Goal: Task Accomplishment & Management: Use online tool/utility

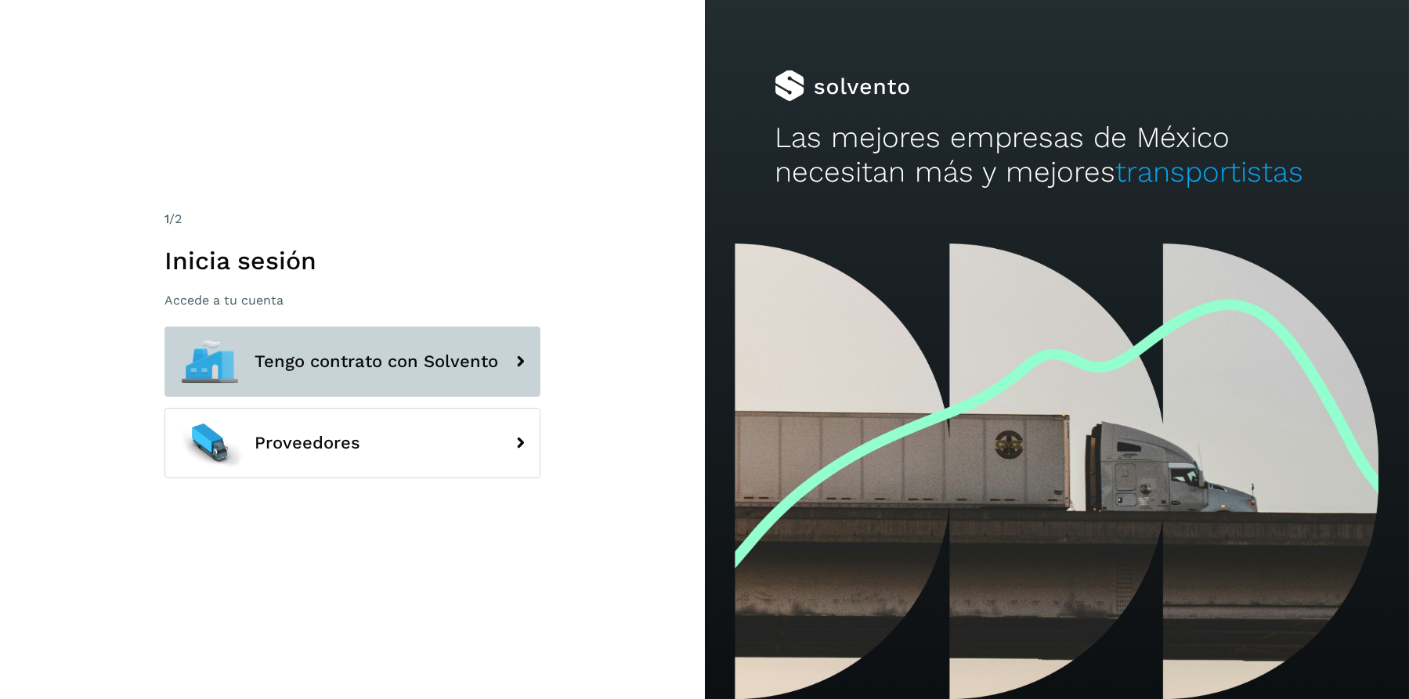
click at [494, 341] on button "Tengo contrato con Solvento" at bounding box center [352, 362] width 376 height 70
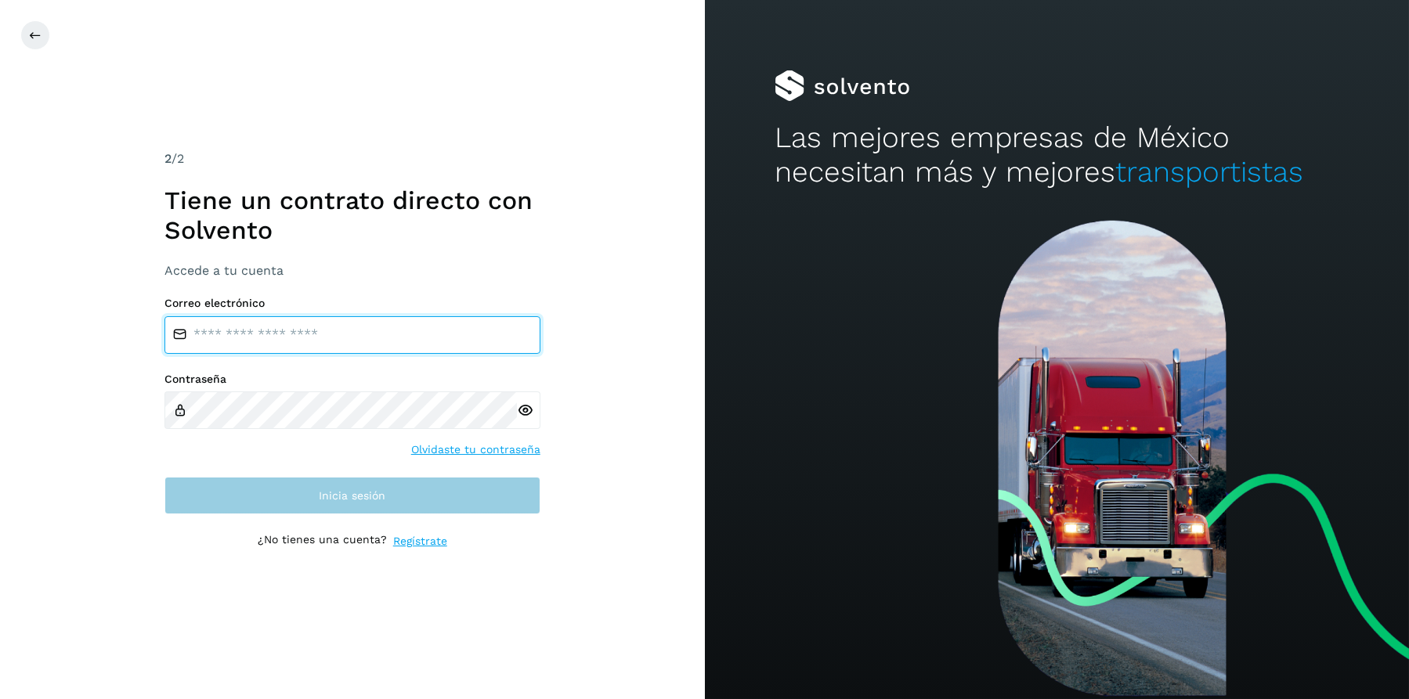
type input "**********"
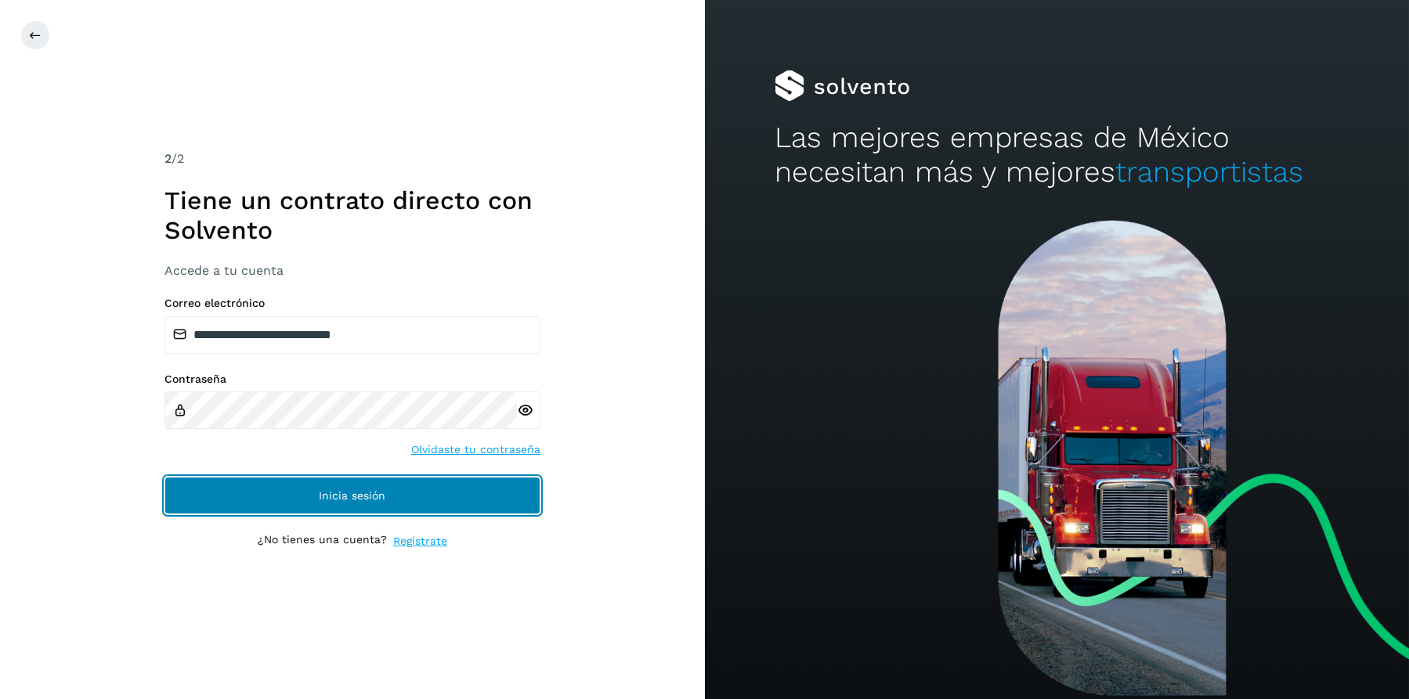
click at [423, 496] on button "Inicia sesión" at bounding box center [352, 496] width 376 height 38
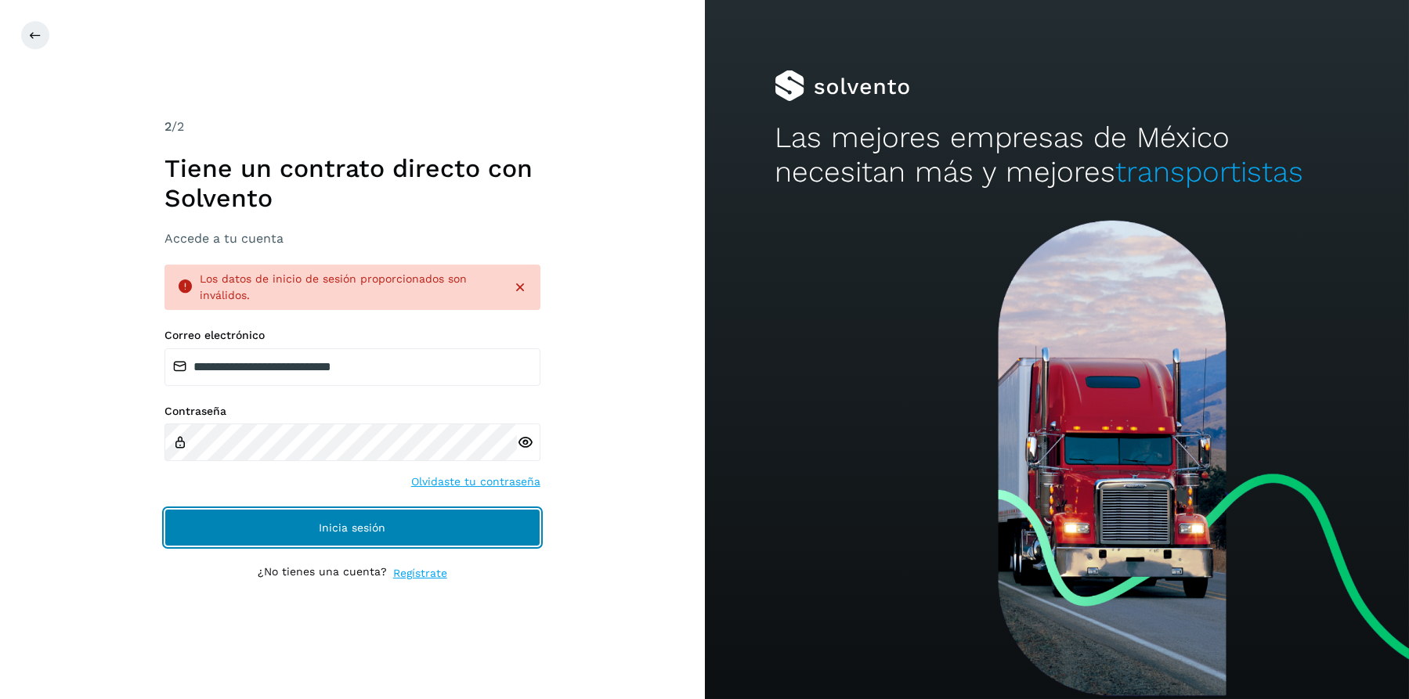
click at [370, 525] on span "Inicia sesión" at bounding box center [352, 527] width 67 height 11
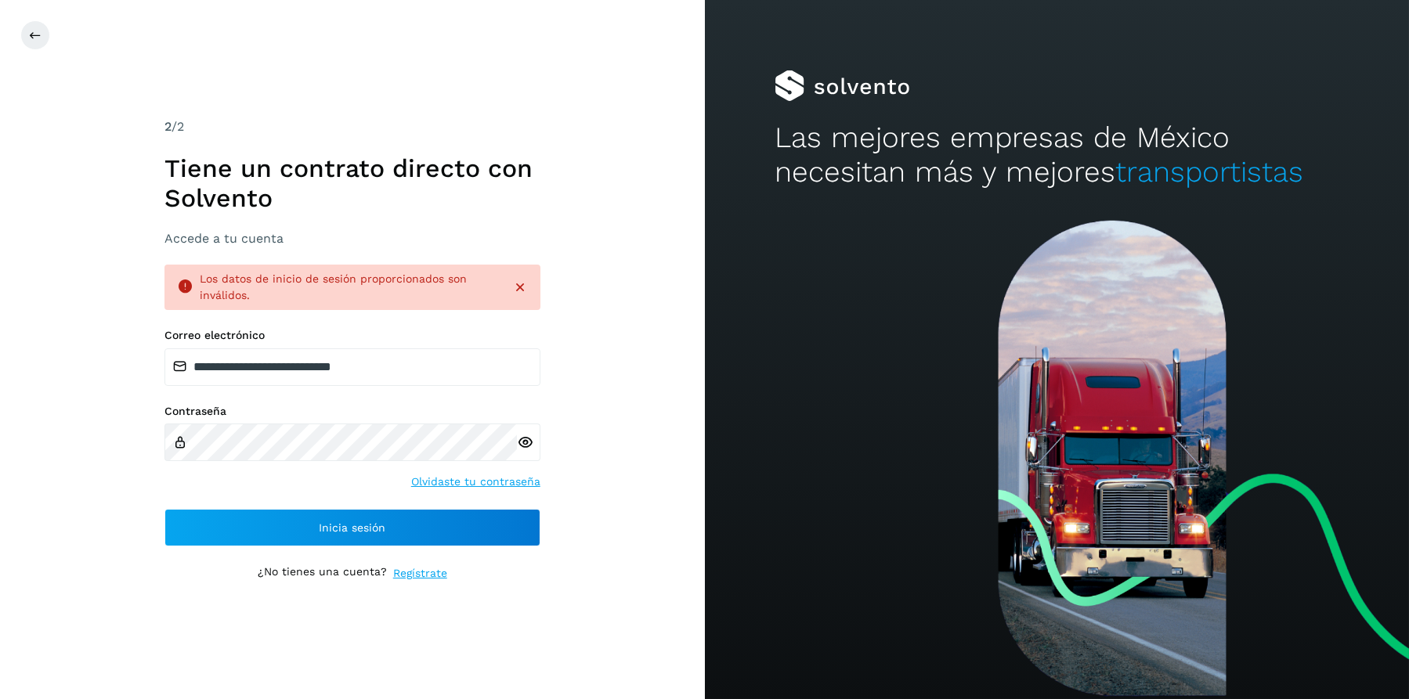
drag, startPoint x: 519, startPoint y: 430, endPoint x: 518, endPoint y: 442, distance: 11.8
click at [518, 430] on div at bounding box center [528, 443] width 23 height 38
click at [520, 444] on icon at bounding box center [525, 443] width 16 height 16
click at [529, 444] on icon at bounding box center [525, 443] width 16 height 16
click at [517, 291] on icon at bounding box center [520, 288] width 16 height 16
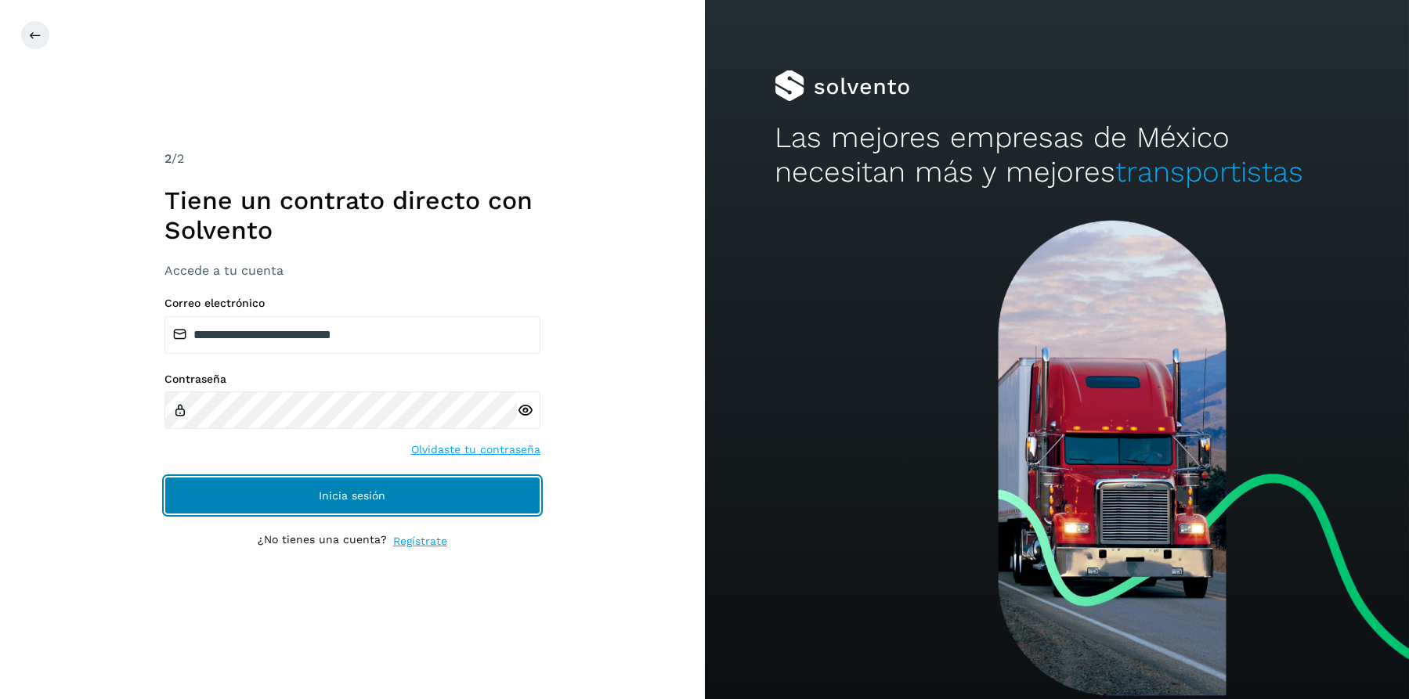
click at [415, 478] on button "Inicia sesión" at bounding box center [352, 496] width 376 height 38
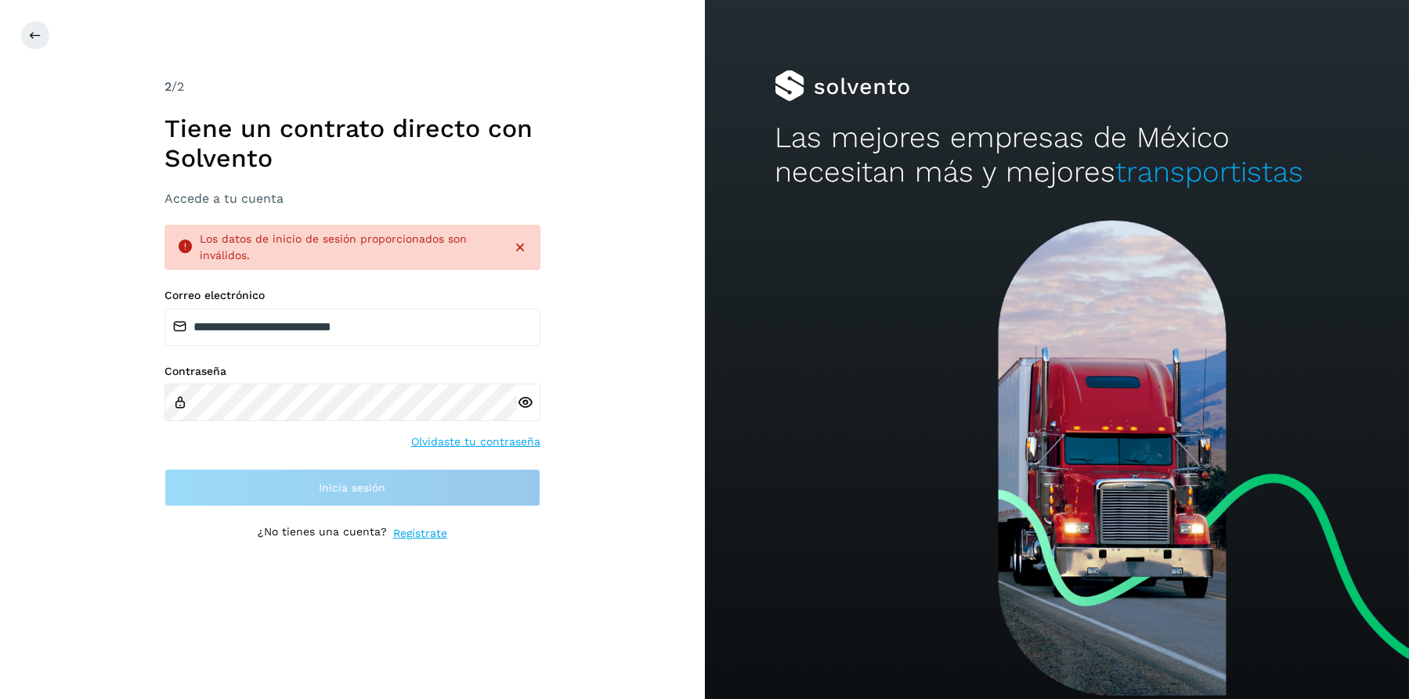
click at [537, 406] on div at bounding box center [528, 403] width 23 height 38
click at [525, 399] on icon at bounding box center [525, 403] width 16 height 16
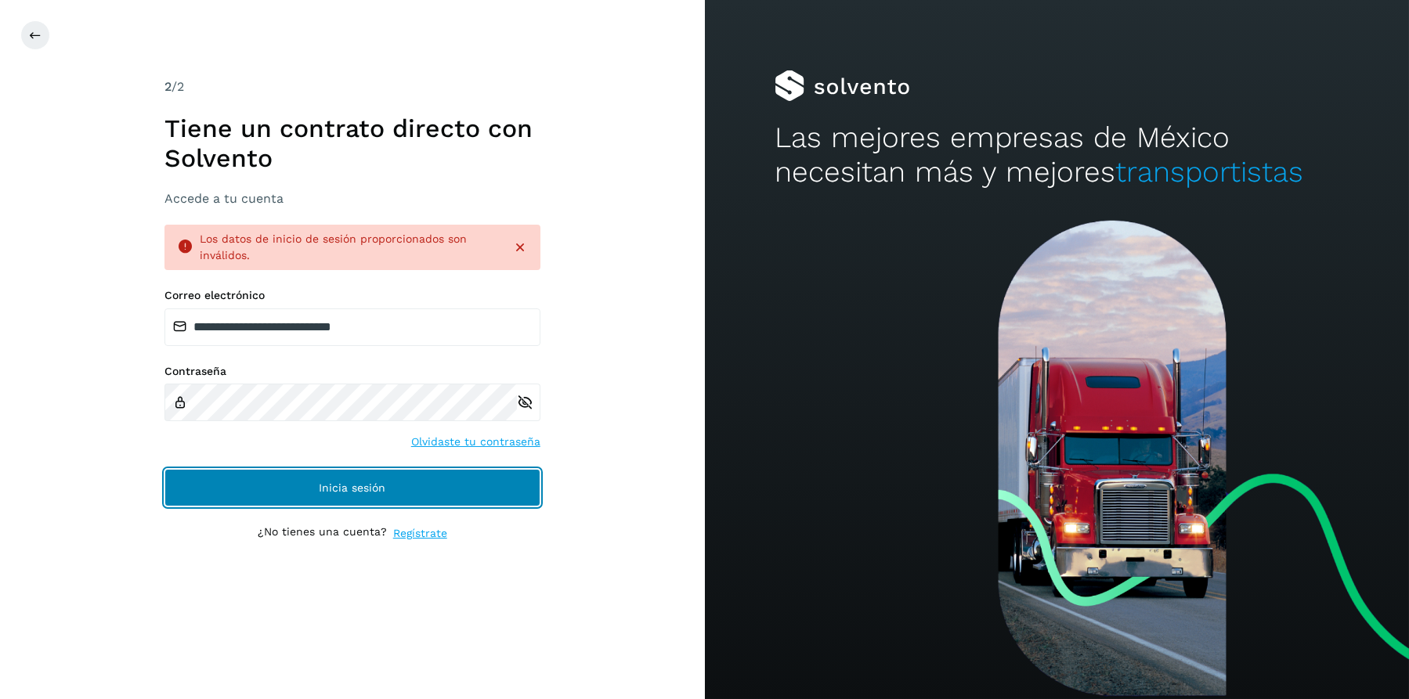
click at [411, 485] on button "Inicia sesión" at bounding box center [352, 488] width 376 height 38
click at [417, 489] on button "Inicia sesión" at bounding box center [352, 488] width 376 height 38
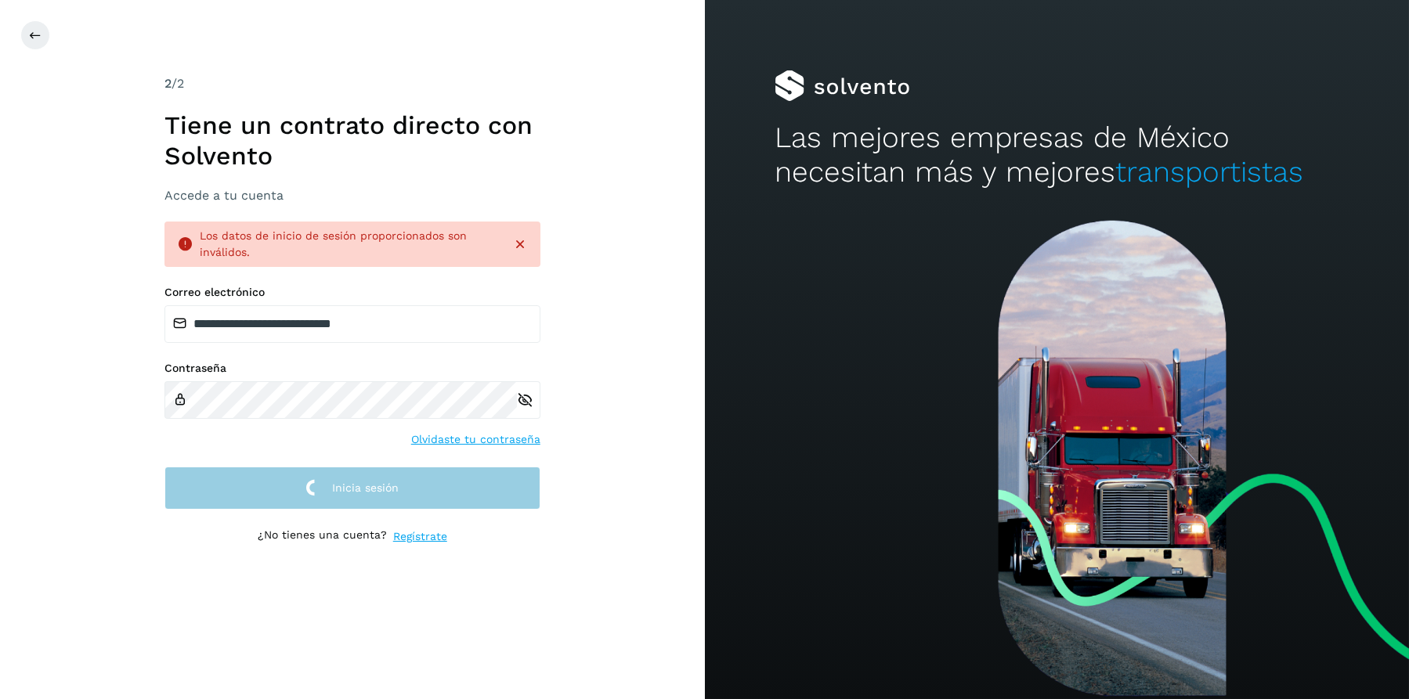
click at [417, 489] on button "Inicia sesión" at bounding box center [352, 488] width 376 height 43
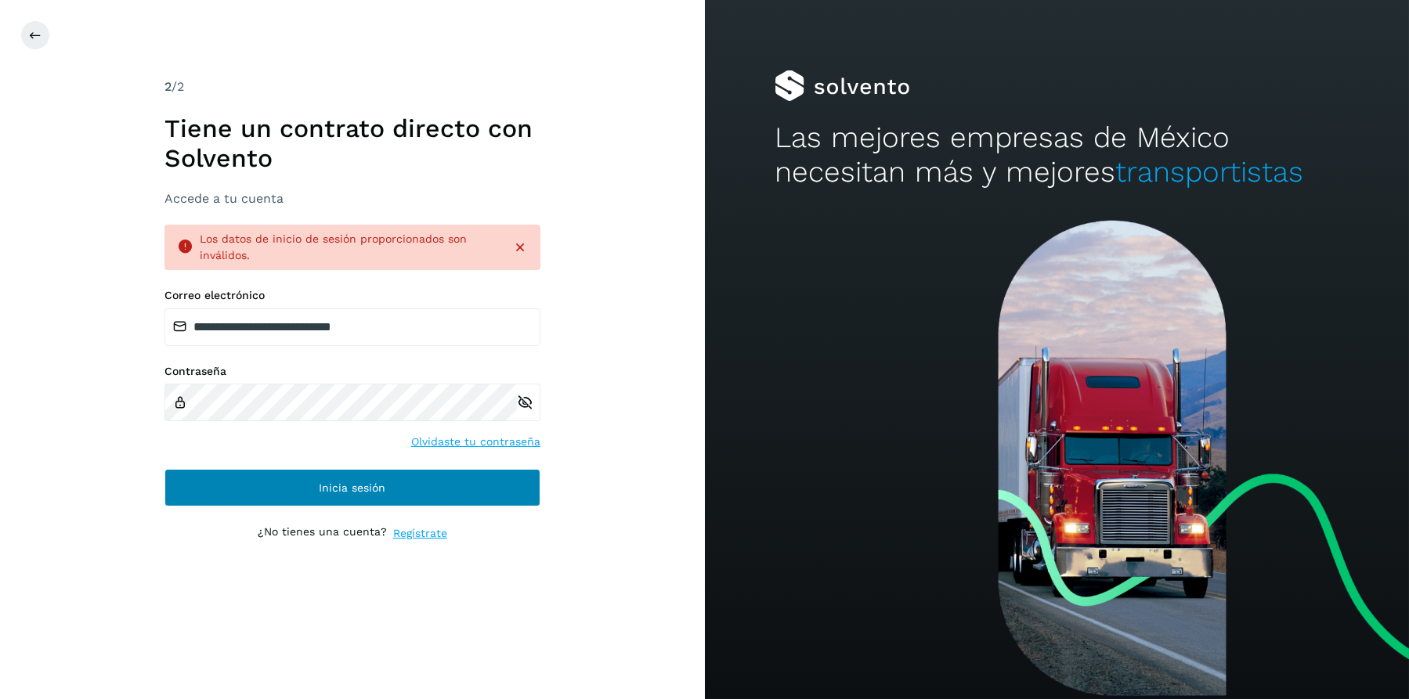
click at [420, 489] on button "Inicia sesión" at bounding box center [352, 488] width 376 height 38
click at [422, 488] on button "Inicia sesión" at bounding box center [352, 488] width 376 height 38
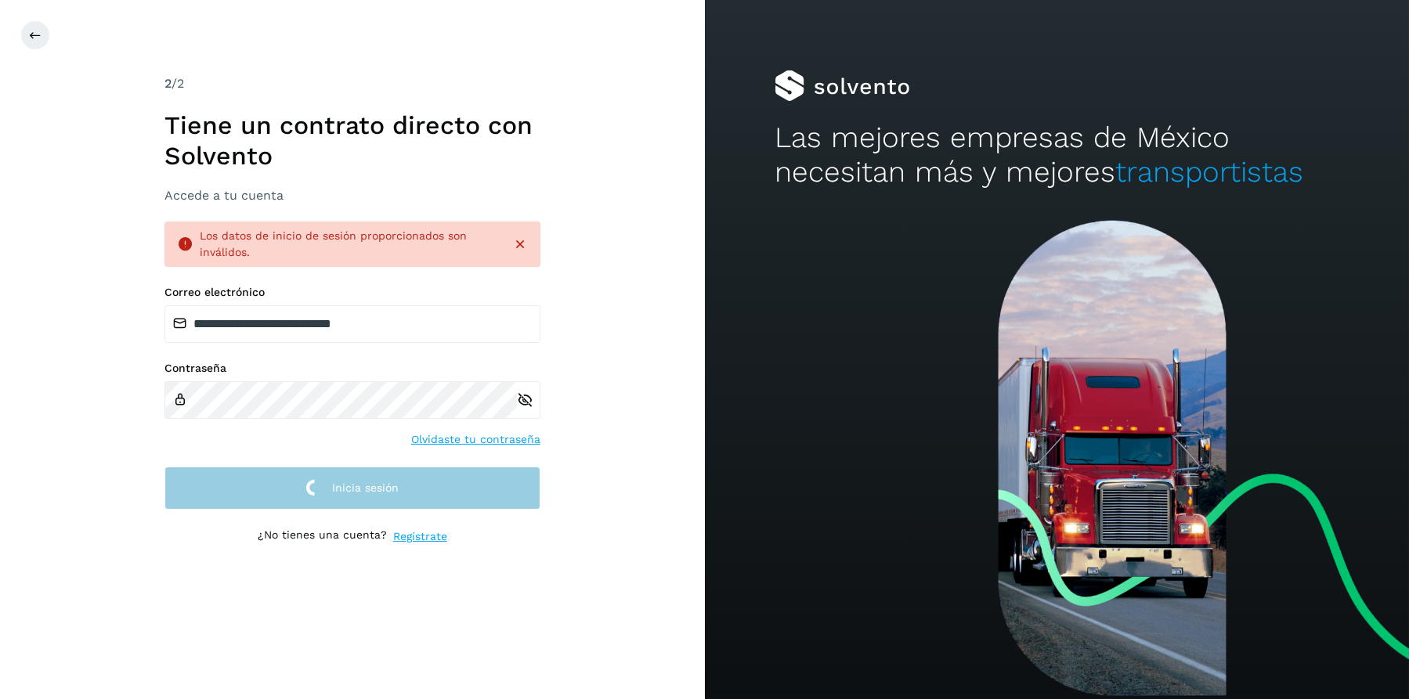
click at [423, 488] on button "Inicia sesión" at bounding box center [352, 488] width 376 height 43
click at [424, 487] on button "Inicia sesión" at bounding box center [352, 488] width 376 height 43
click at [426, 486] on button "Inicia sesión" at bounding box center [352, 488] width 376 height 43
click at [428, 484] on button "Inicia sesión" at bounding box center [352, 488] width 376 height 43
click at [420, 480] on button "Inicia sesión" at bounding box center [352, 488] width 376 height 43
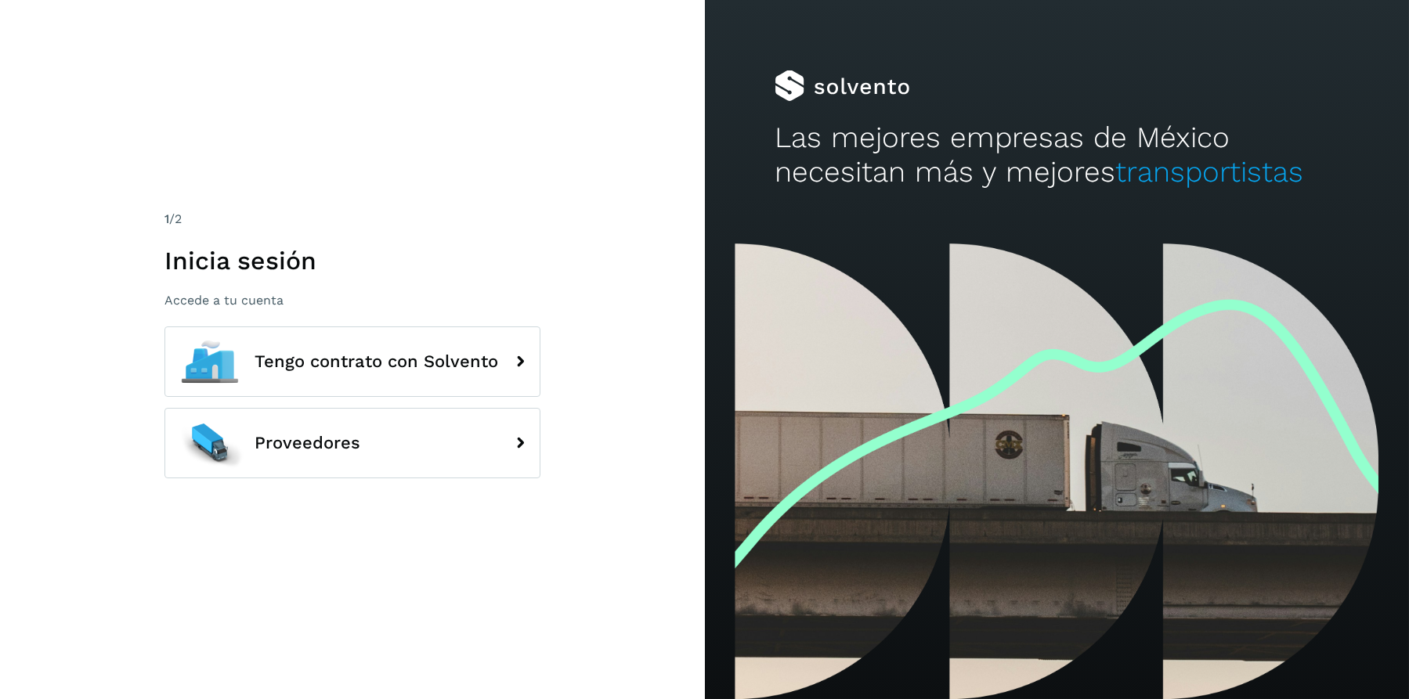
click at [428, 318] on div "1 /2 Inicia sesión Accede a tu cuenta Tengo contrato con Solvento Proveedores" at bounding box center [352, 350] width 376 height 280
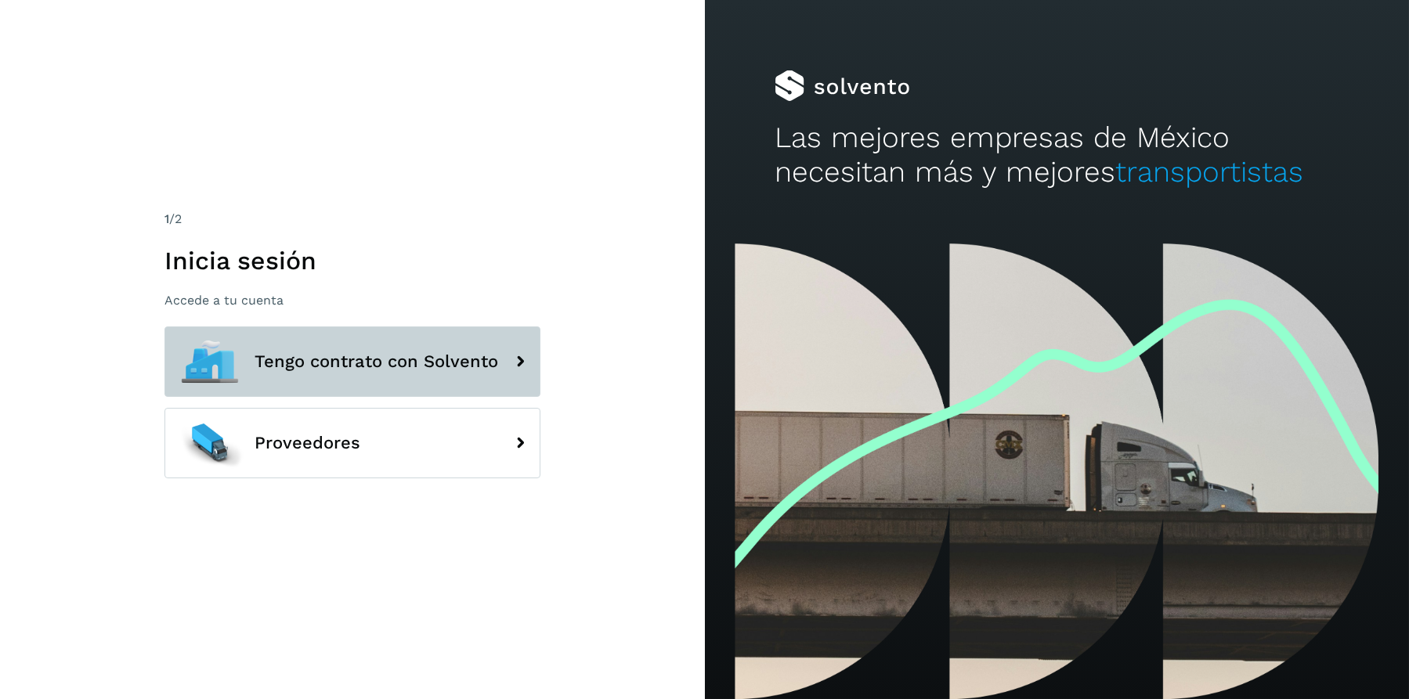
click at [437, 358] on span "Tengo contrato con Solvento" at bounding box center [376, 361] width 244 height 19
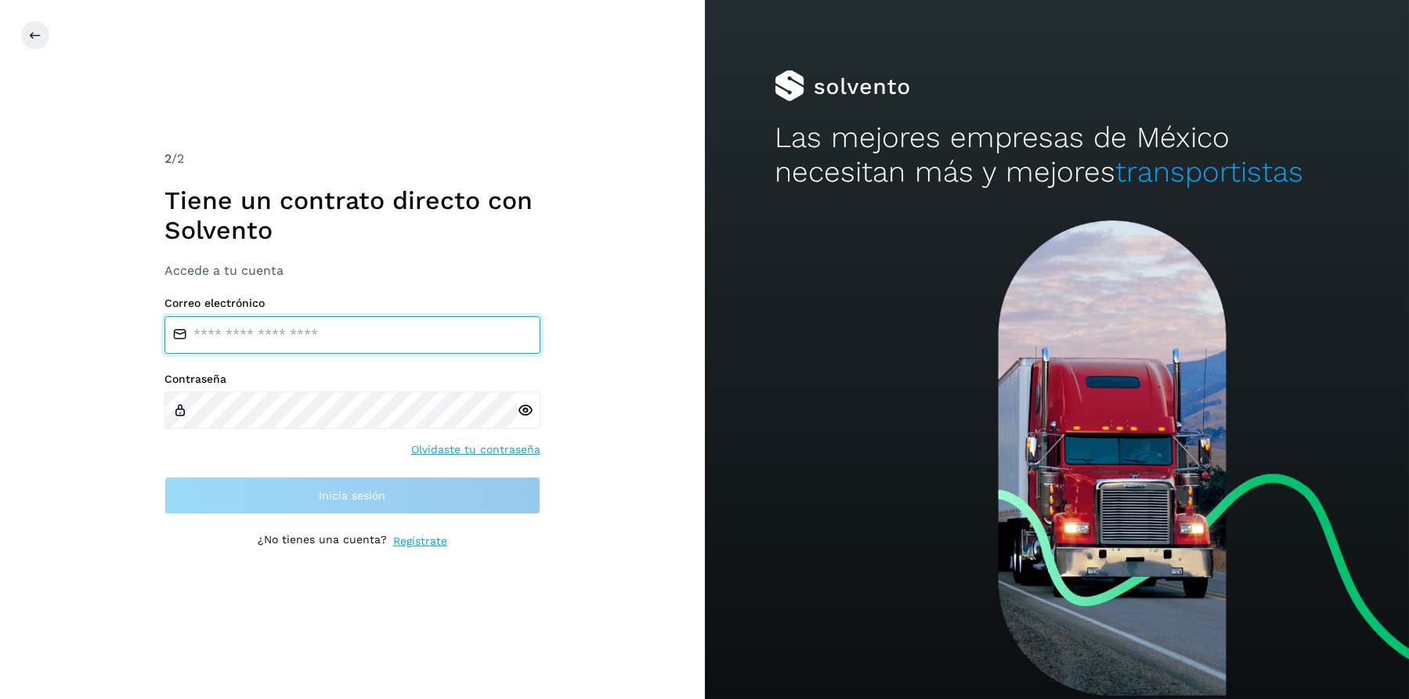
type input "**********"
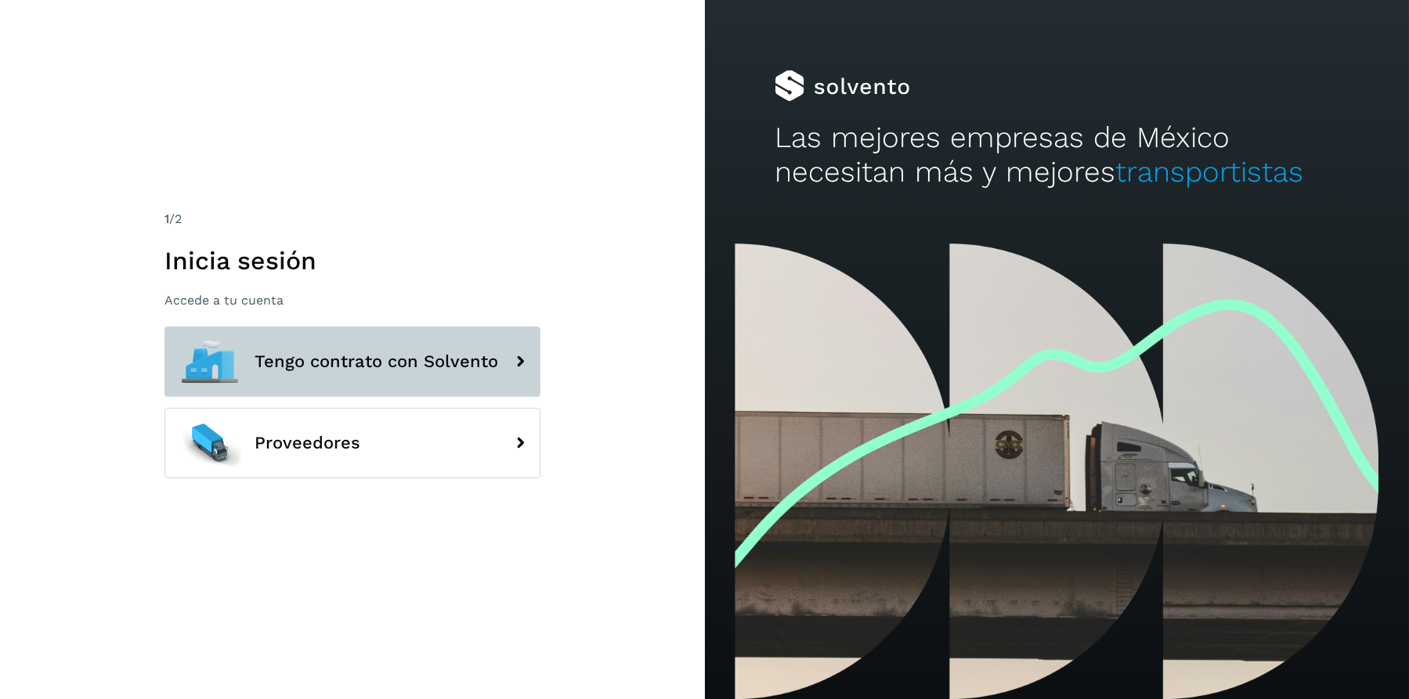
click at [431, 338] on button "Tengo contrato con Solvento" at bounding box center [352, 362] width 376 height 70
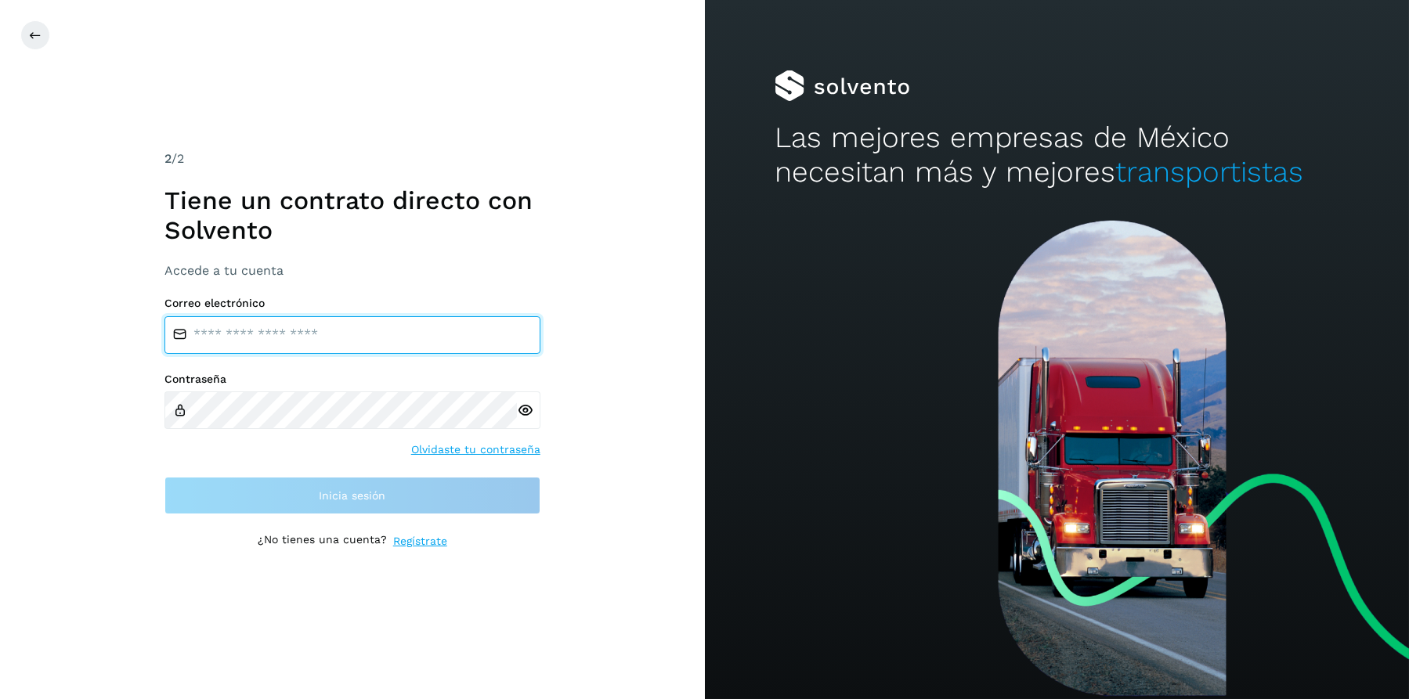
type input "**********"
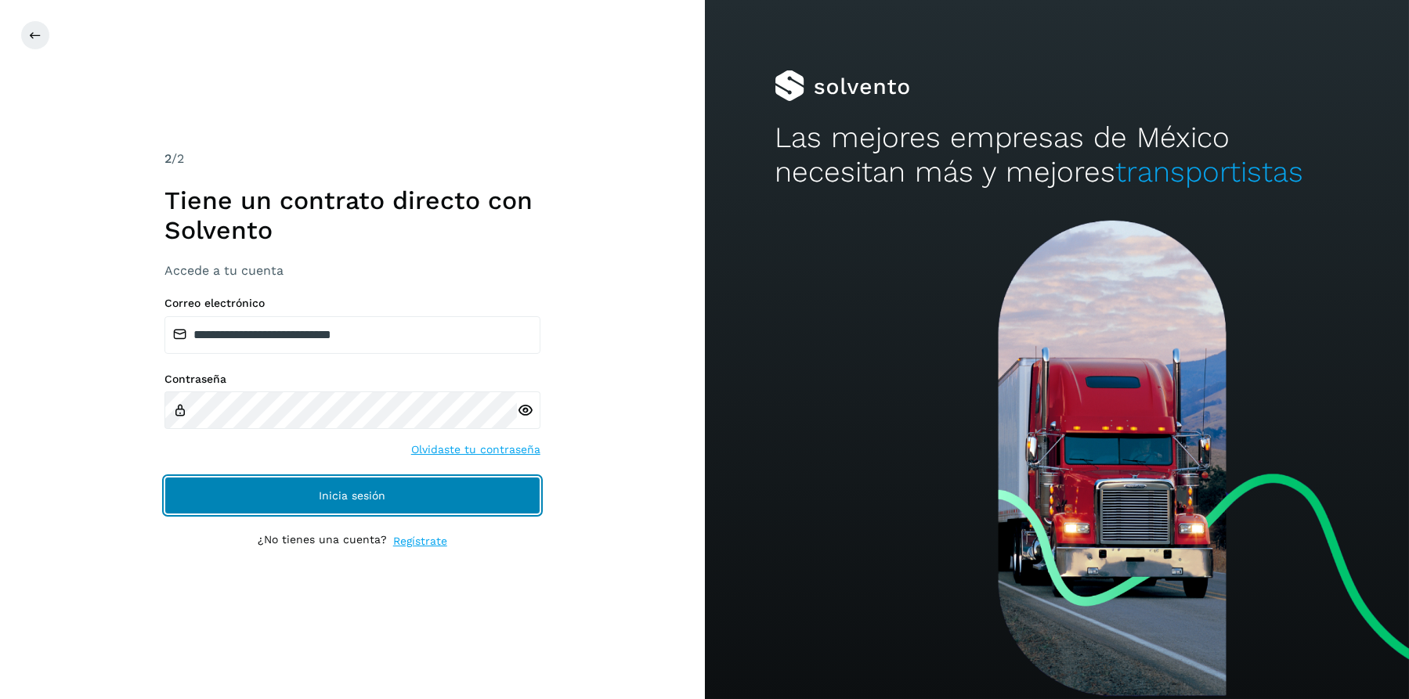
click at [379, 478] on button "Inicia sesión" at bounding box center [352, 496] width 376 height 38
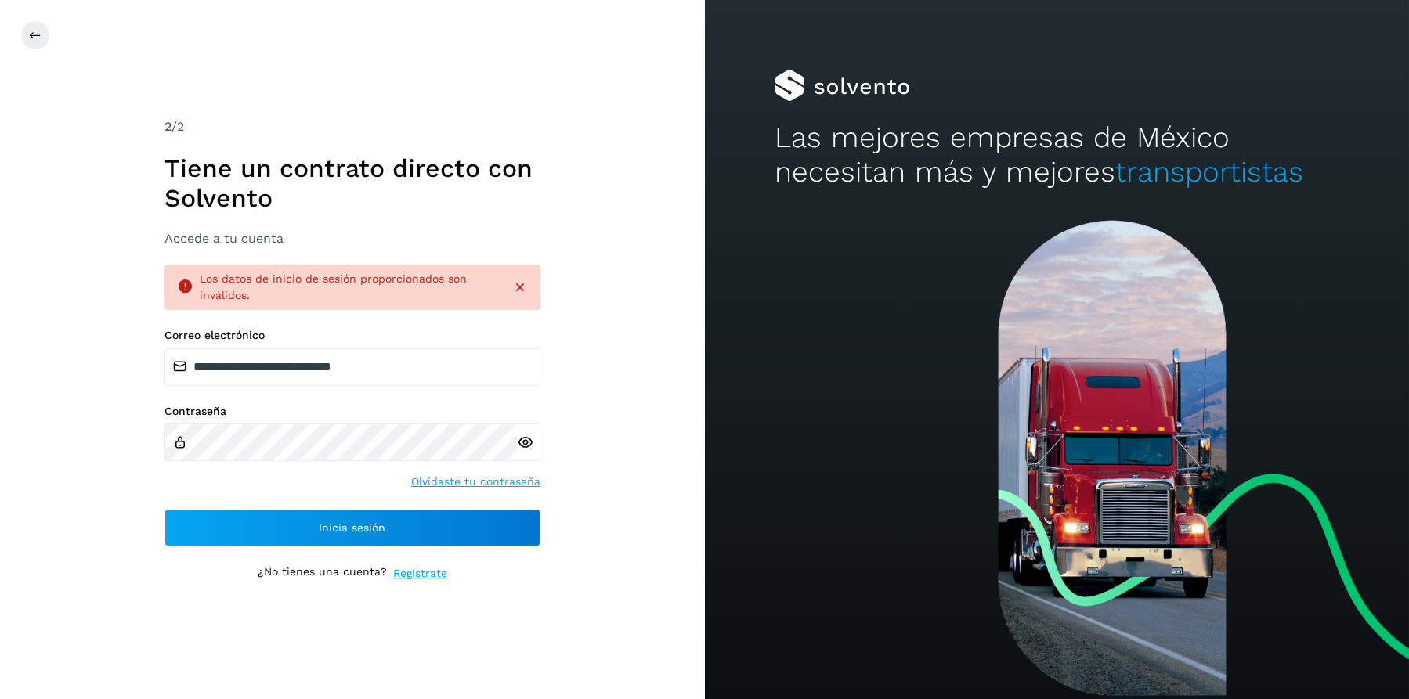
click at [409, 496] on div "**********" at bounding box center [352, 438] width 376 height 218
click at [404, 507] on div "**********" at bounding box center [352, 438] width 376 height 218
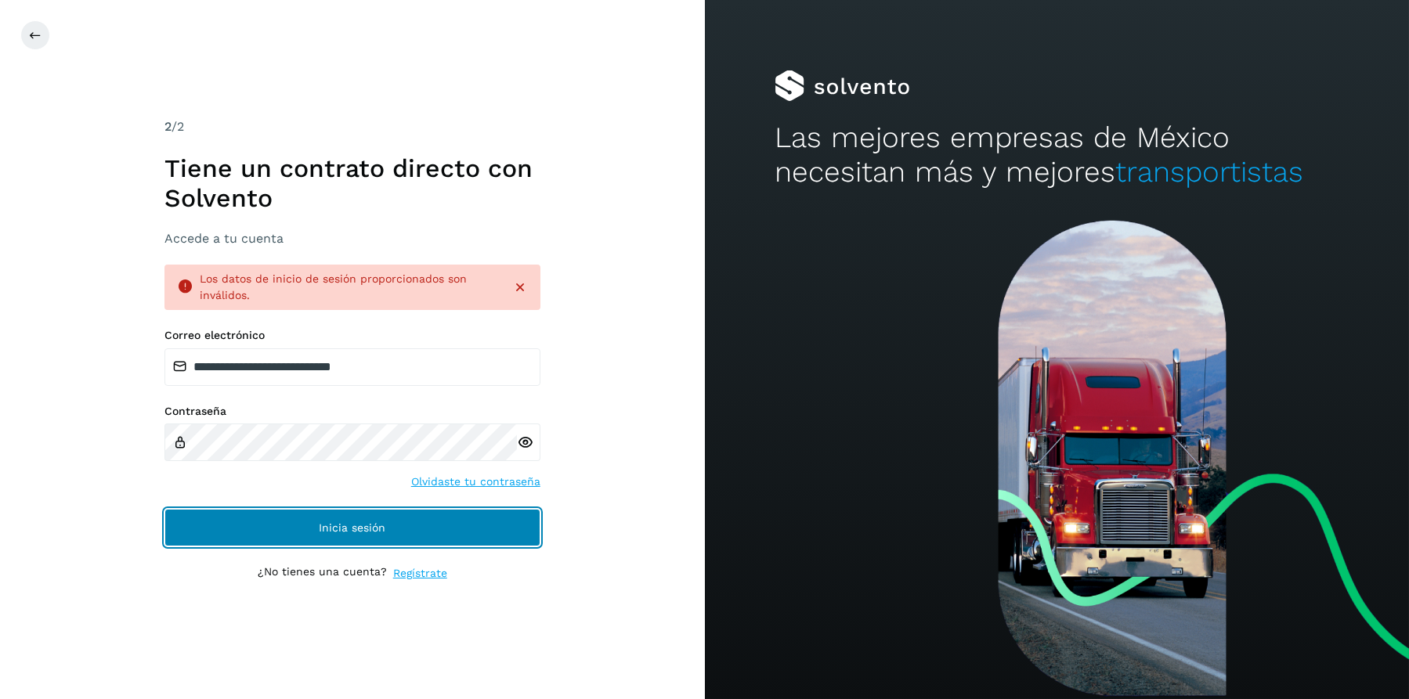
click at [410, 521] on button "Inicia sesión" at bounding box center [352, 528] width 376 height 38
click at [435, 522] on button "Inicia sesión" at bounding box center [352, 528] width 376 height 38
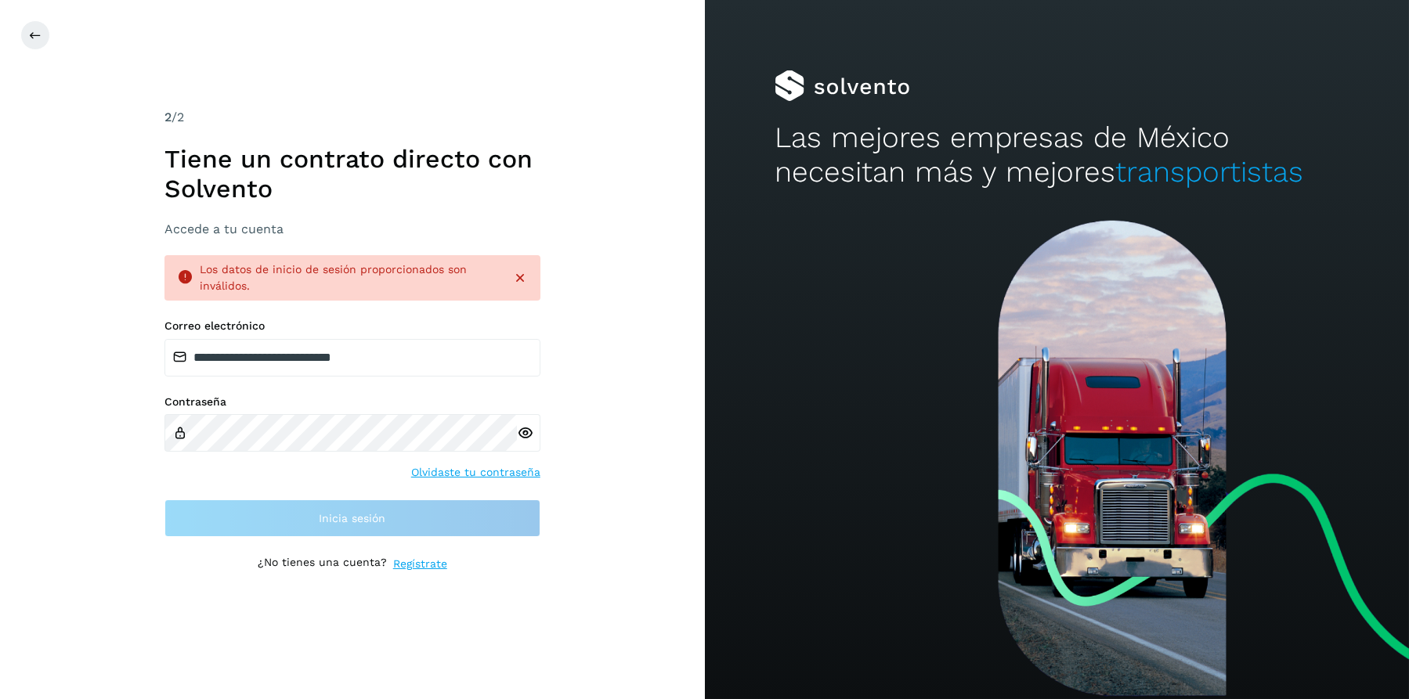
click at [435, 522] on div "**********" at bounding box center [352, 350] width 376 height 484
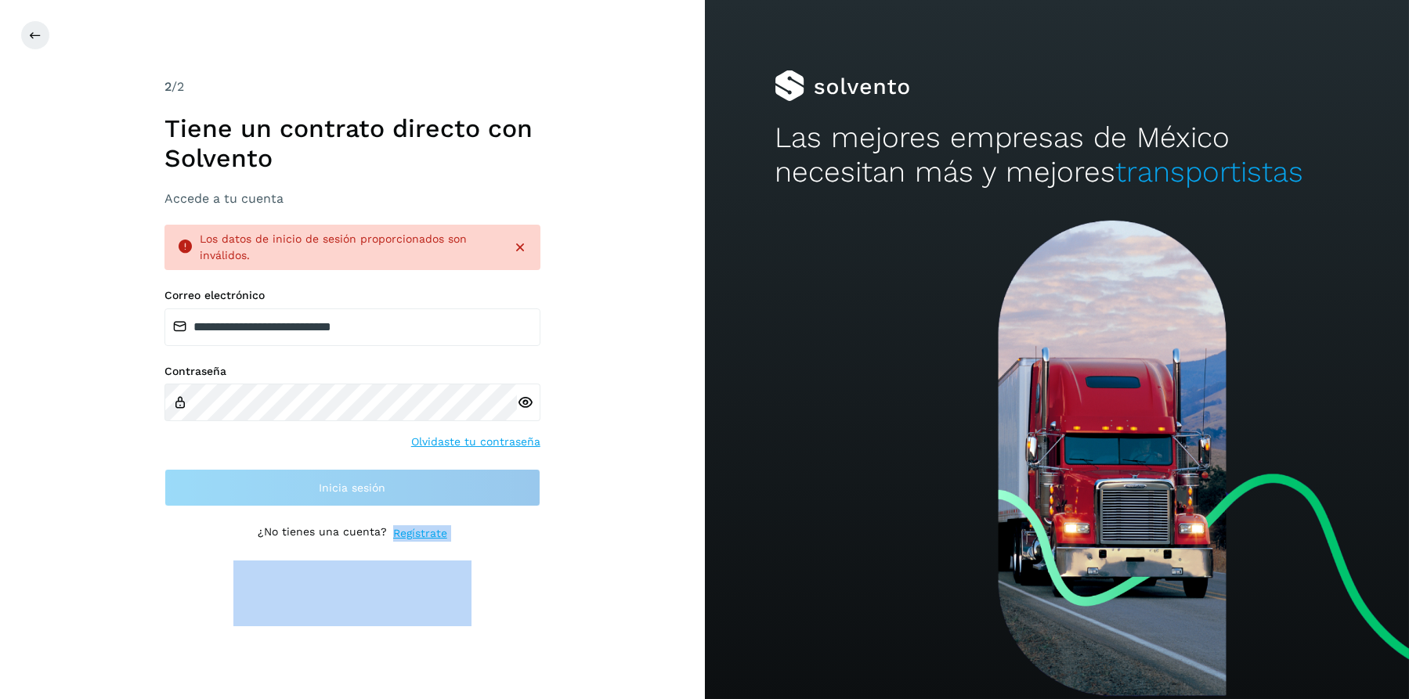
click at [435, 522] on div "**********" at bounding box center [352, 350] width 376 height 545
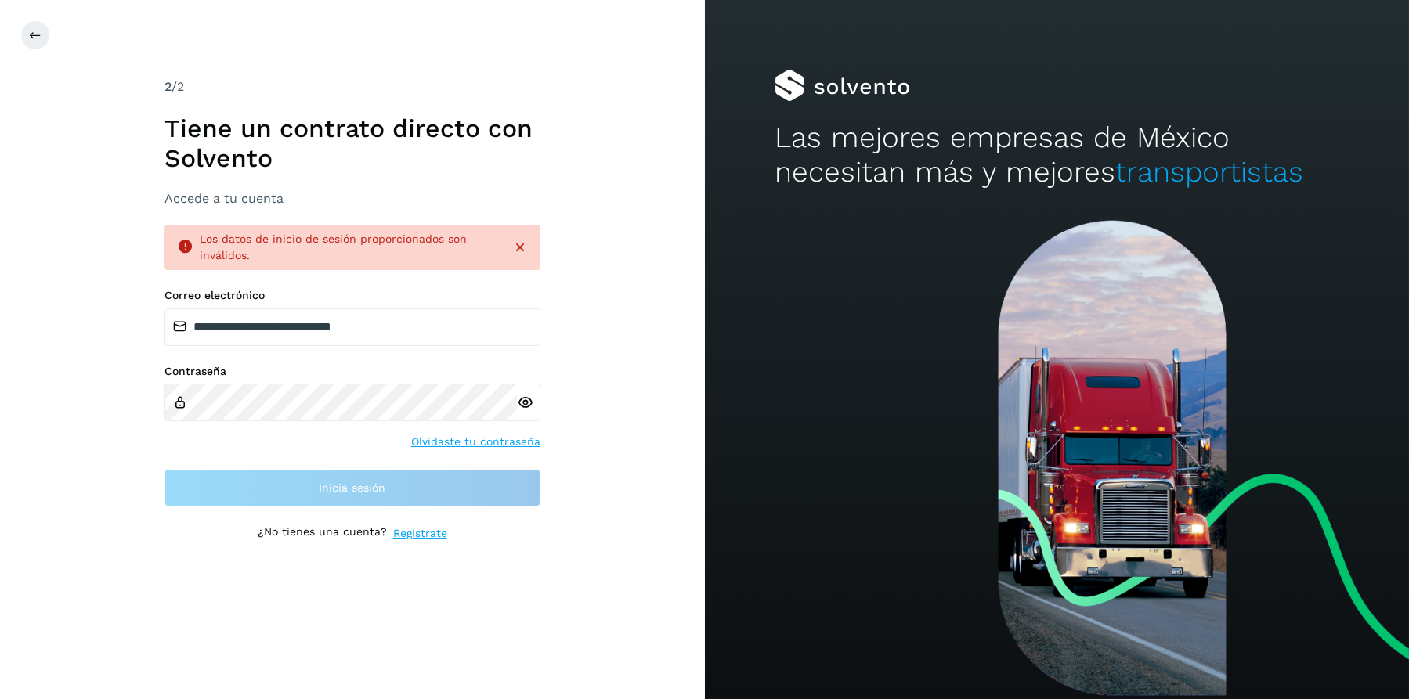
drag, startPoint x: 435, startPoint y: 522, endPoint x: 460, endPoint y: 542, distance: 31.2
click at [511, 565] on div at bounding box center [352, 591] width 376 height 61
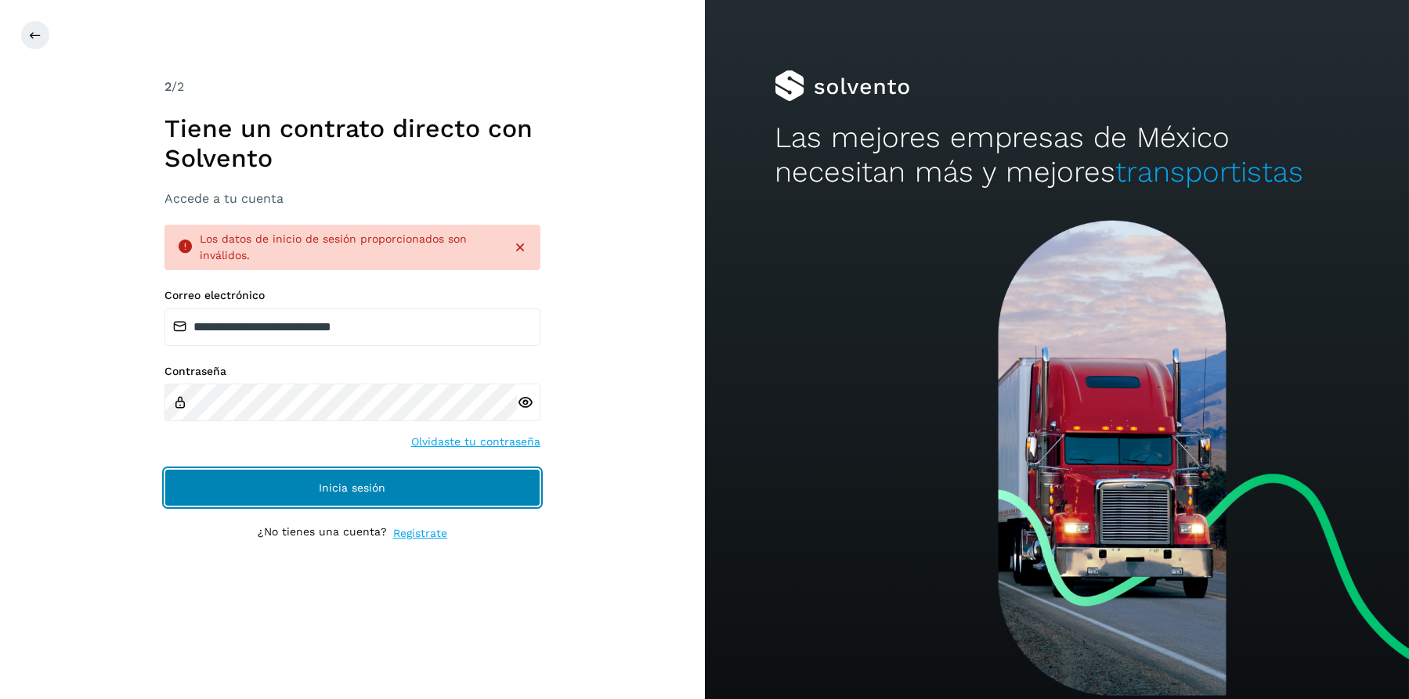
click at [408, 488] on button "Inicia sesión" at bounding box center [352, 488] width 376 height 38
click at [428, 489] on button "Inicia sesión" at bounding box center [352, 488] width 376 height 38
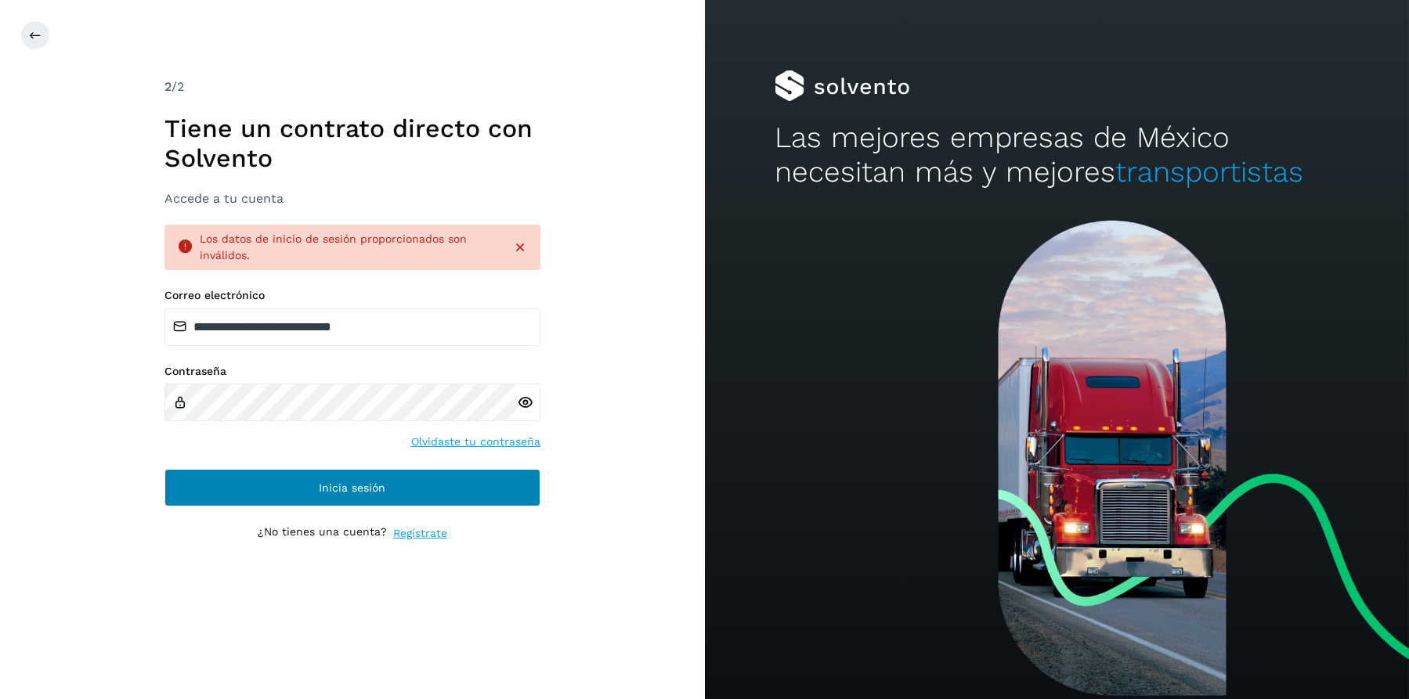
click at [428, 489] on button "Inicia sesión" at bounding box center [352, 488] width 376 height 38
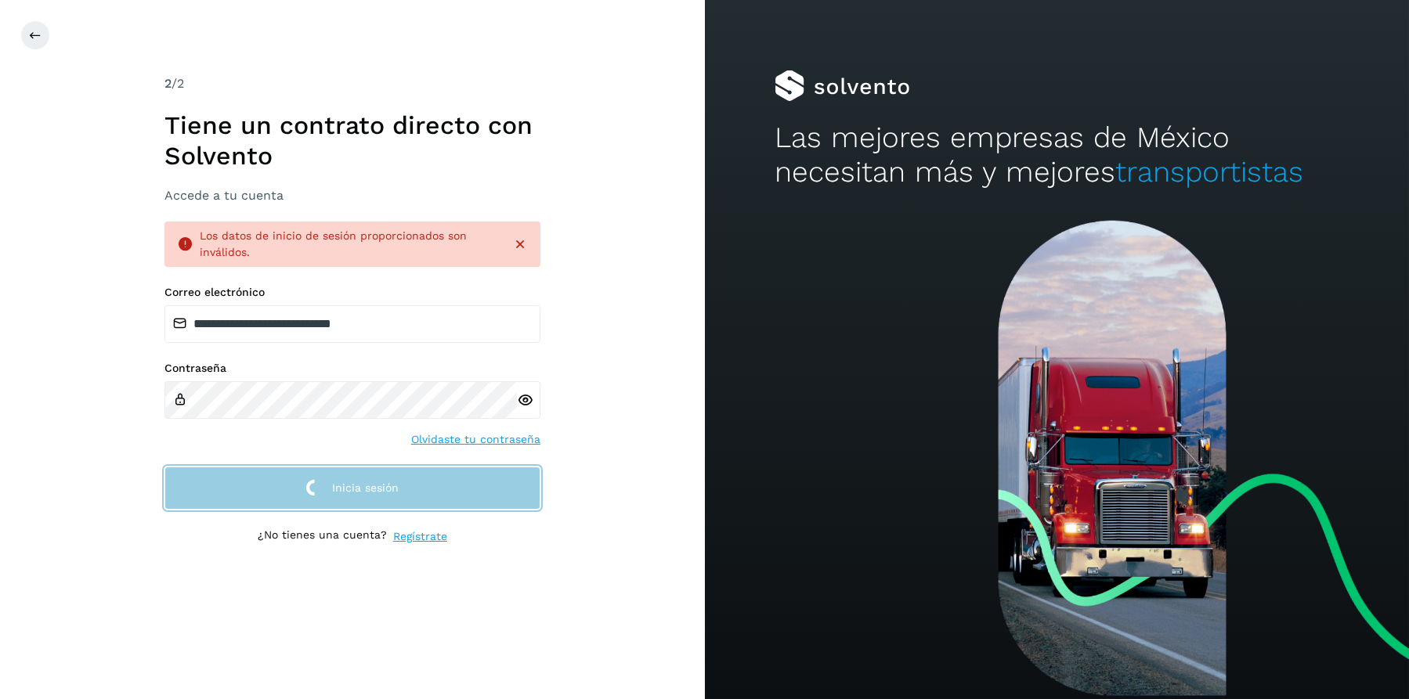
click at [430, 489] on button "Inicia sesión" at bounding box center [352, 488] width 376 height 43
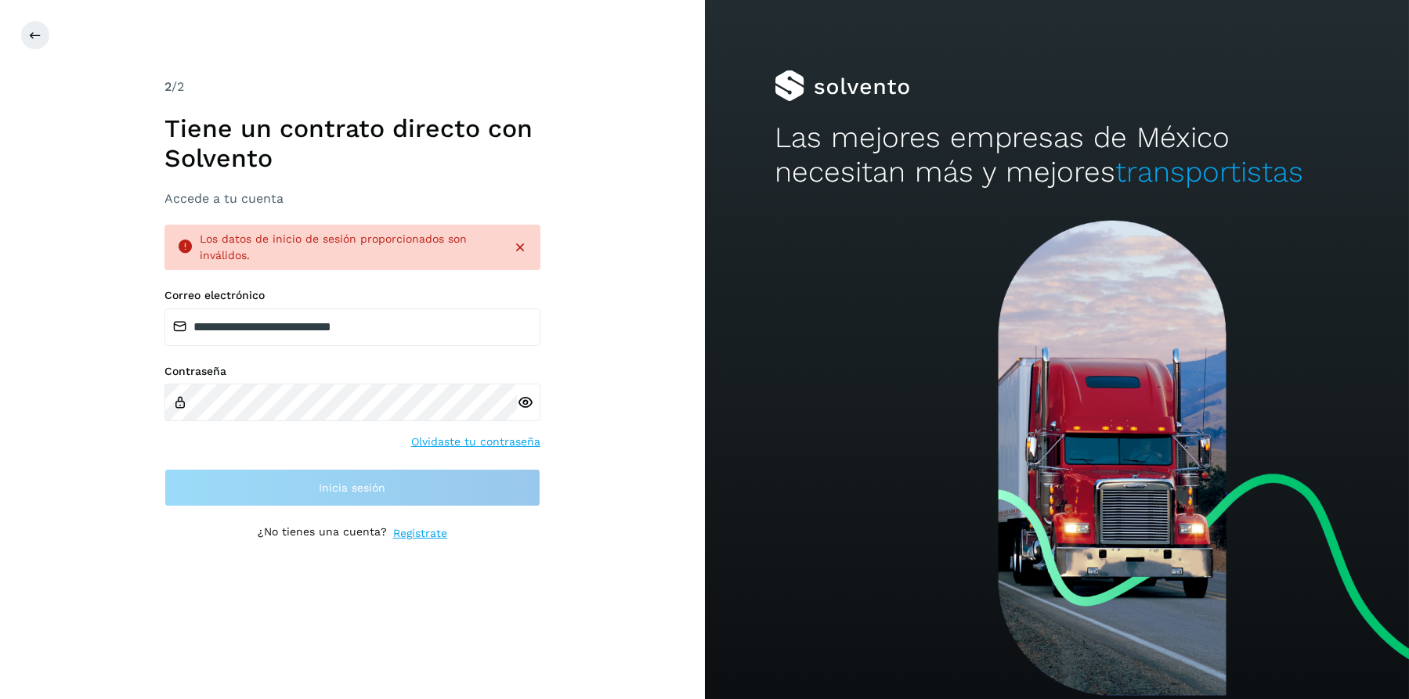
click at [540, 643] on div "**********" at bounding box center [352, 349] width 705 height 699
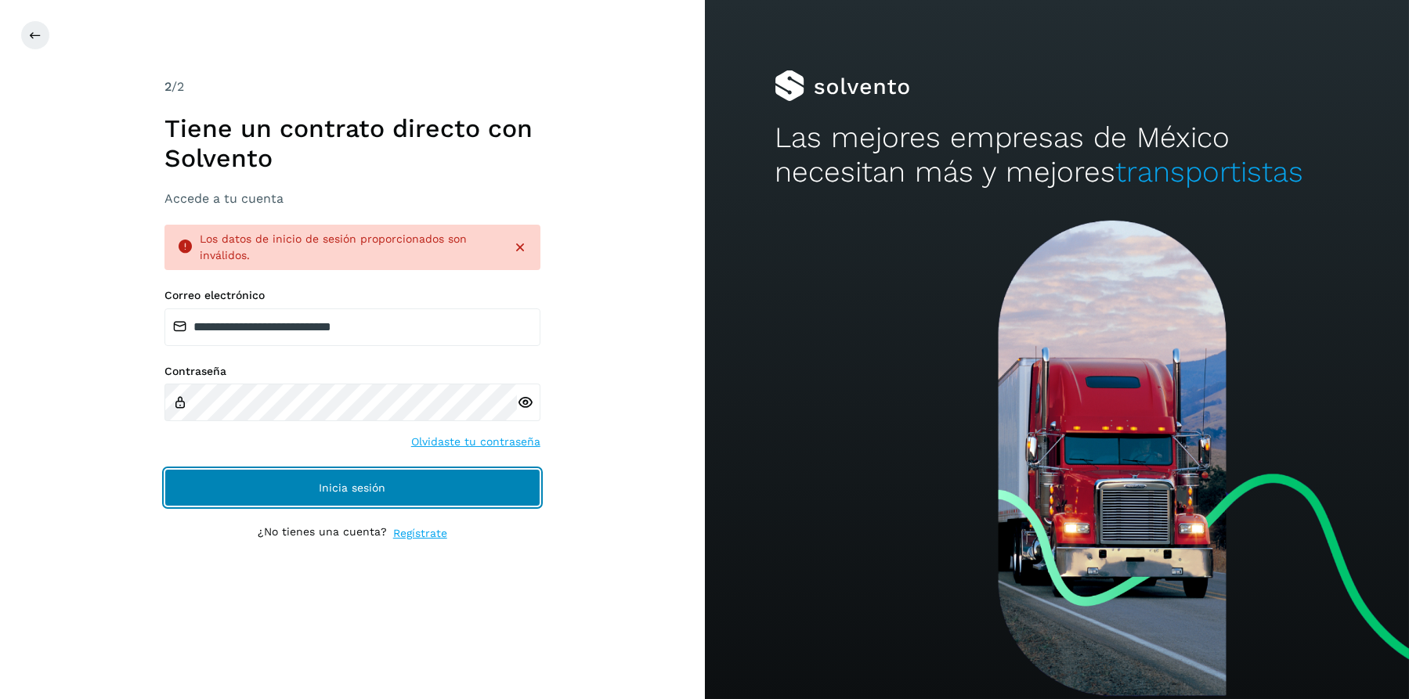
click at [321, 495] on button "Inicia sesión" at bounding box center [352, 488] width 376 height 38
click at [435, 502] on button "Inicia sesión" at bounding box center [352, 488] width 376 height 38
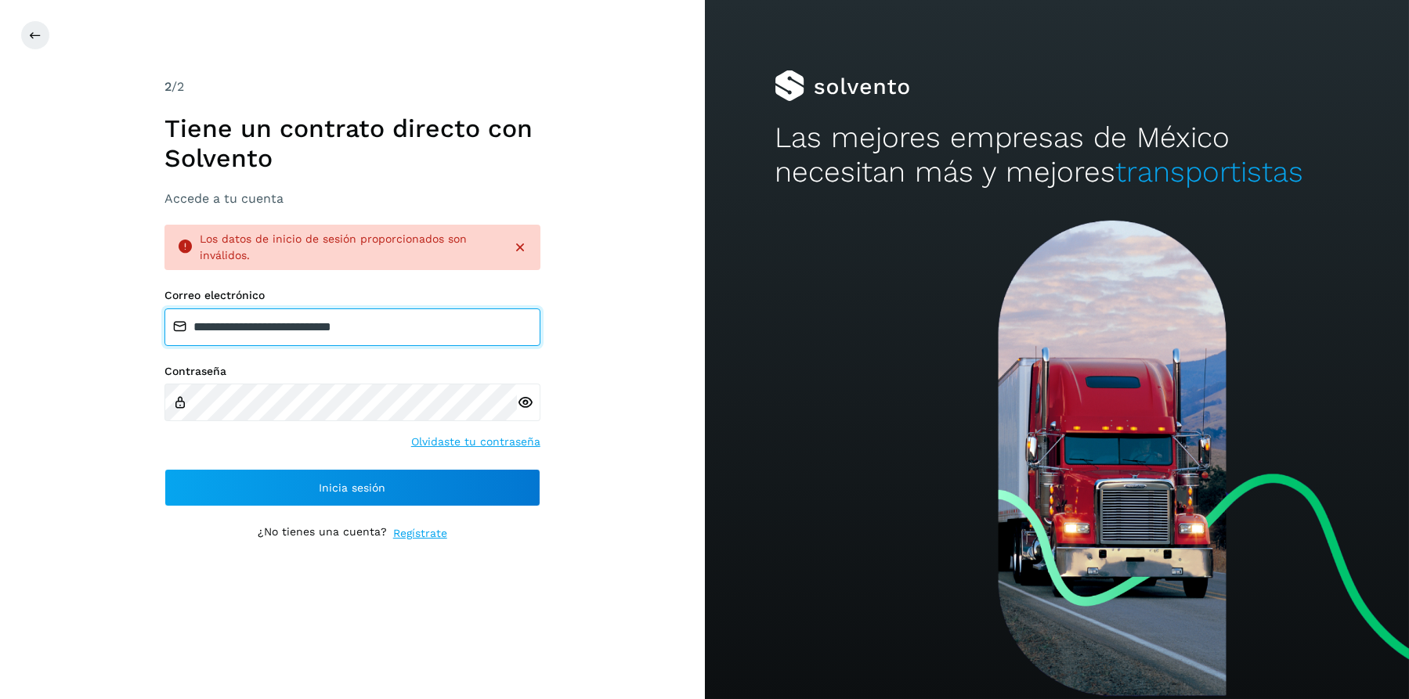
drag, startPoint x: 403, startPoint y: 335, endPoint x: 141, endPoint y: 355, distance: 263.1
click at [101, 349] on div "**********" at bounding box center [352, 349] width 705 height 699
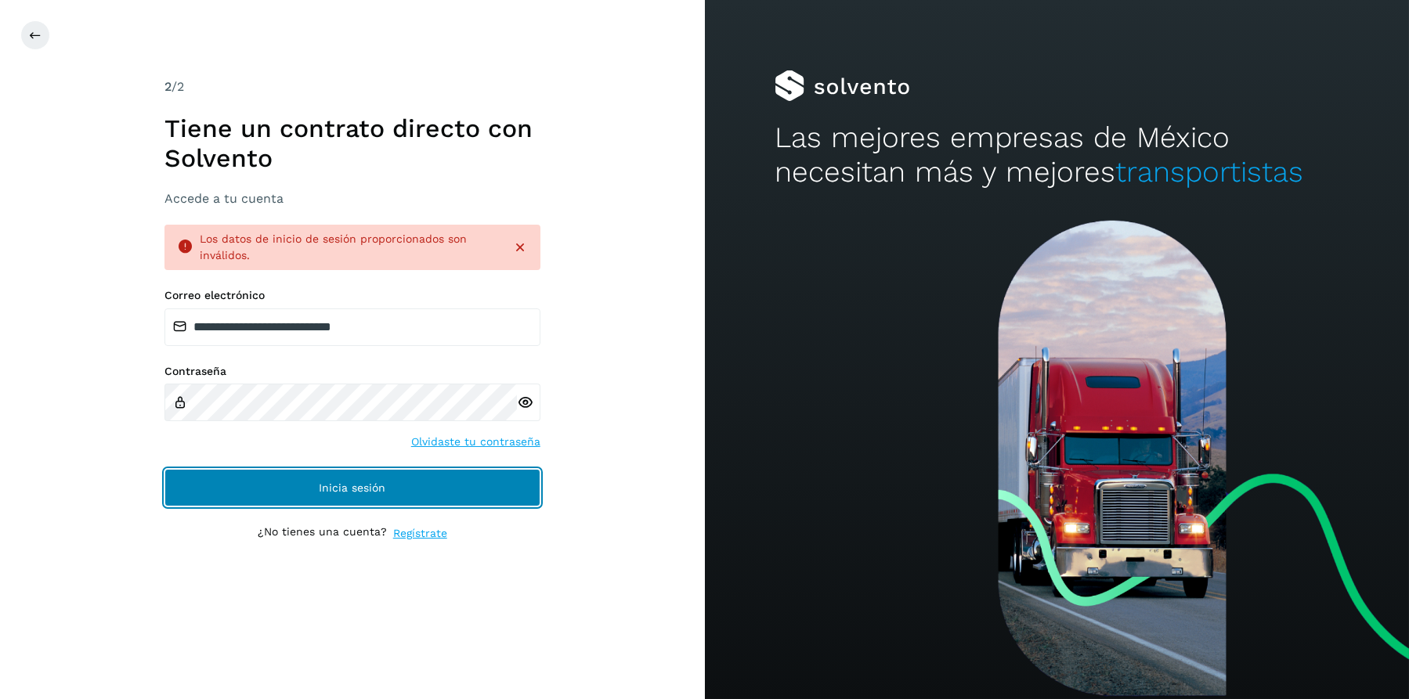
click at [394, 481] on button "Inicia sesión" at bounding box center [352, 488] width 376 height 38
click at [403, 481] on button "Inicia sesión" at bounding box center [352, 488] width 376 height 38
click at [405, 481] on button "Inicia sesión" at bounding box center [352, 488] width 376 height 38
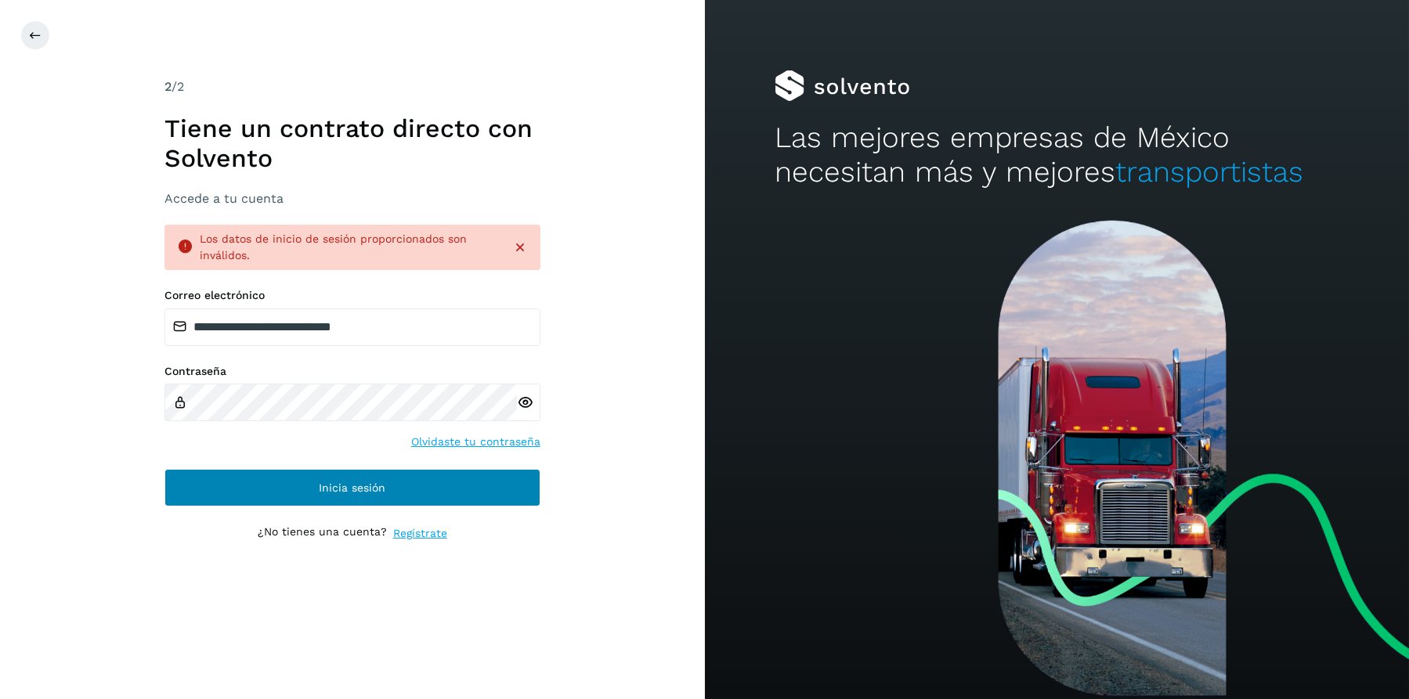
click at [405, 481] on button "Inicia sesión" at bounding box center [352, 488] width 376 height 38
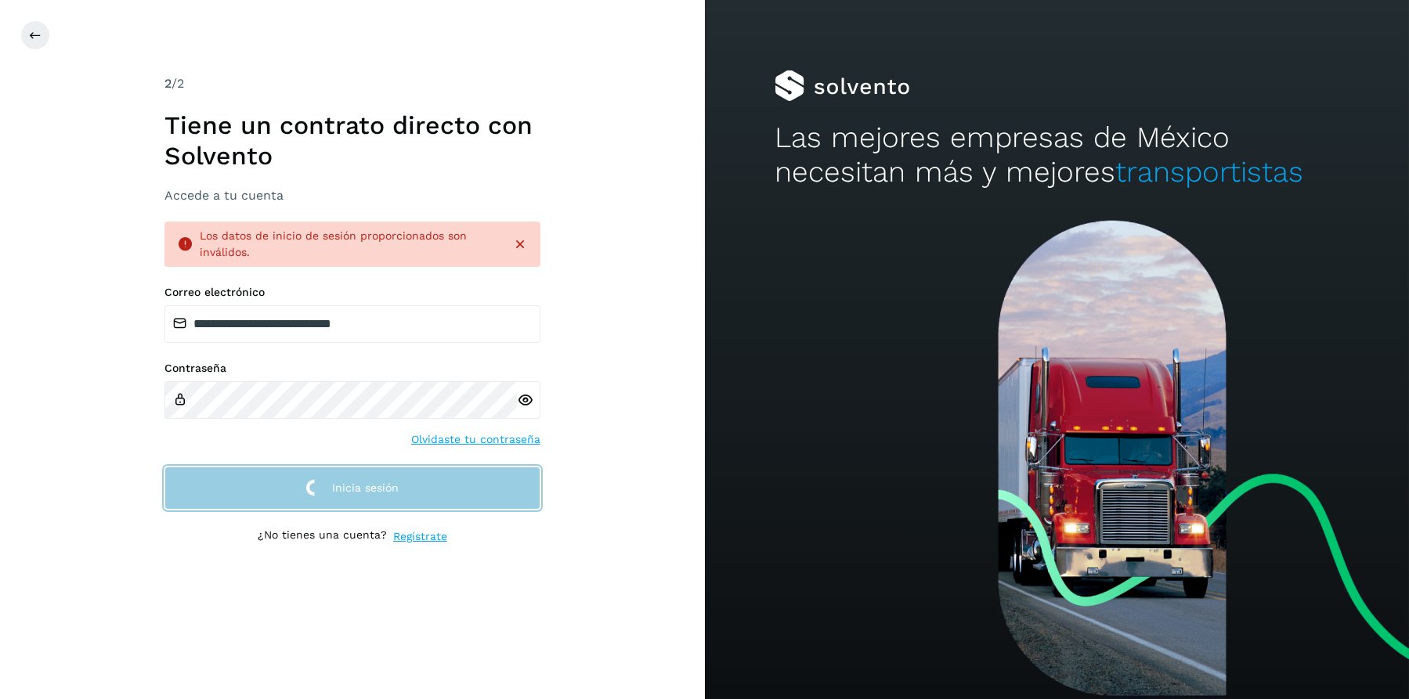
click at [405, 481] on button "Inicia sesión" at bounding box center [352, 488] width 376 height 43
click at [406, 481] on button "Inicia sesión" at bounding box center [352, 488] width 376 height 43
click at [407, 481] on button "Inicia sesión" at bounding box center [352, 488] width 376 height 43
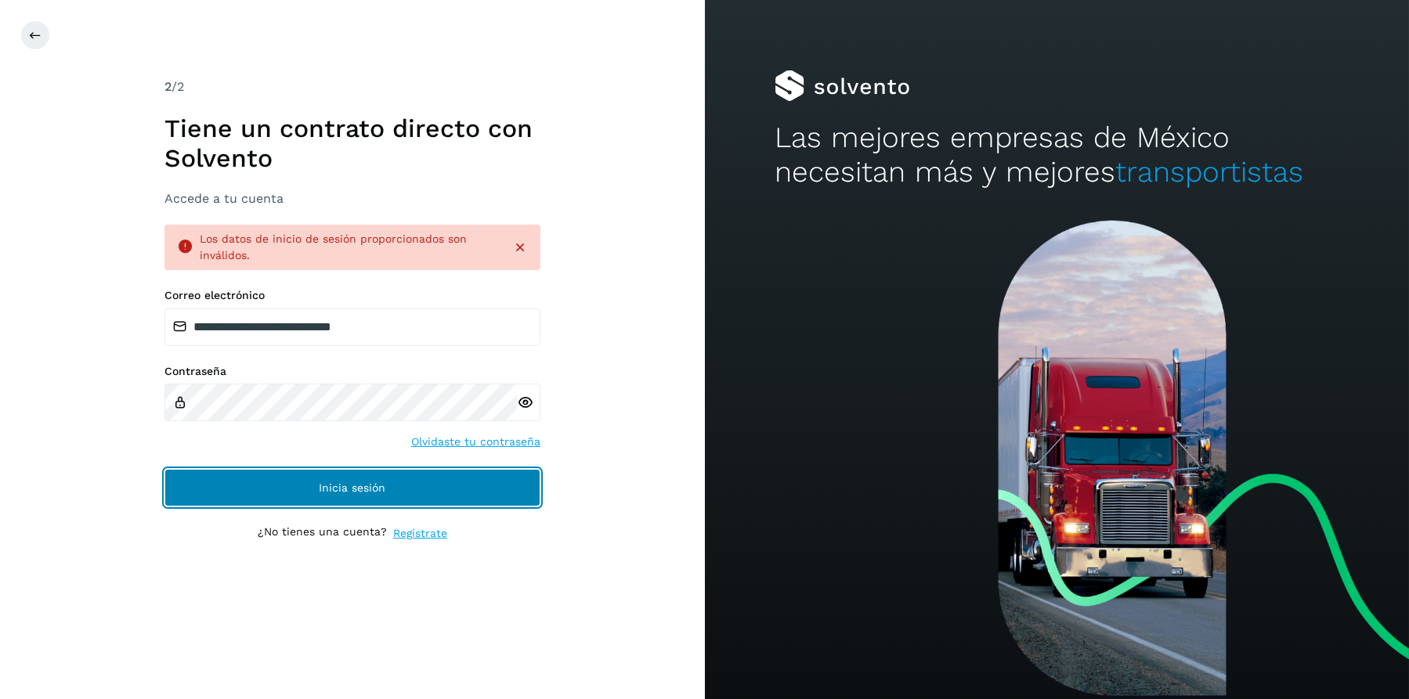
click at [407, 481] on button "Inicia sesión" at bounding box center [352, 488] width 376 height 38
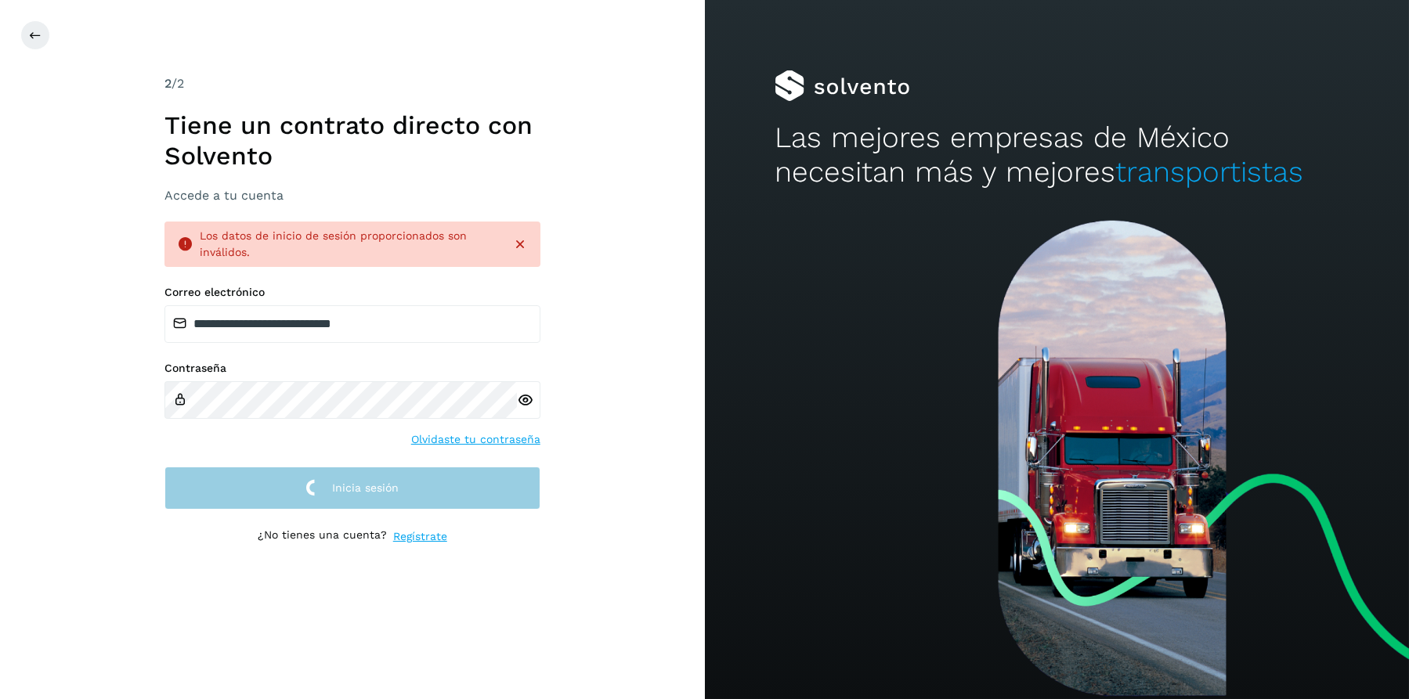
click at [407, 481] on button "Inicia sesión" at bounding box center [352, 488] width 376 height 43
click at [407, 480] on button "Inicia sesión" at bounding box center [352, 488] width 376 height 43
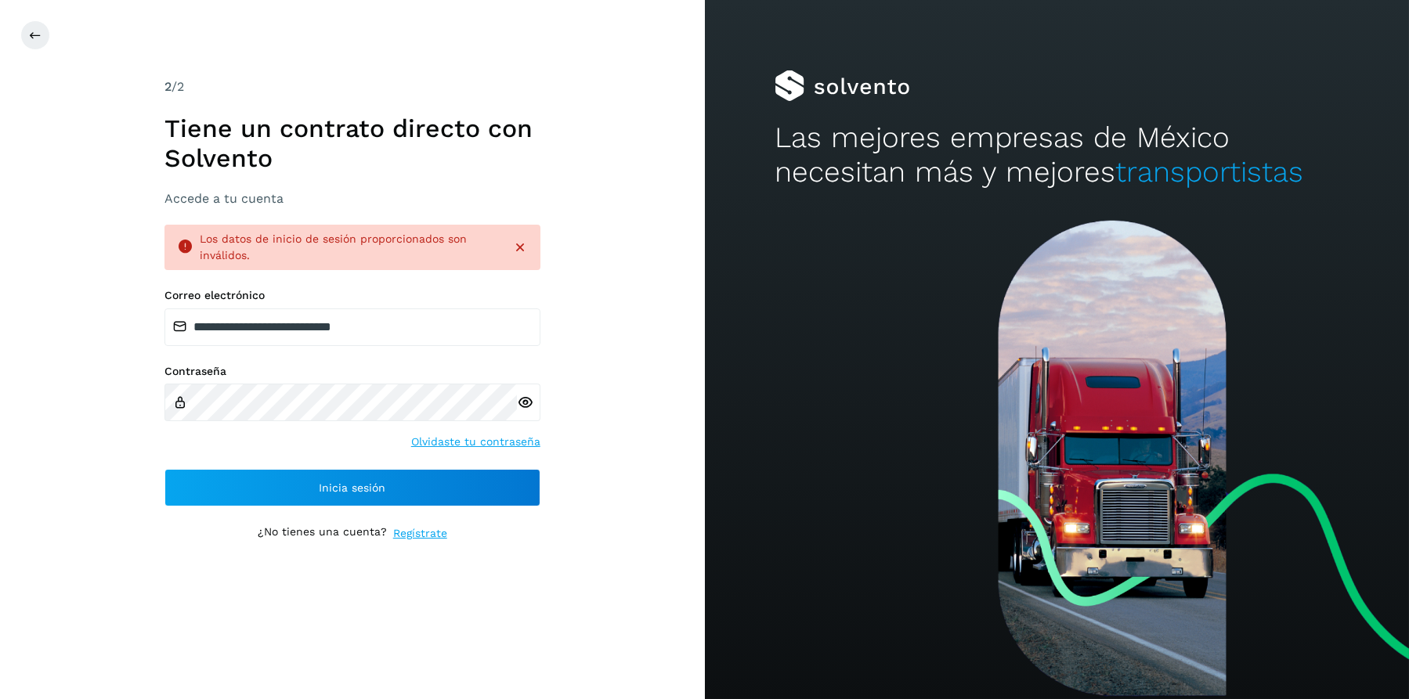
click at [508, 251] on div at bounding box center [514, 248] width 28 height 16
click at [523, 250] on icon at bounding box center [520, 248] width 16 height 16
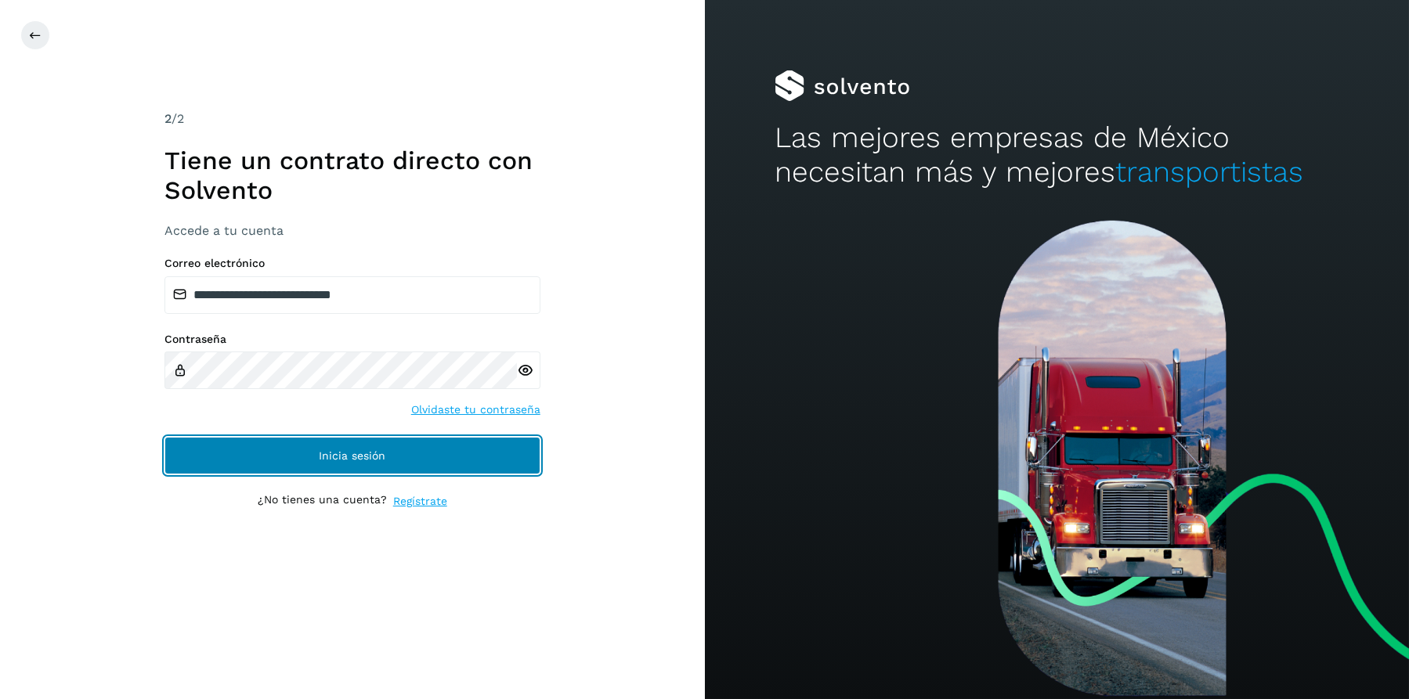
drag, startPoint x: 345, startPoint y: 450, endPoint x: 352, endPoint y: 447, distance: 8.4
click at [346, 450] on span "Inicia sesión" at bounding box center [352, 455] width 67 height 11
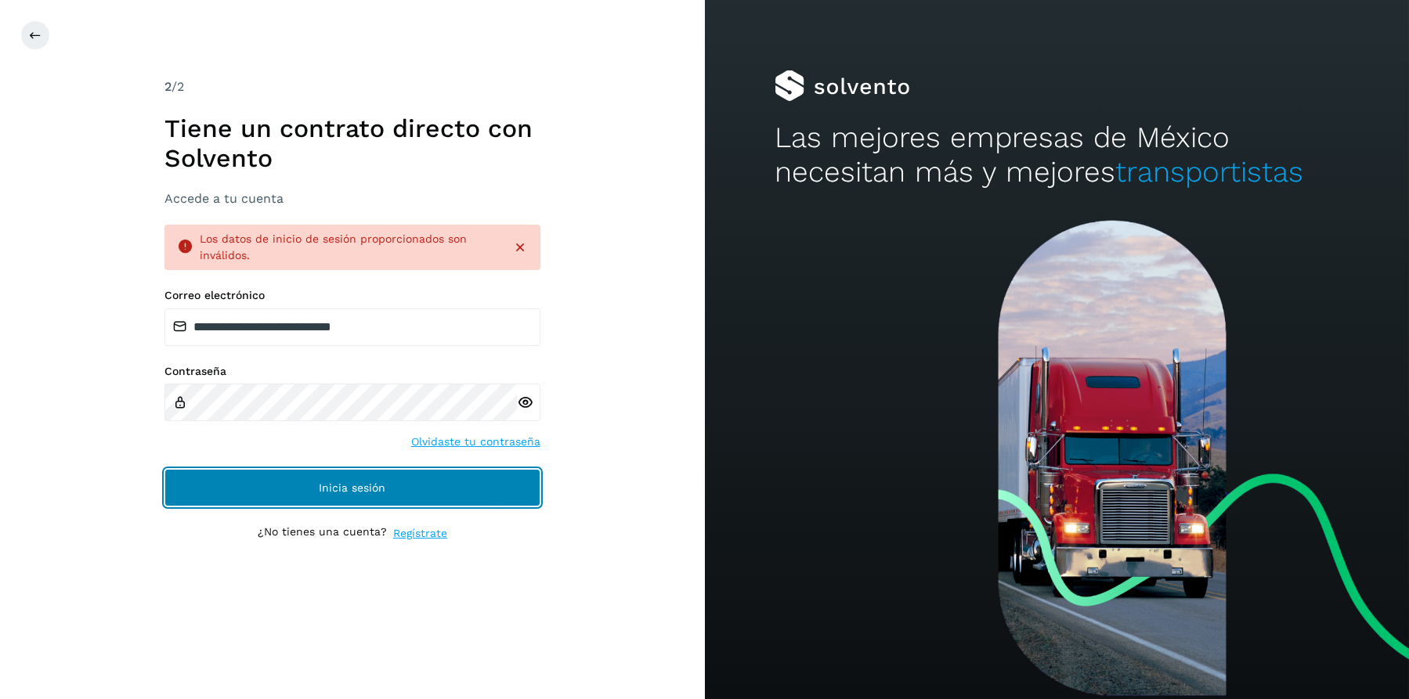
click at [394, 487] on button "Inicia sesión" at bounding box center [352, 488] width 376 height 38
click at [413, 492] on button "Inicia sesión" at bounding box center [352, 488] width 376 height 38
click at [414, 491] on button "Inicia sesión" at bounding box center [352, 488] width 376 height 38
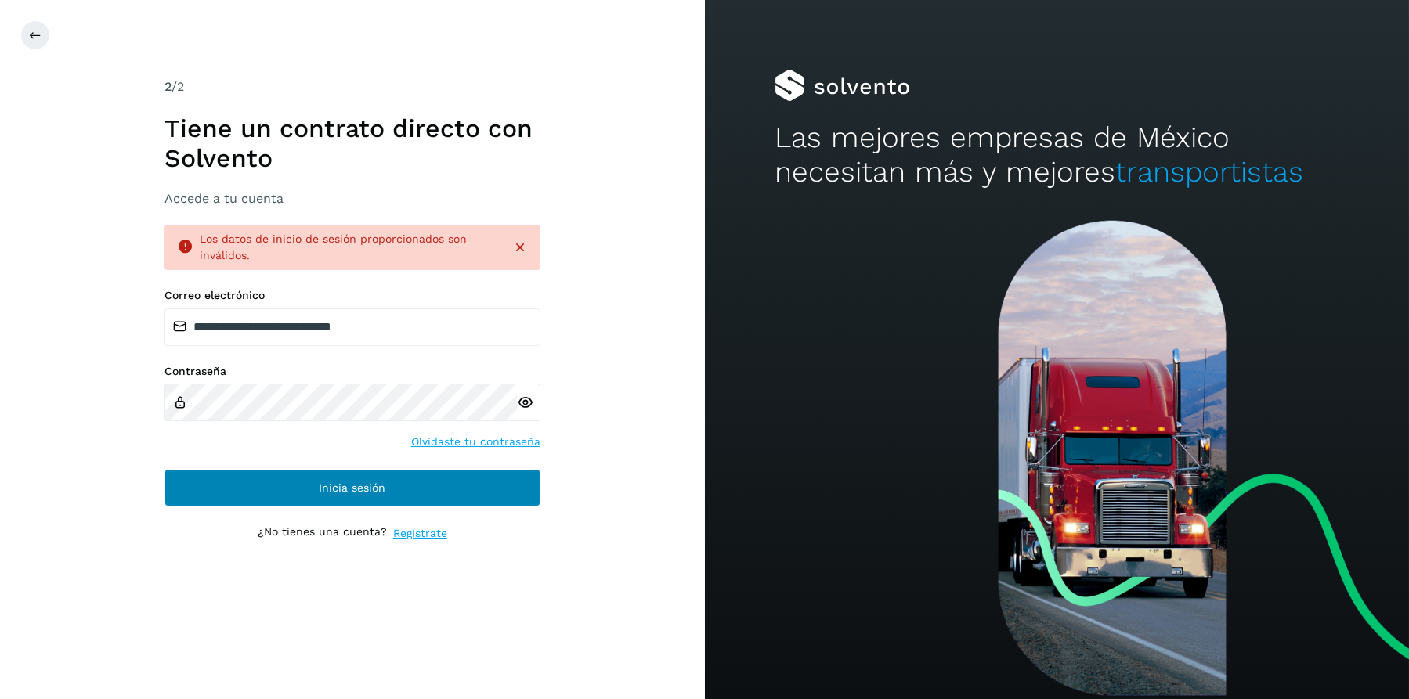
click at [414, 491] on button "Inicia sesión" at bounding box center [352, 488] width 376 height 38
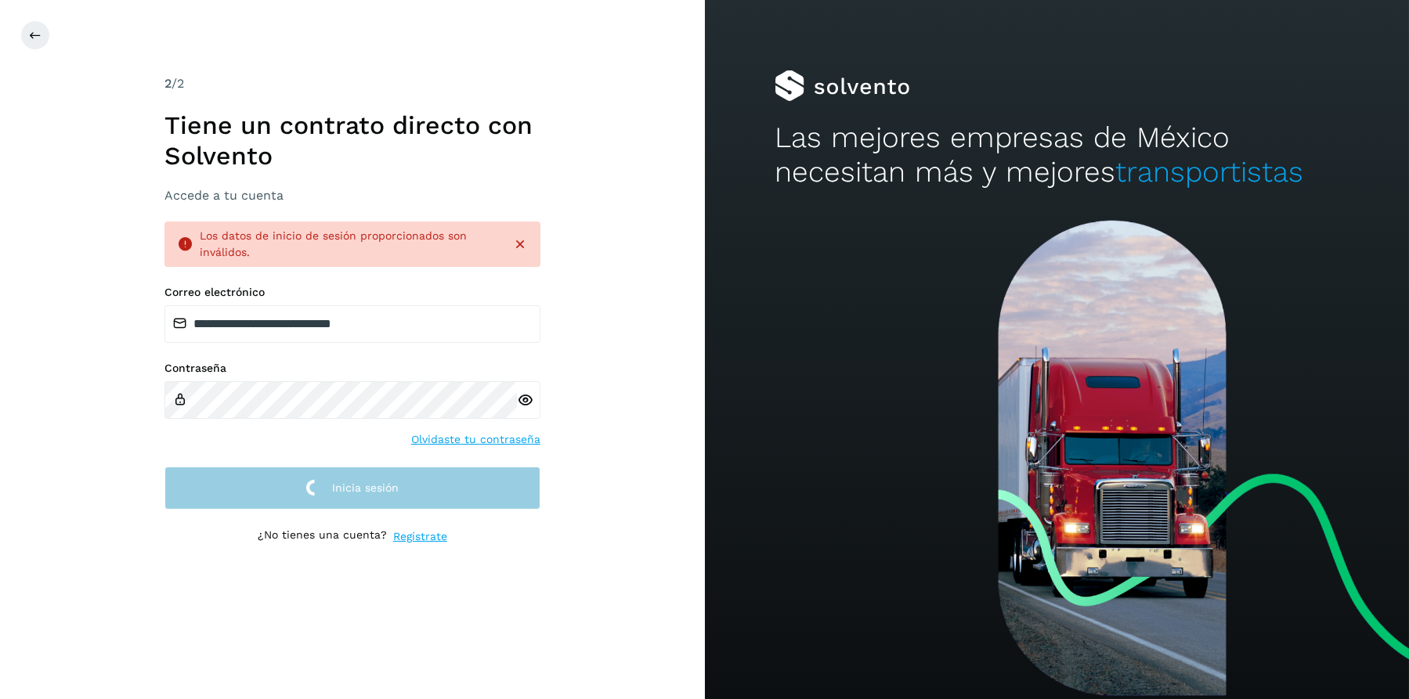
click at [414, 491] on button "Inicia sesión" at bounding box center [352, 488] width 376 height 43
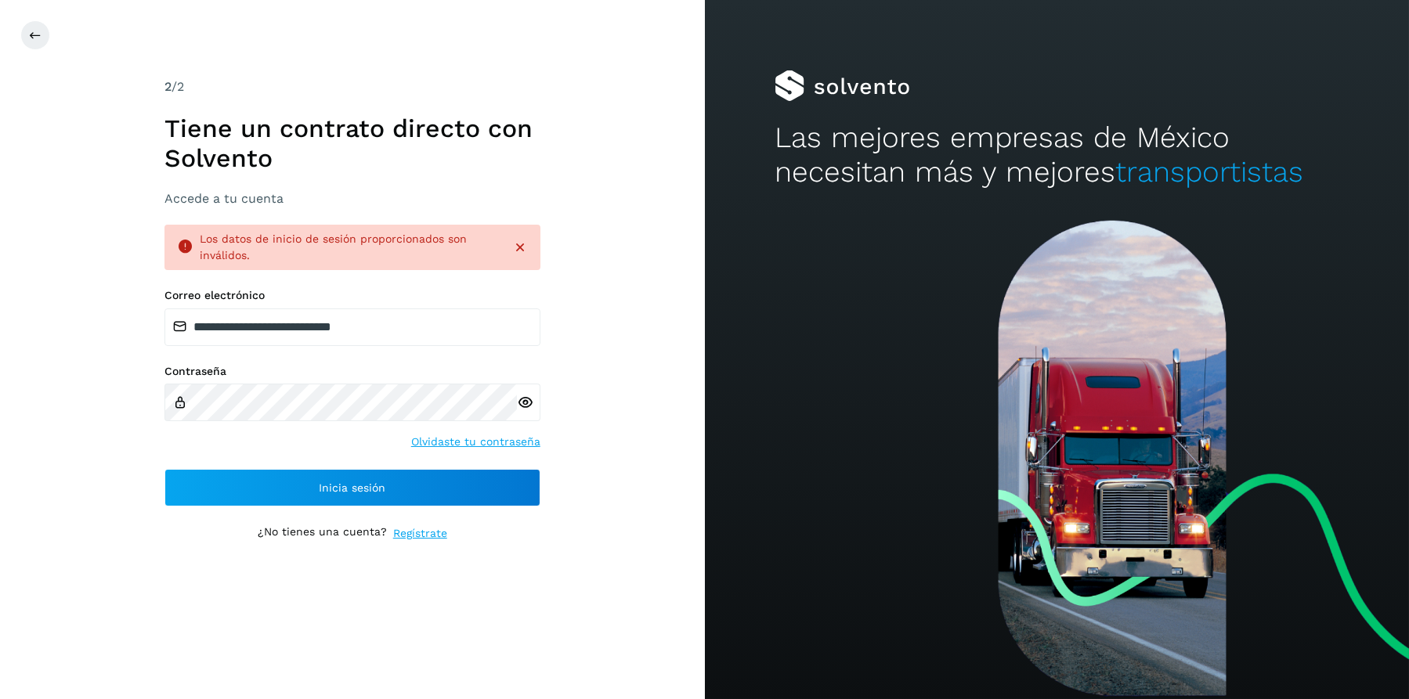
drag, startPoint x: 511, startPoint y: 246, endPoint x: 530, endPoint y: 246, distance: 19.6
click at [513, 246] on div at bounding box center [514, 248] width 28 height 16
click at [509, 247] on div at bounding box center [514, 248] width 28 height 16
click at [514, 248] on icon at bounding box center [520, 248] width 16 height 16
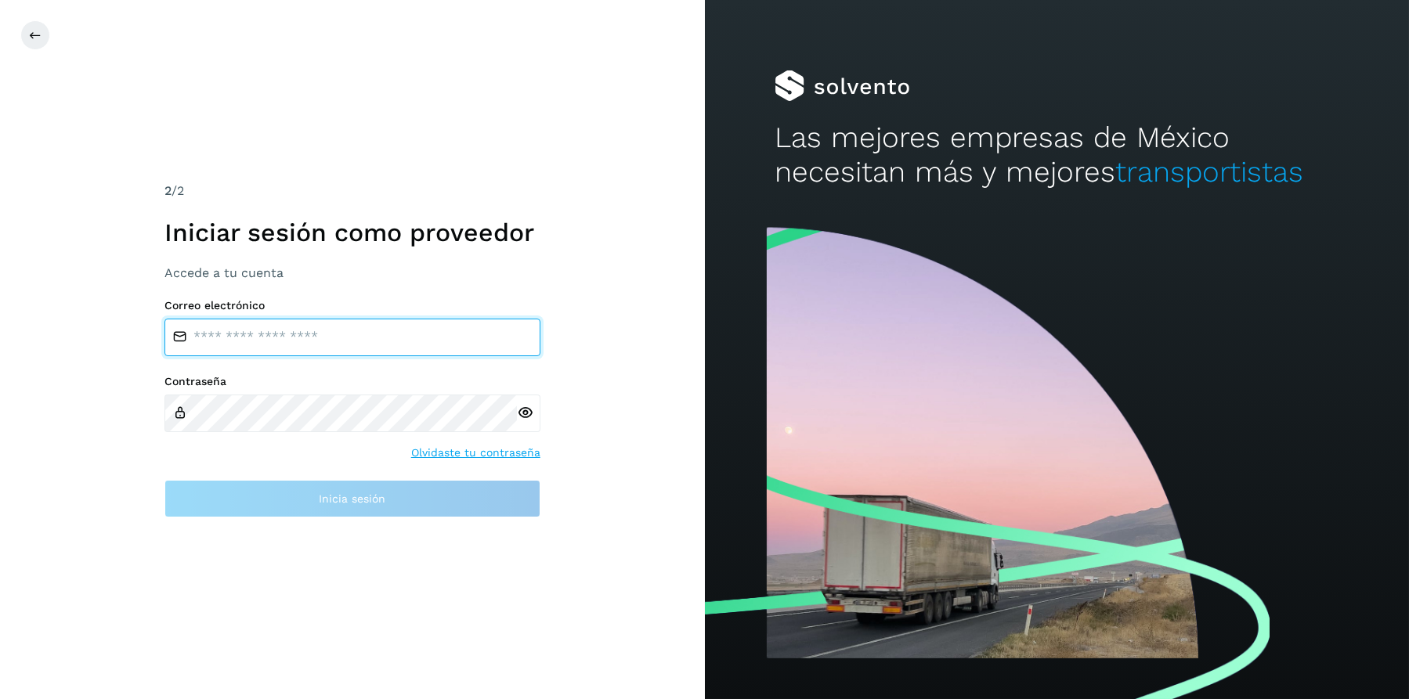
type input "**********"
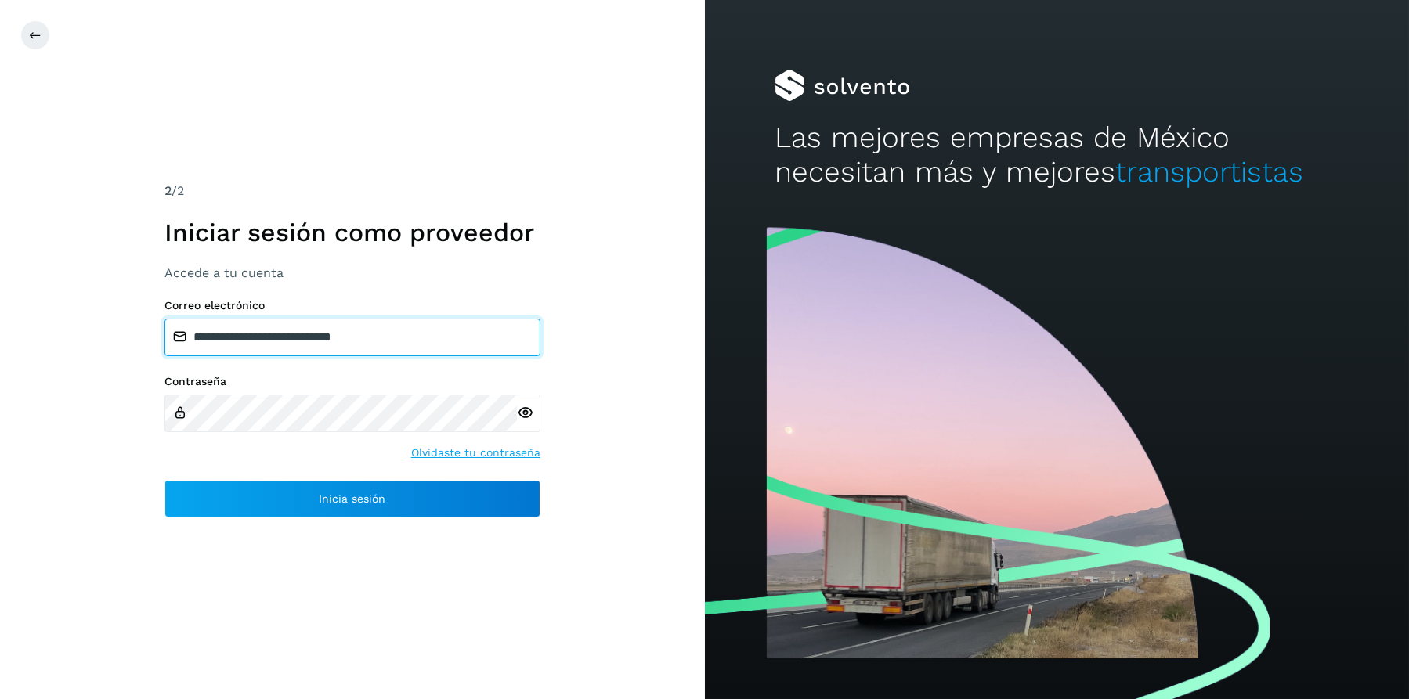
drag, startPoint x: 417, startPoint y: 335, endPoint x: 230, endPoint y: 327, distance: 187.3
click at [124, 330] on div "**********" at bounding box center [352, 349] width 705 height 699
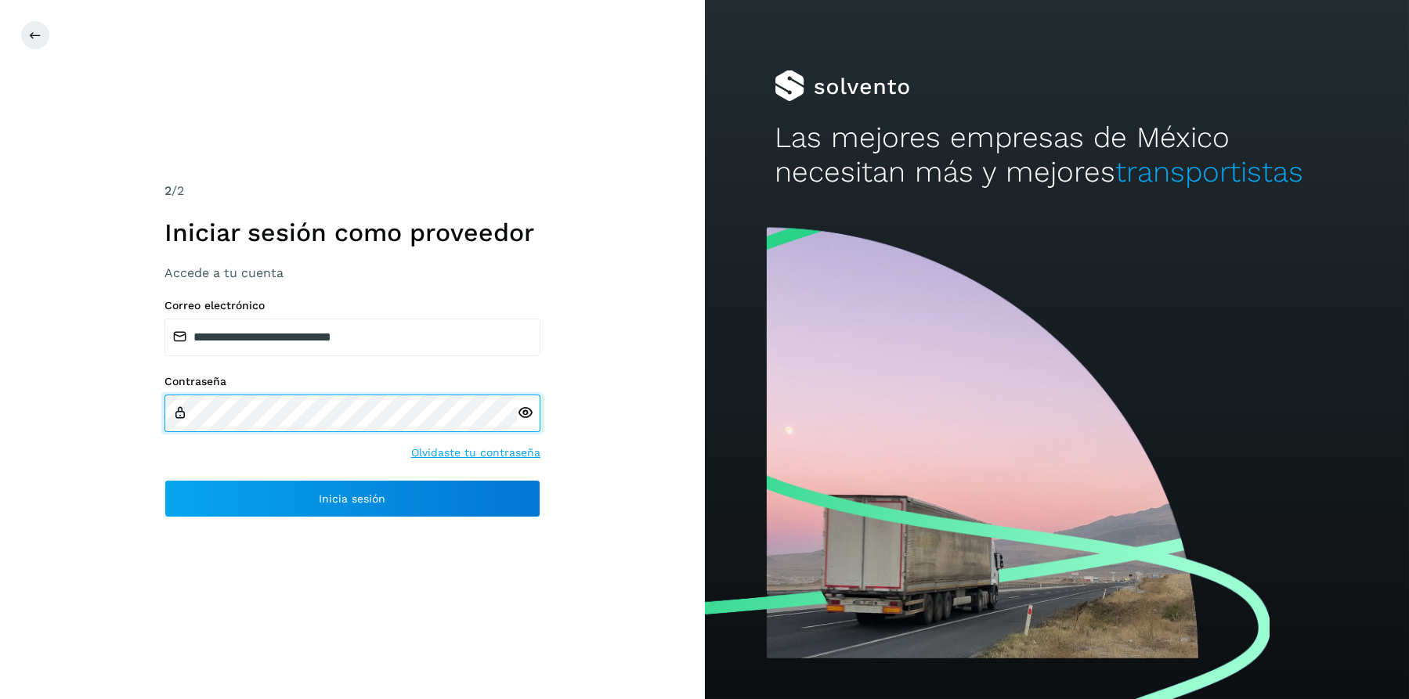
click at [177, 417] on div "Contraseña" at bounding box center [352, 403] width 376 height 57
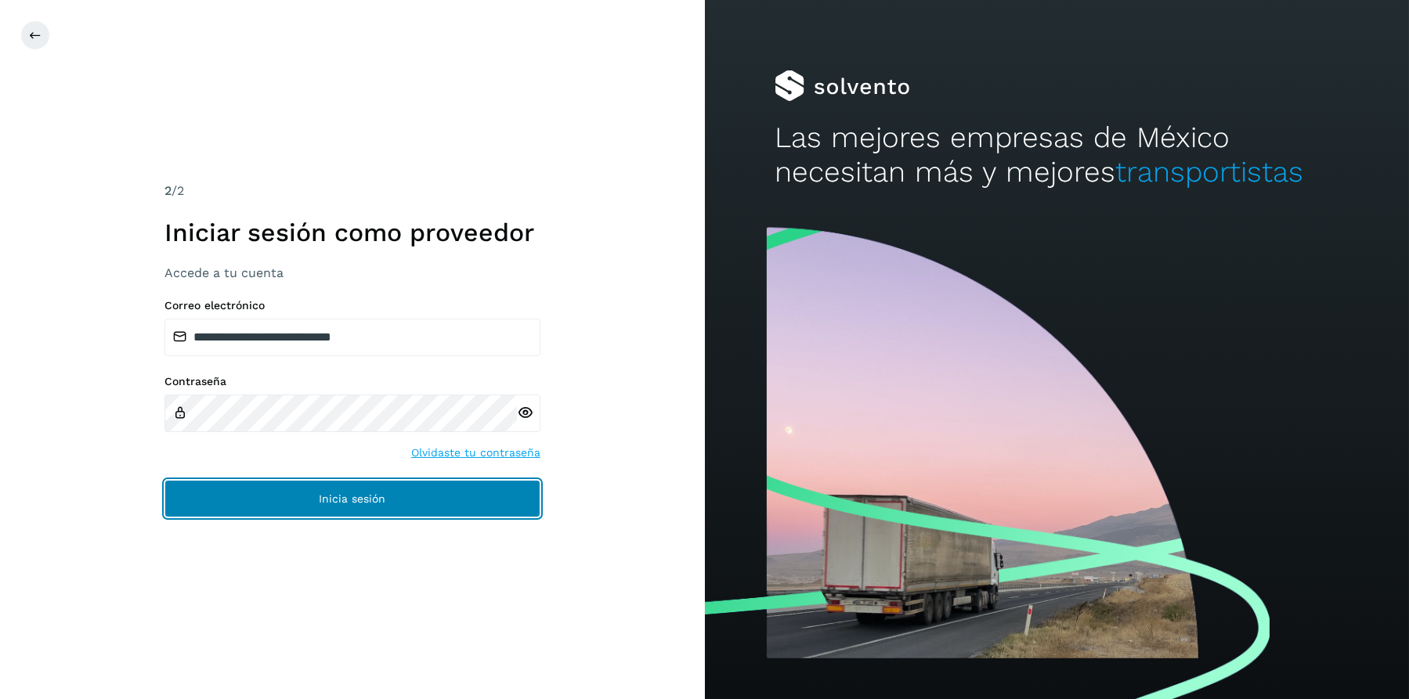
click at [405, 502] on button "Inicia sesión" at bounding box center [352, 499] width 376 height 38
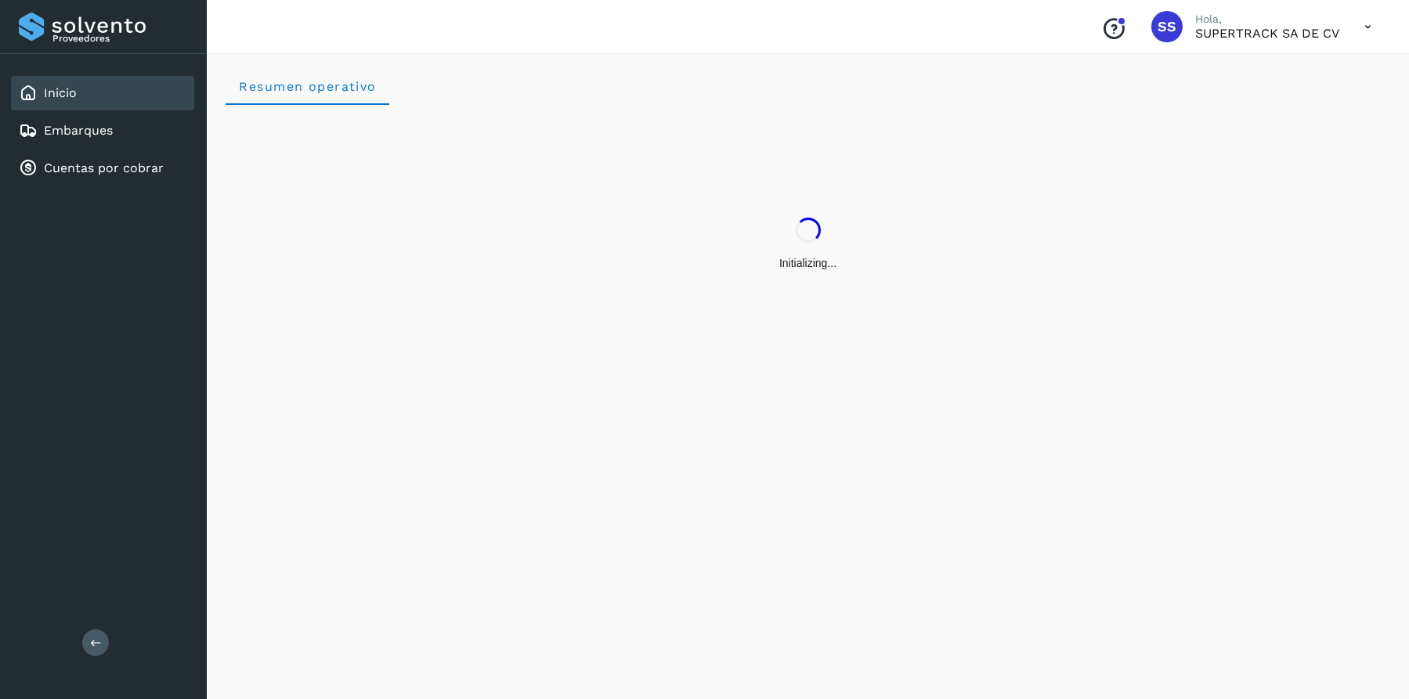
click at [353, 503] on div "Resumen operativo" at bounding box center [808, 374] width 1202 height 651
click at [922, 233] on div "Initializing..." at bounding box center [808, 244] width 1164 height 279
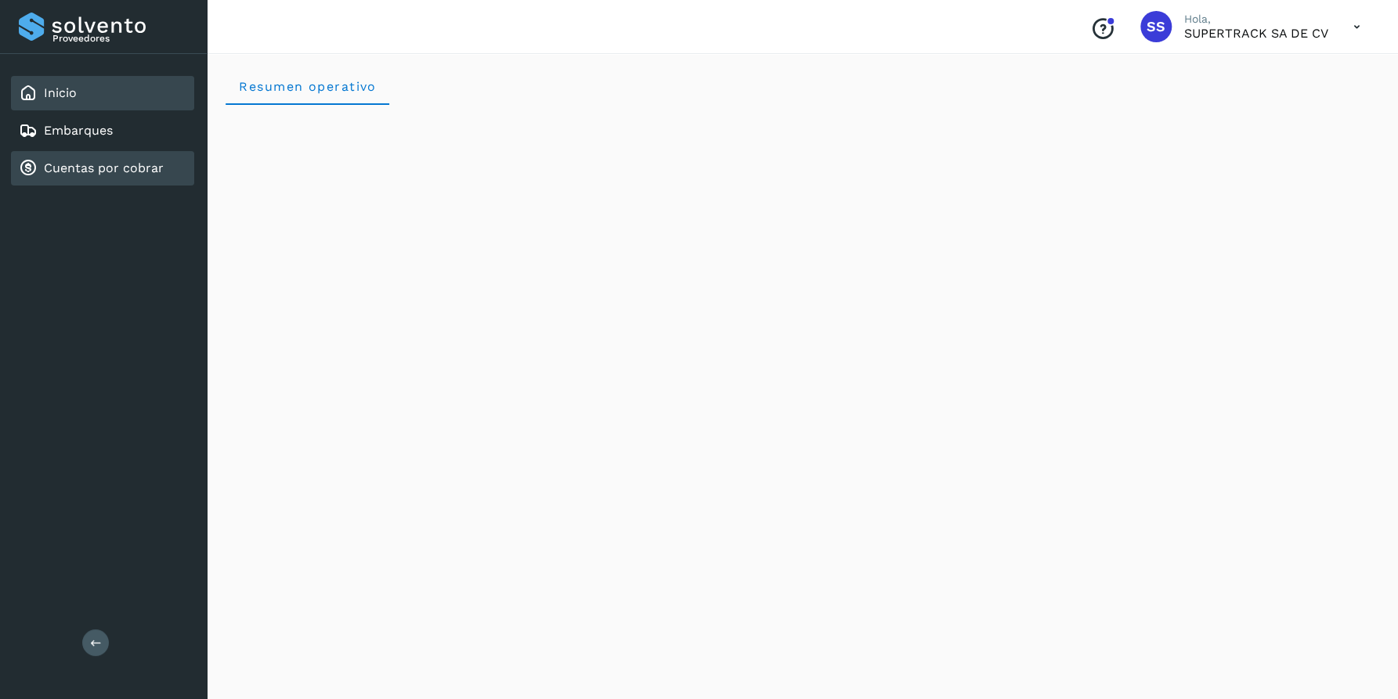
click at [87, 174] on link "Cuentas por cobrar" at bounding box center [104, 168] width 120 height 15
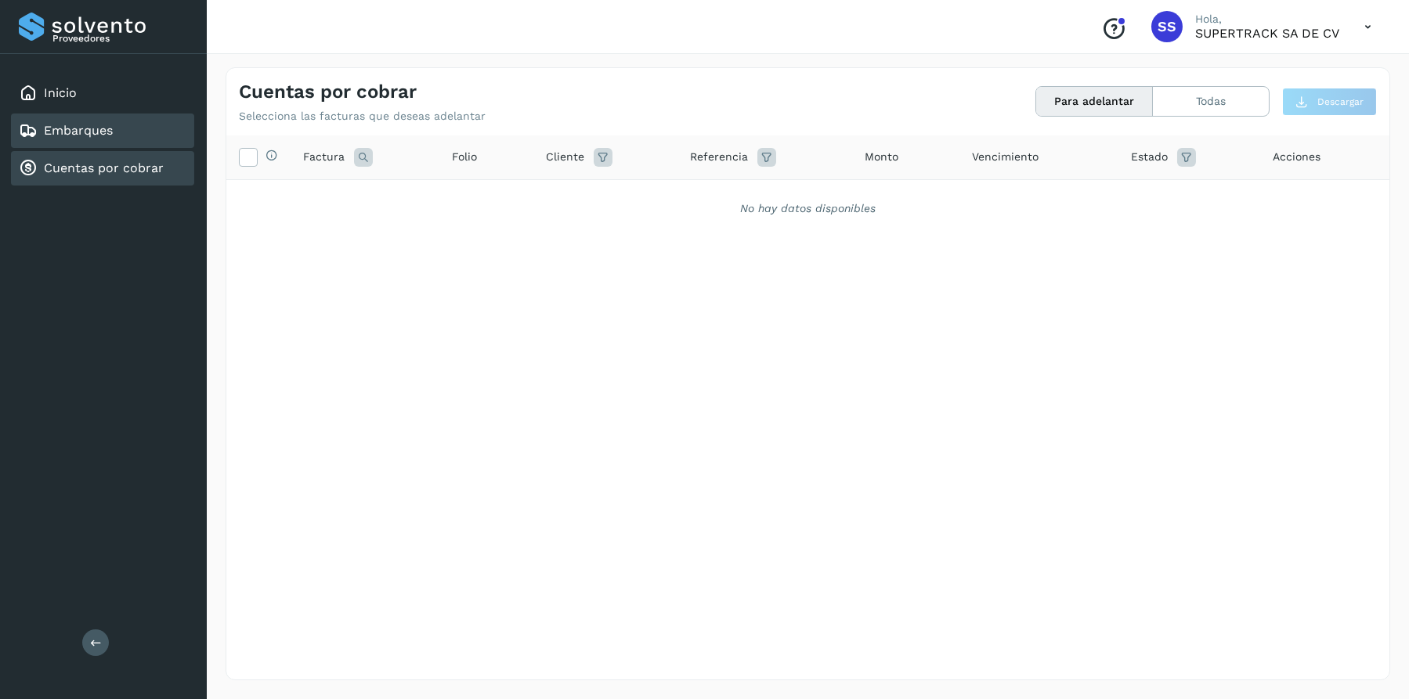
click at [102, 135] on link "Embarques" at bounding box center [78, 130] width 69 height 15
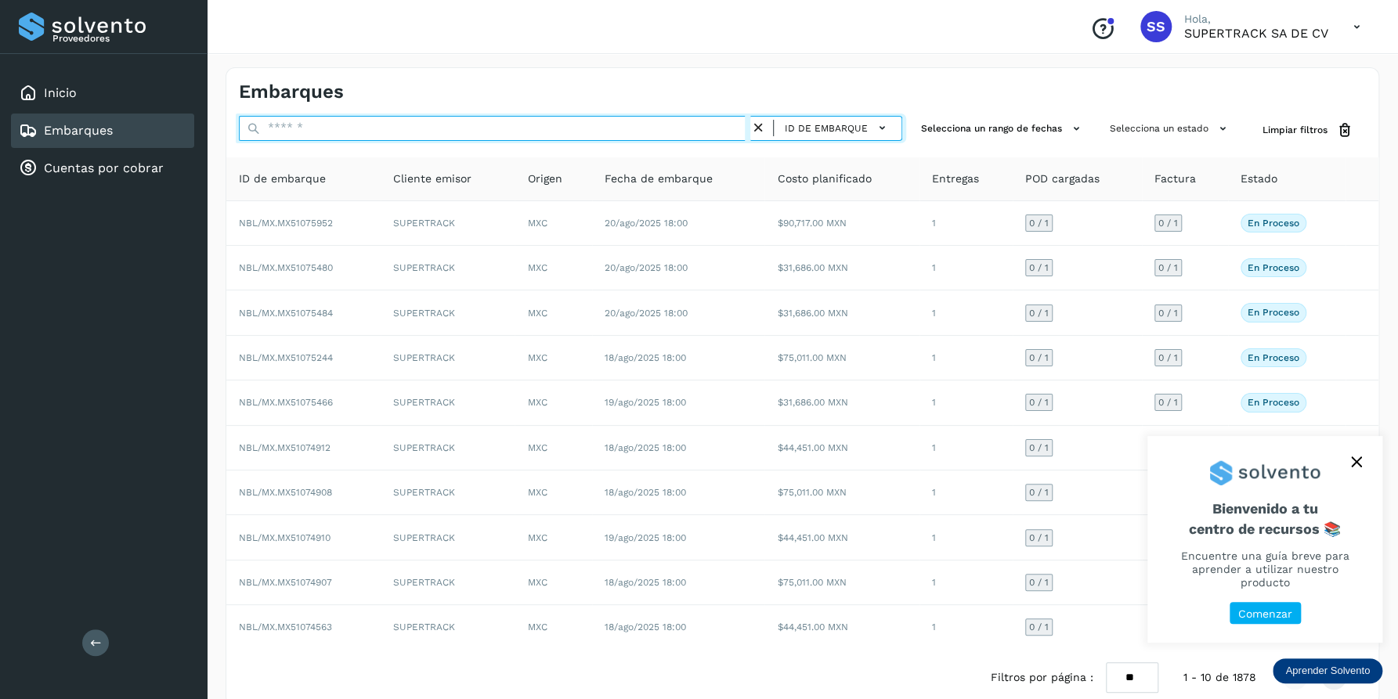
click at [313, 133] on input "text" at bounding box center [494, 128] width 511 height 25
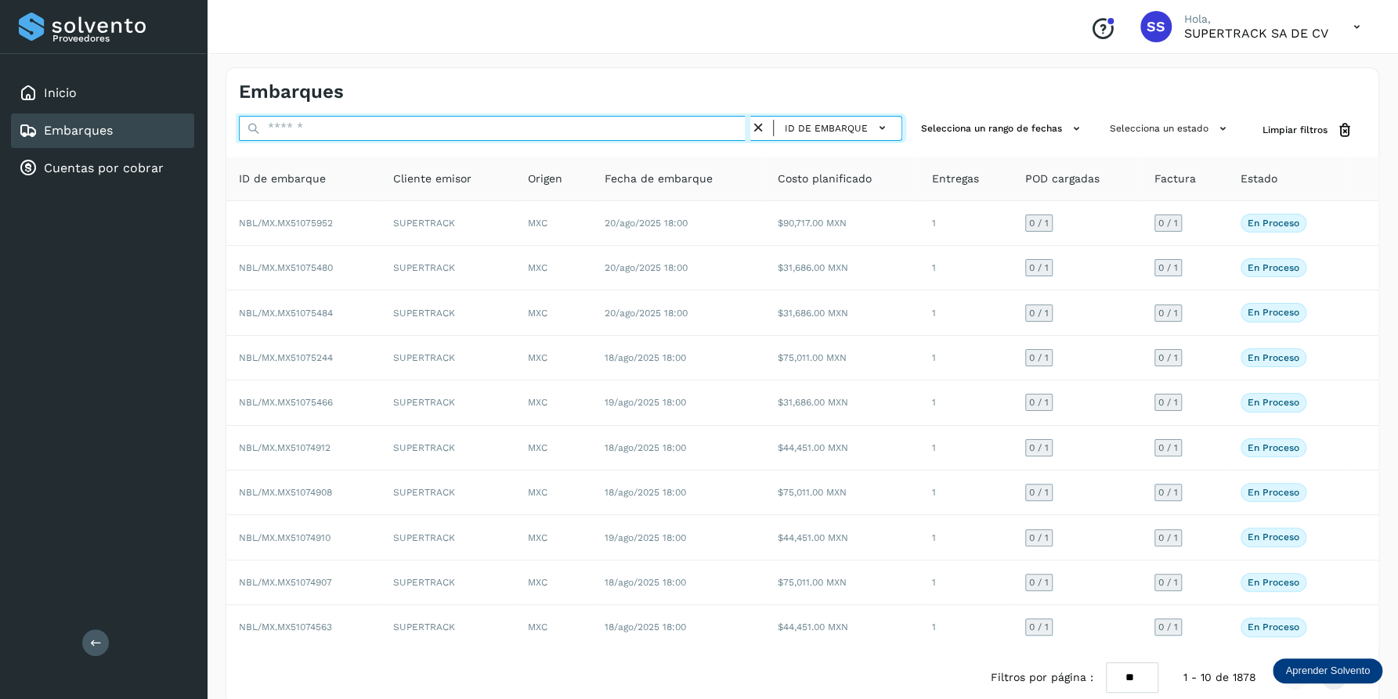
paste input "********"
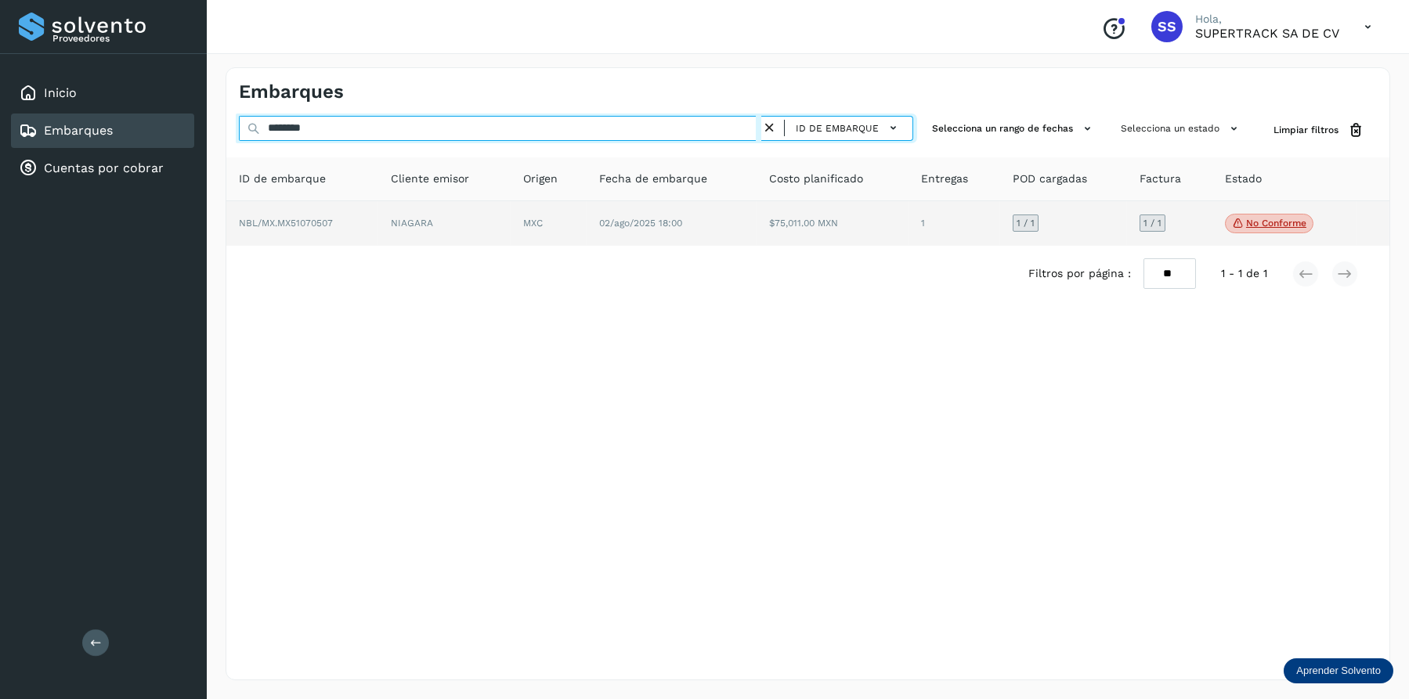
type input "********"
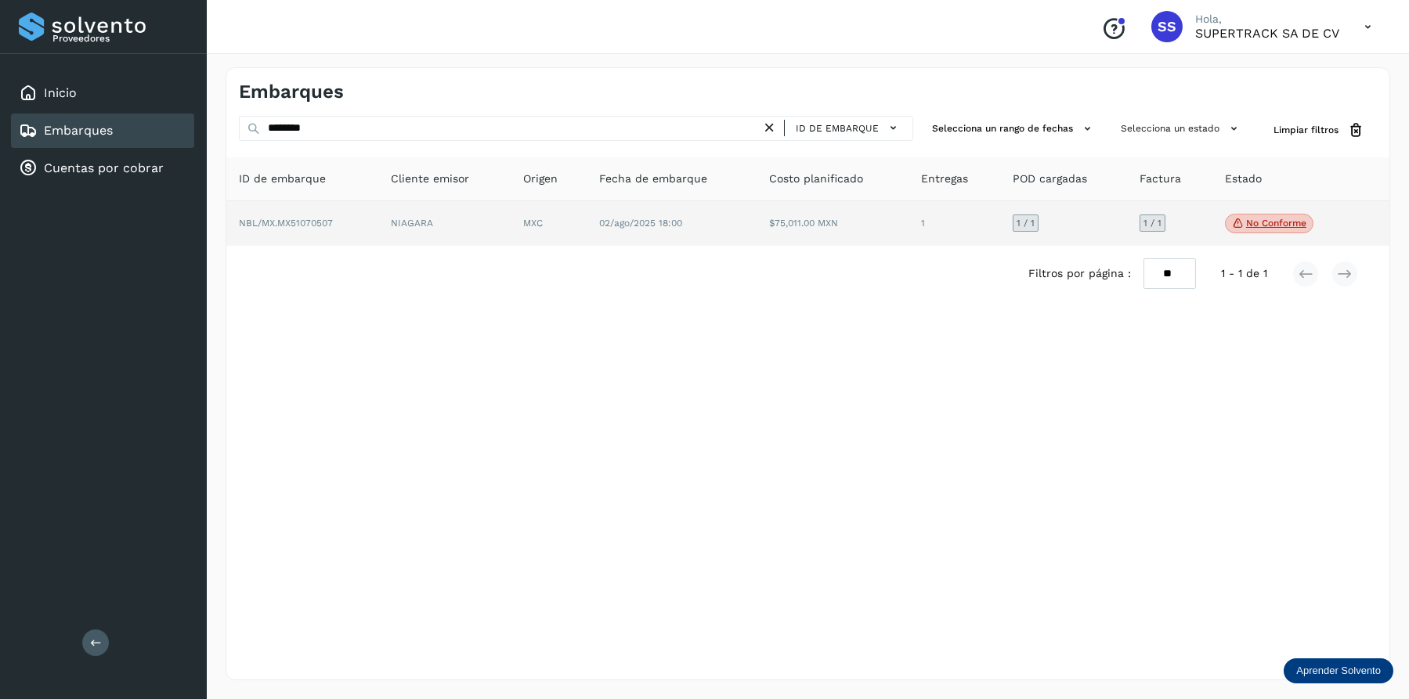
click at [756, 209] on td "02/ago/2025 18:00" at bounding box center [832, 223] width 152 height 45
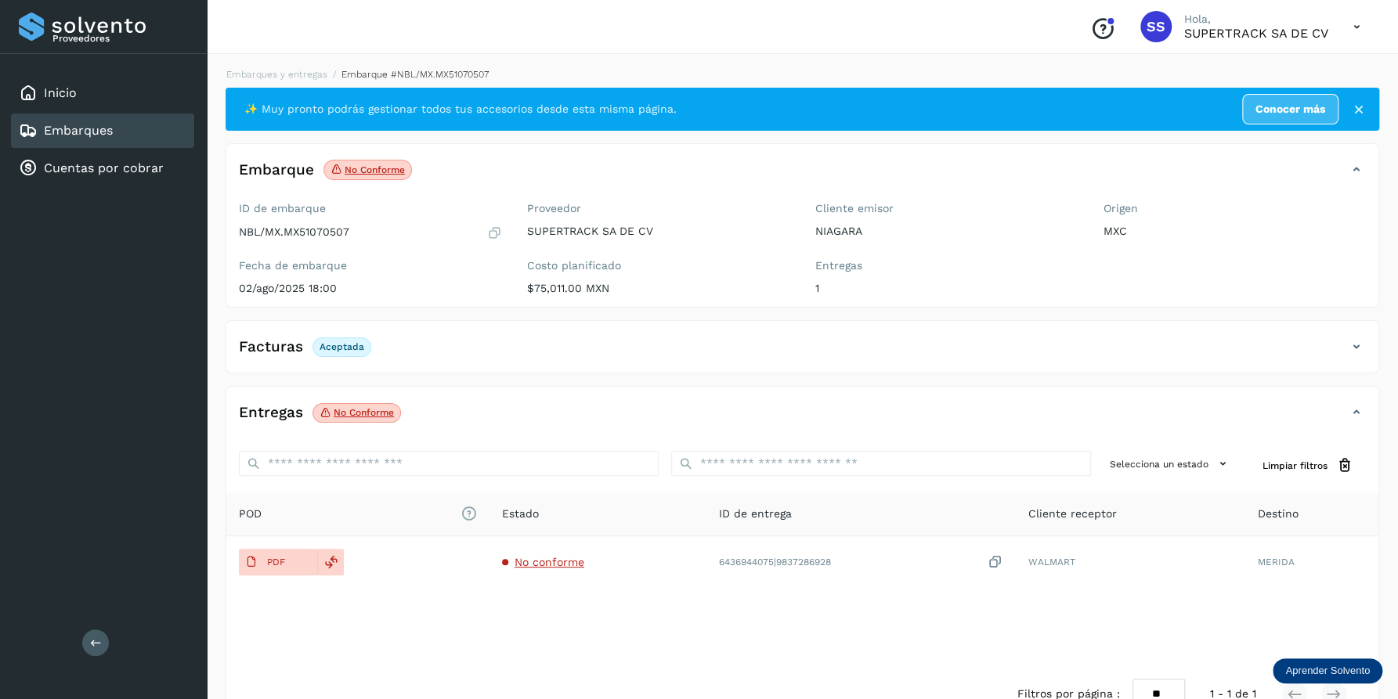
scroll to position [41, 0]
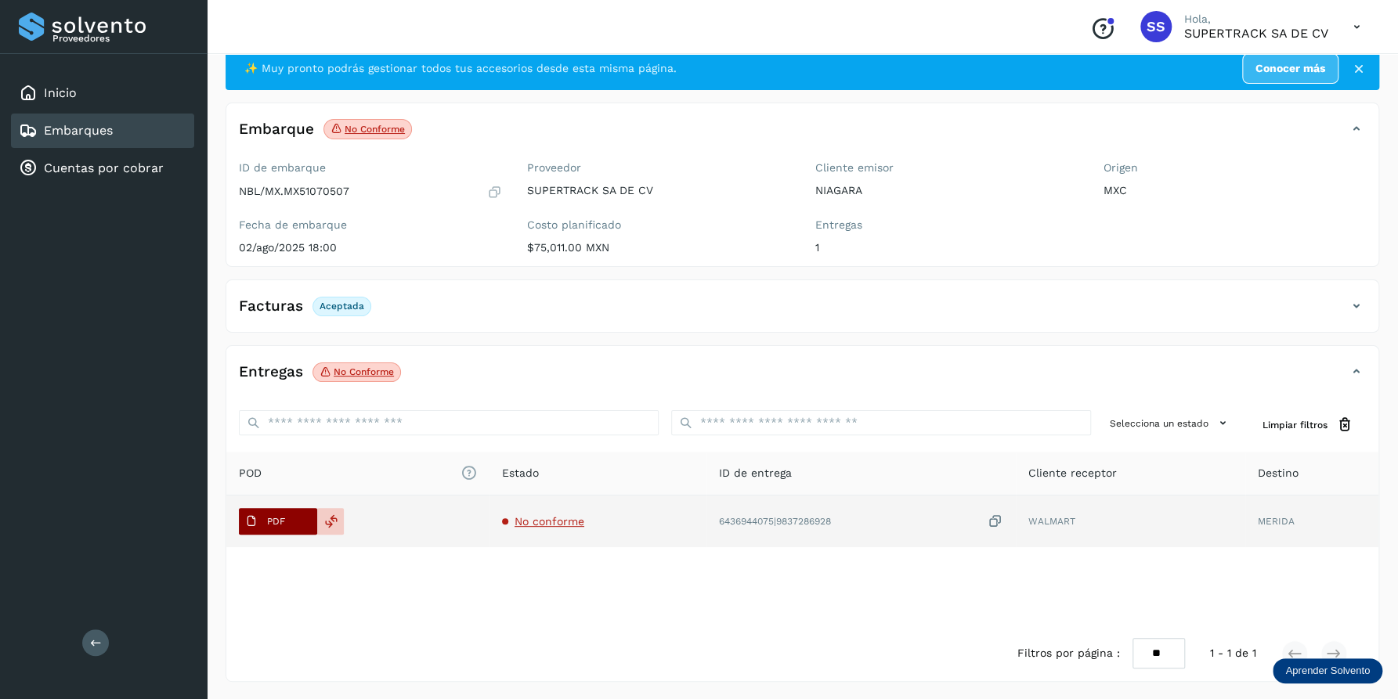
click at [273, 517] on p "PDF" at bounding box center [276, 521] width 18 height 11
click at [541, 521] on span "No conforme" at bounding box center [549, 521] width 70 height 13
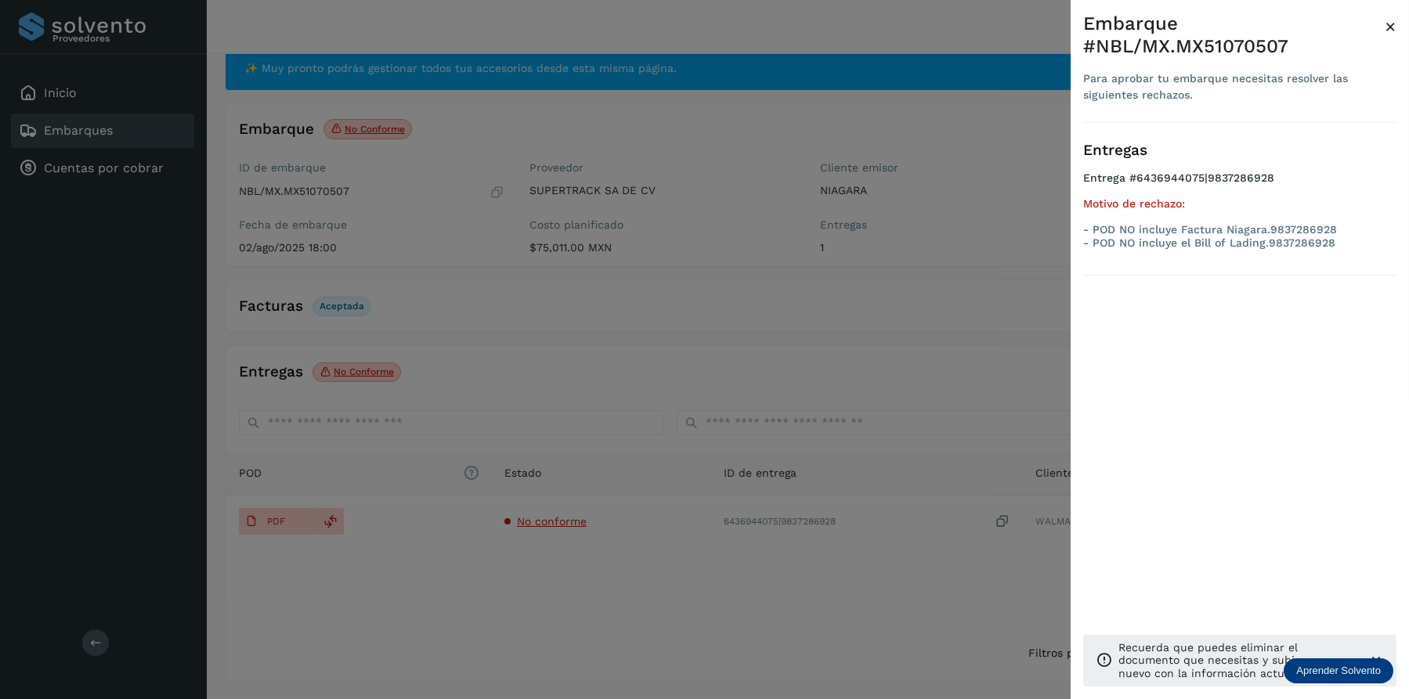
drag, startPoint x: 705, startPoint y: 524, endPoint x: 692, endPoint y: 525, distance: 13.4
click at [704, 524] on div at bounding box center [704, 349] width 1409 height 699
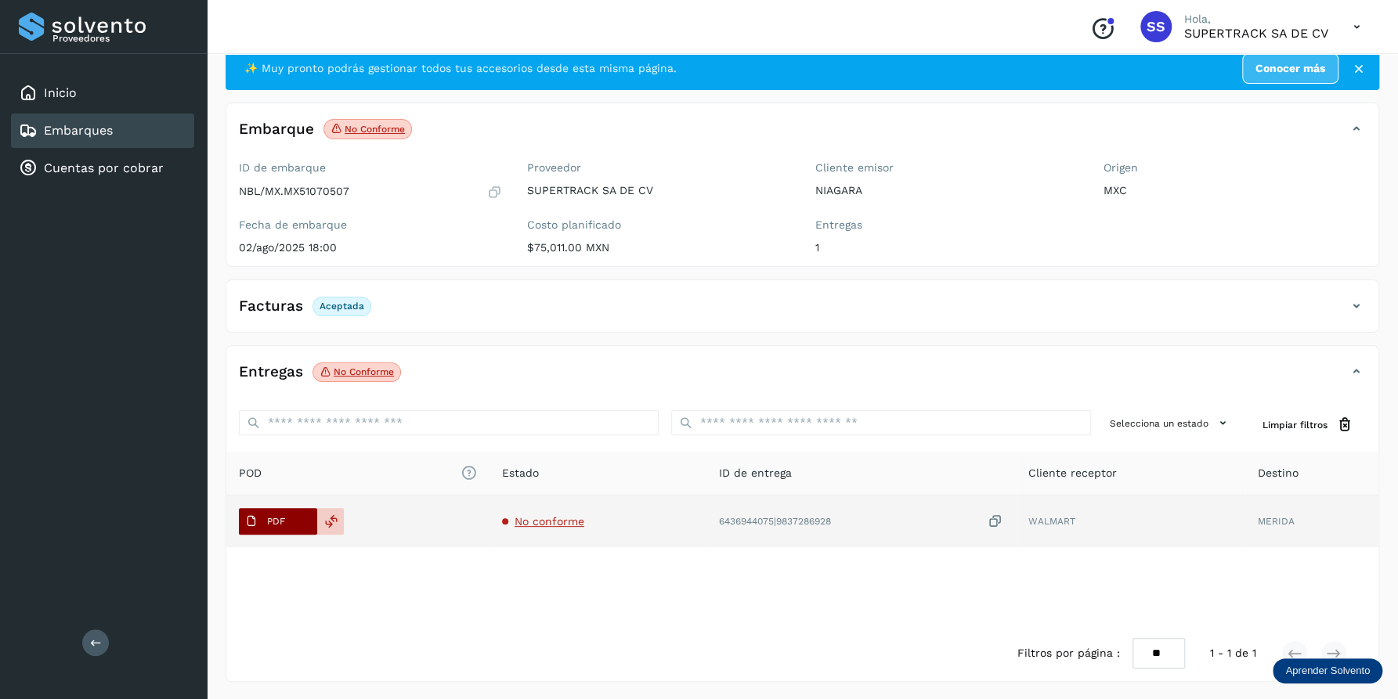
click at [287, 526] on span "PDF" at bounding box center [265, 521] width 52 height 25
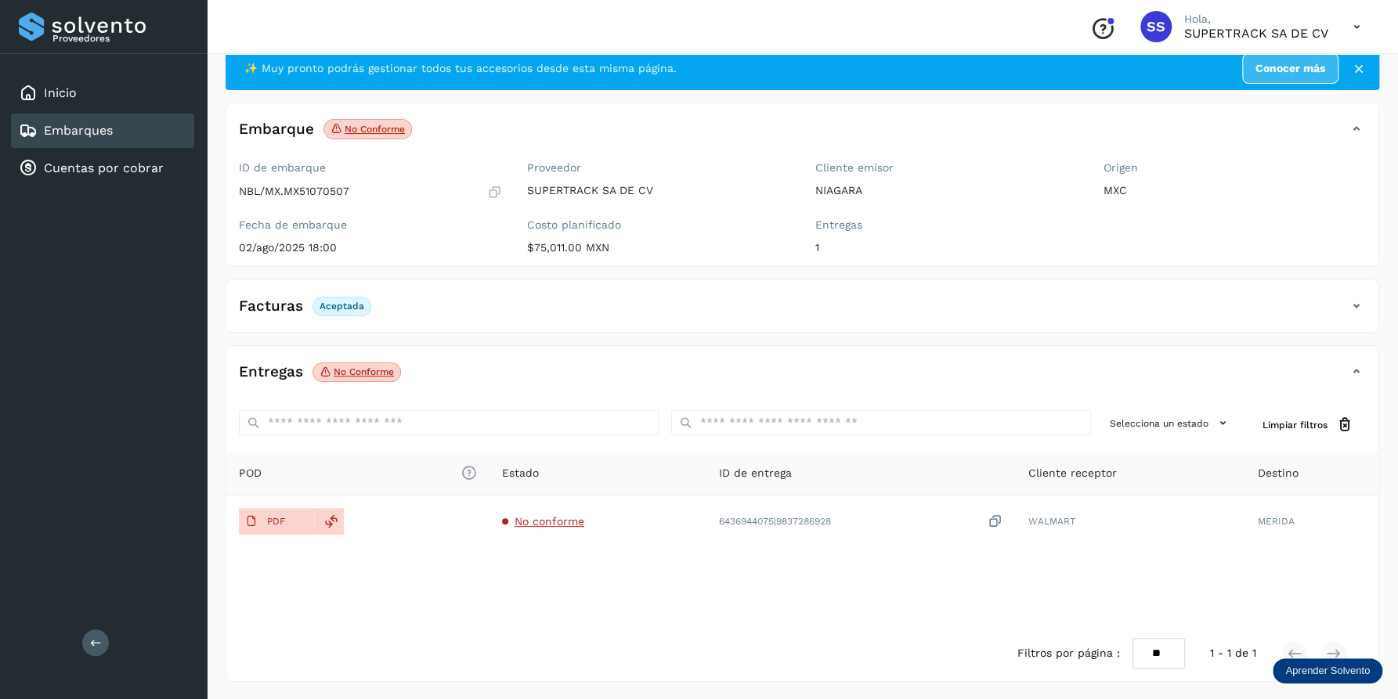
scroll to position [0, 0]
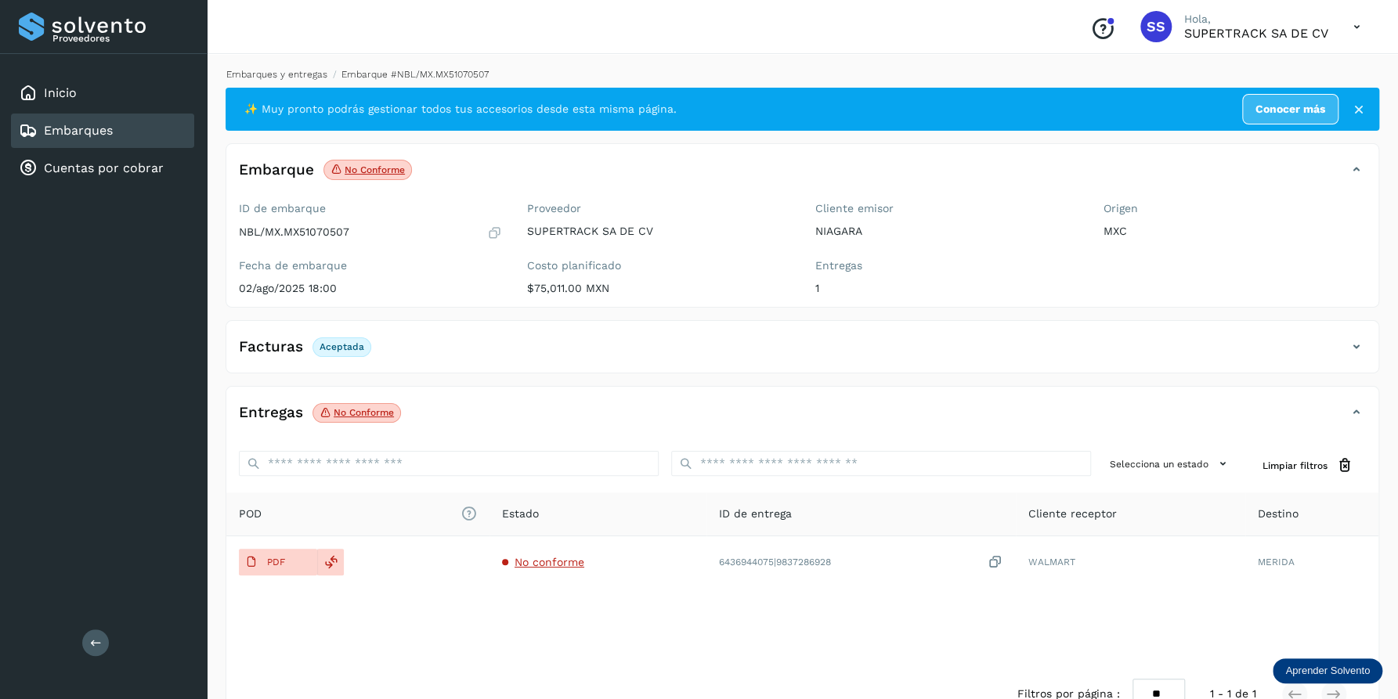
click at [279, 70] on link "Embarques y entregas" at bounding box center [276, 74] width 101 height 11
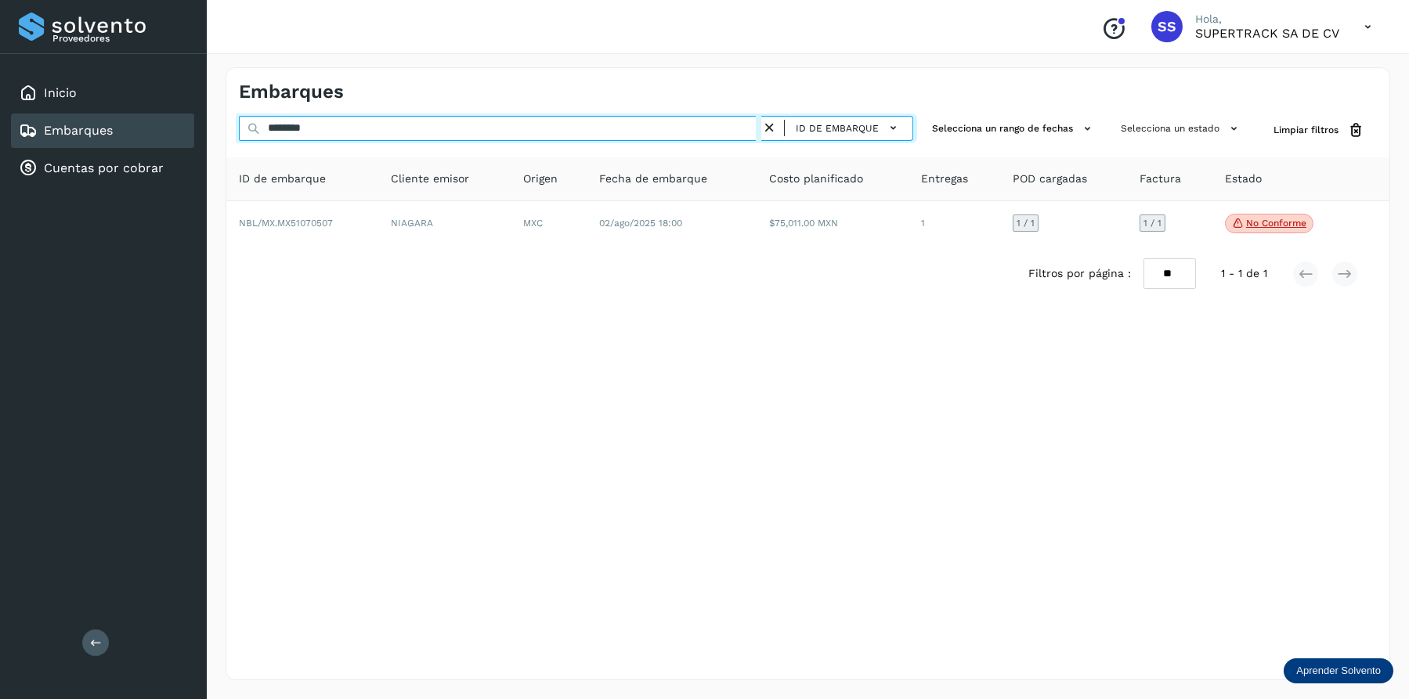
drag, startPoint x: 333, startPoint y: 135, endPoint x: 290, endPoint y: 130, distance: 43.4
click at [235, 131] on div "******** ID de embarque Selecciona un rango de fechas Selecciona un estado Limp…" at bounding box center [807, 130] width 1163 height 29
paste input "text"
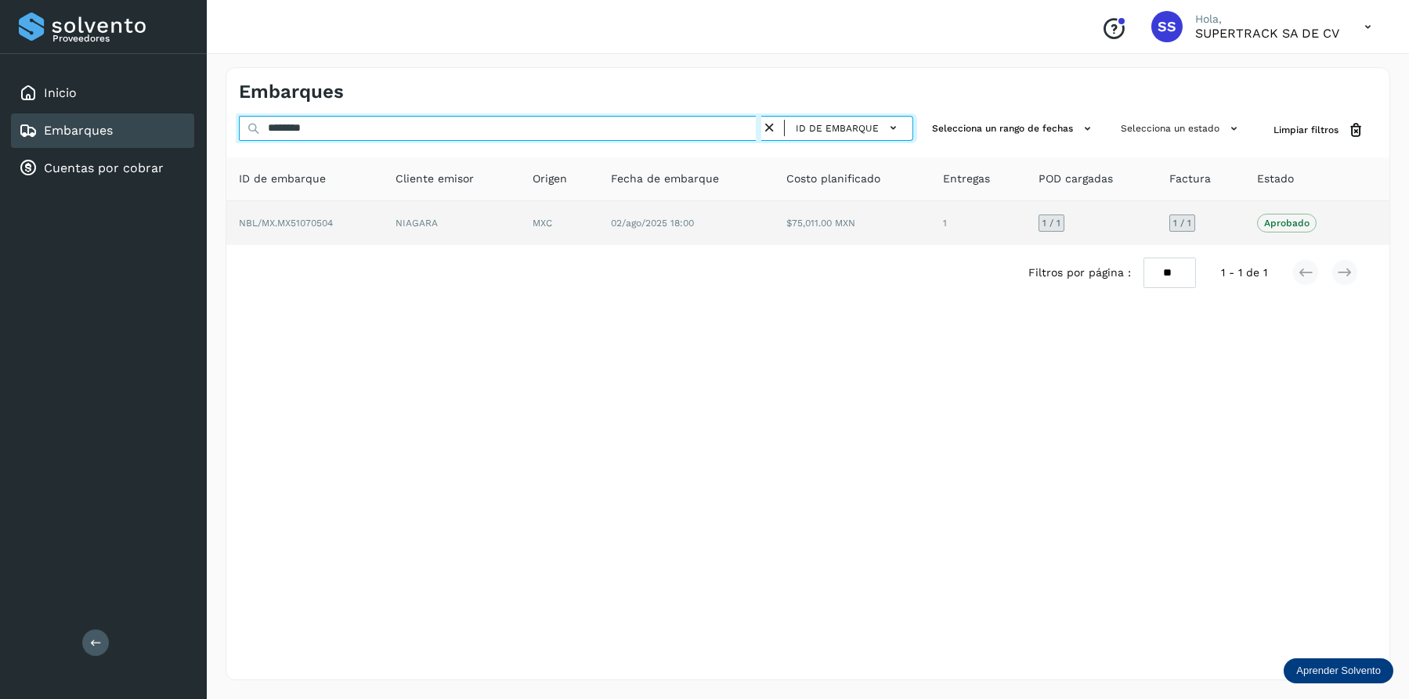
type input "********"
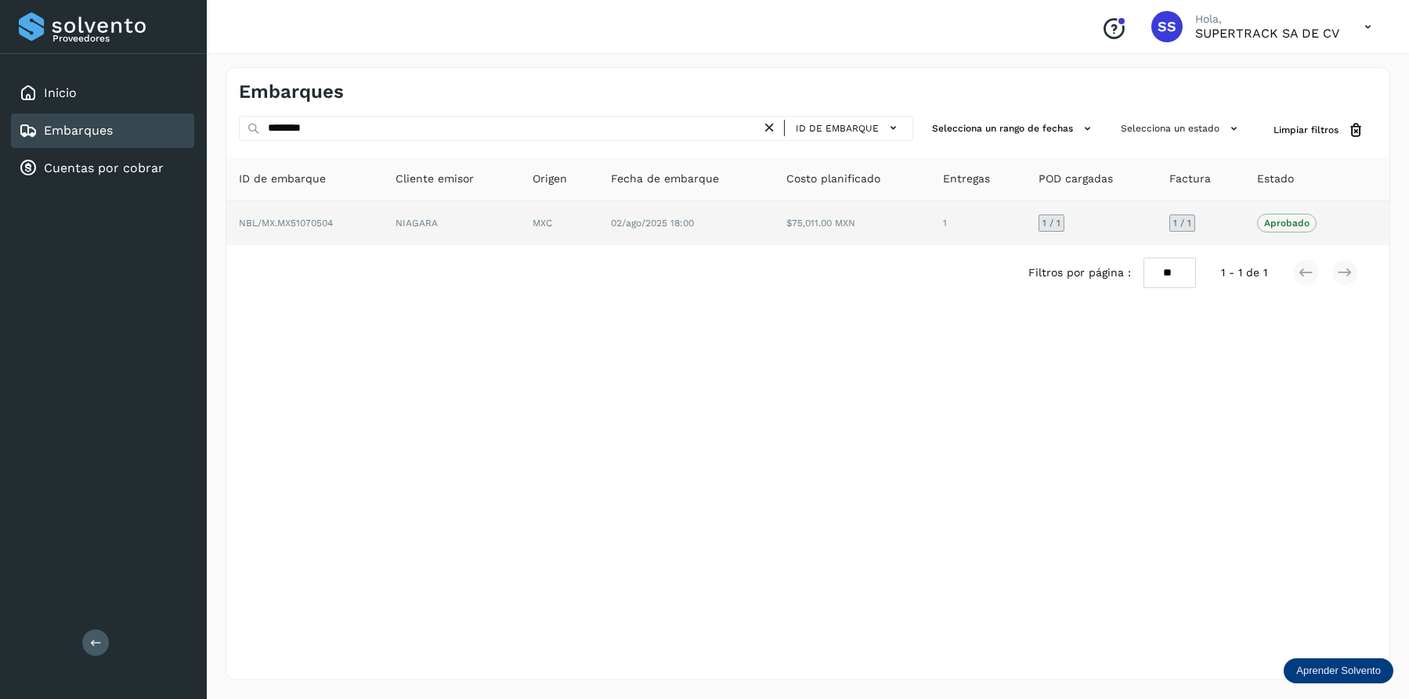
click at [659, 222] on span "02/ago/2025 18:00" at bounding box center [652, 223] width 83 height 11
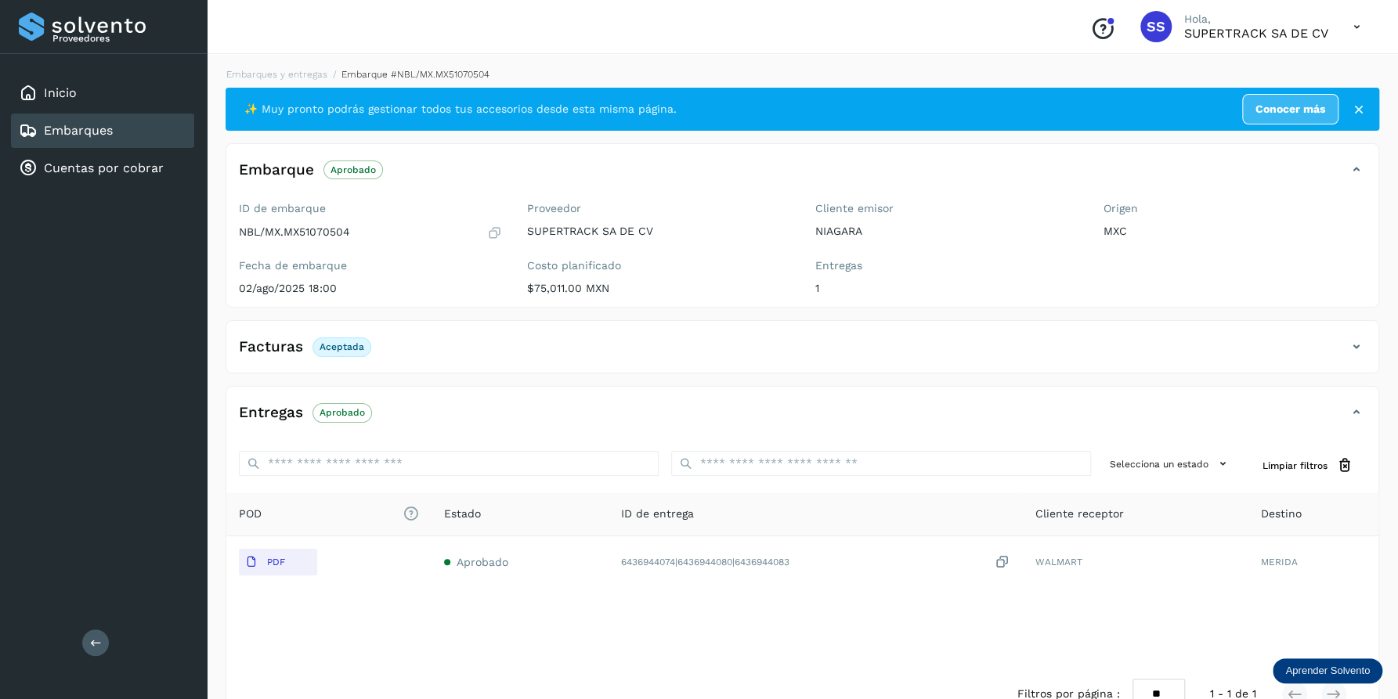
scroll to position [41, 0]
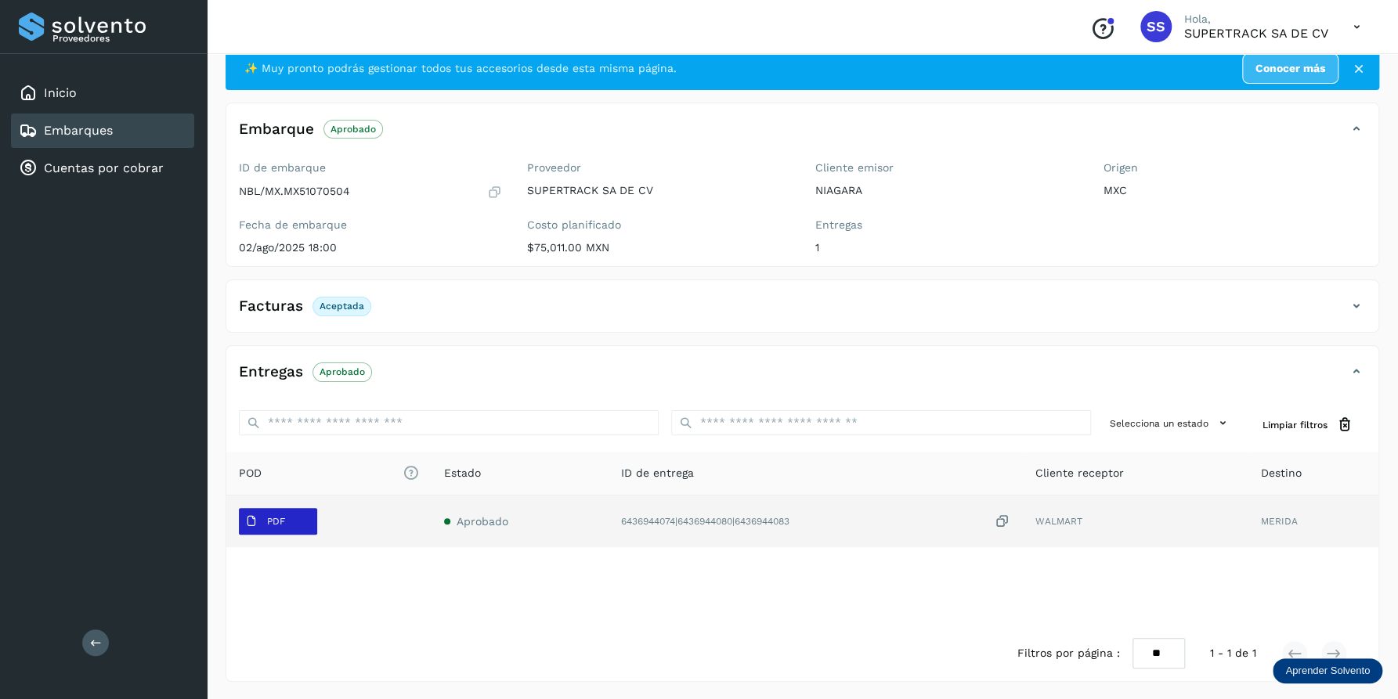
click at [273, 521] on p "PDF" at bounding box center [276, 521] width 18 height 11
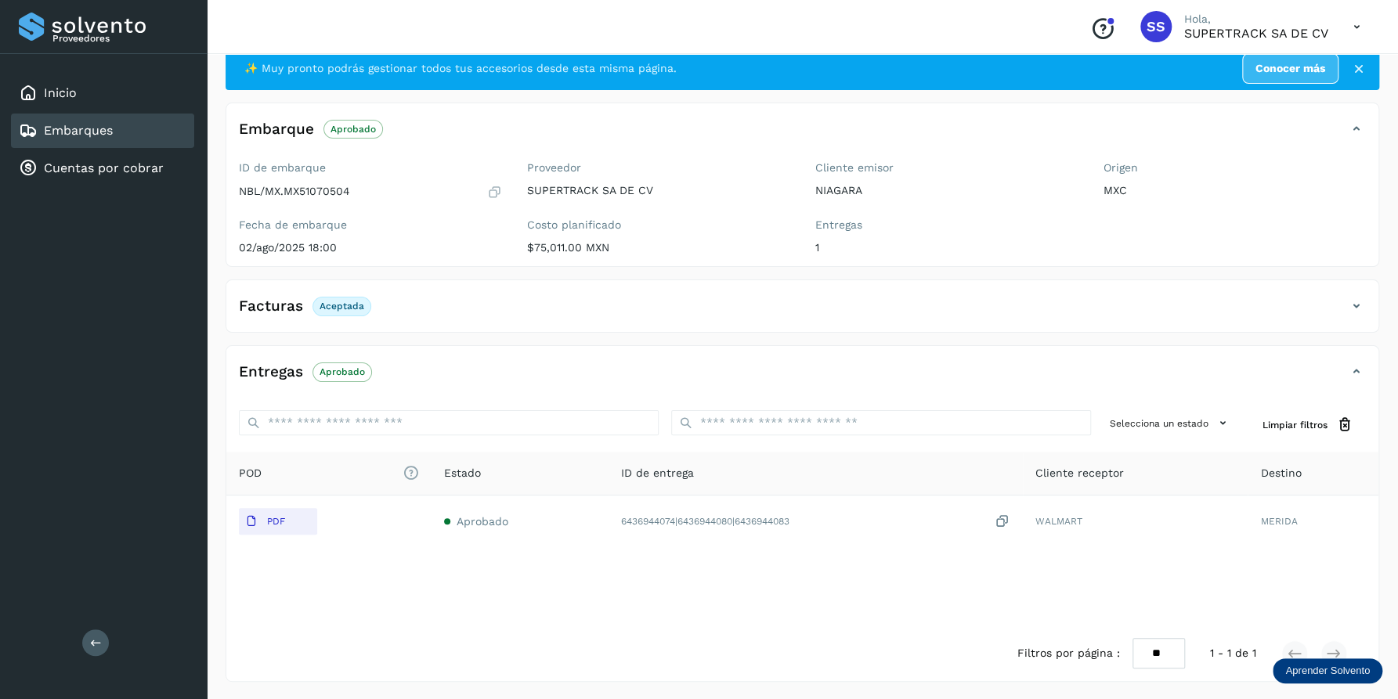
scroll to position [0, 0]
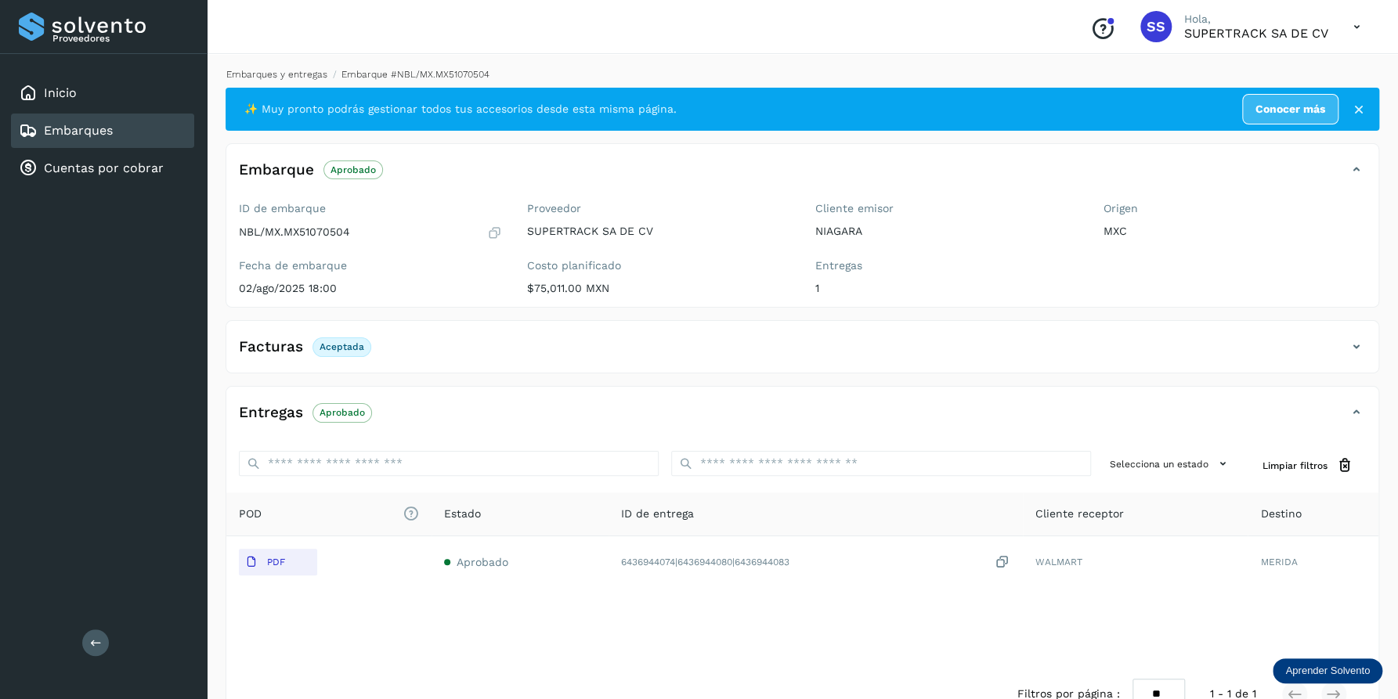
click at [276, 74] on link "Embarques y entregas" at bounding box center [276, 74] width 101 height 11
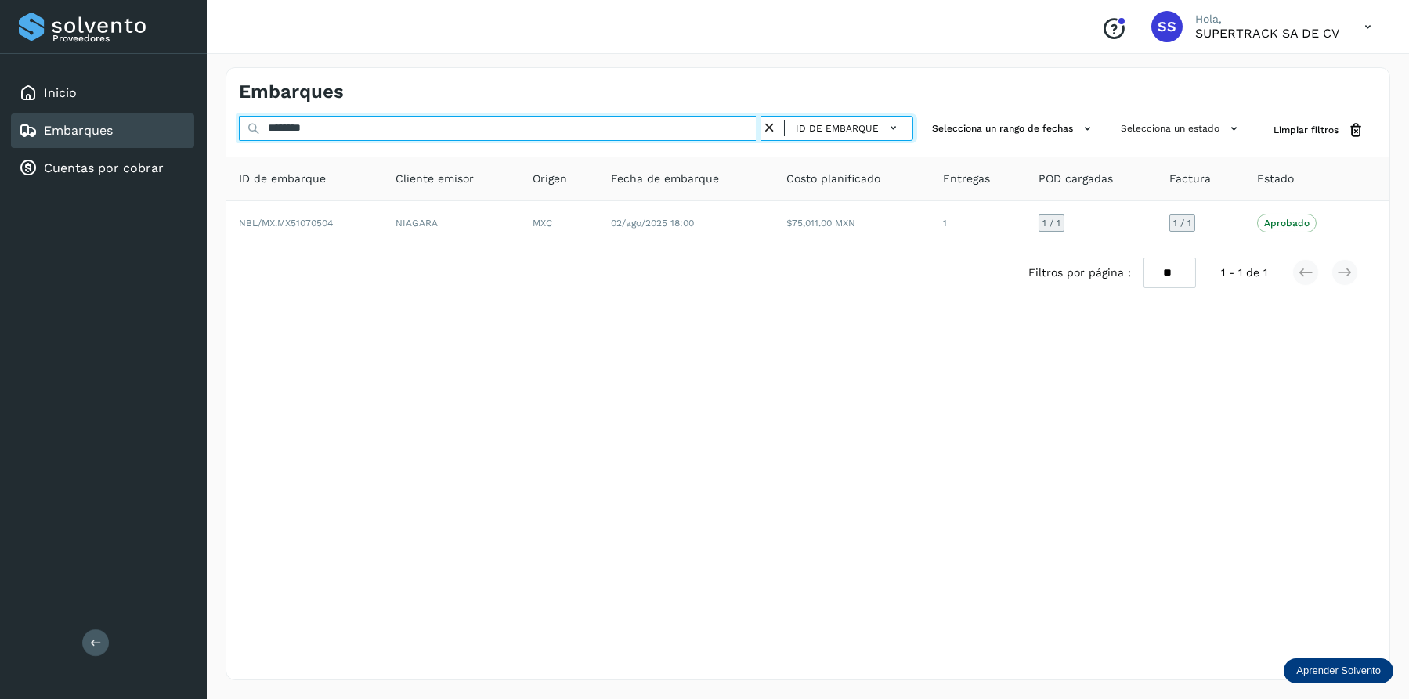
drag, startPoint x: 353, startPoint y: 132, endPoint x: 231, endPoint y: 140, distance: 122.5
click at [231, 140] on div "******** ID de embarque Selecciona un rango de fechas Selecciona un estado Limp…" at bounding box center [807, 130] width 1163 height 29
paste input "text"
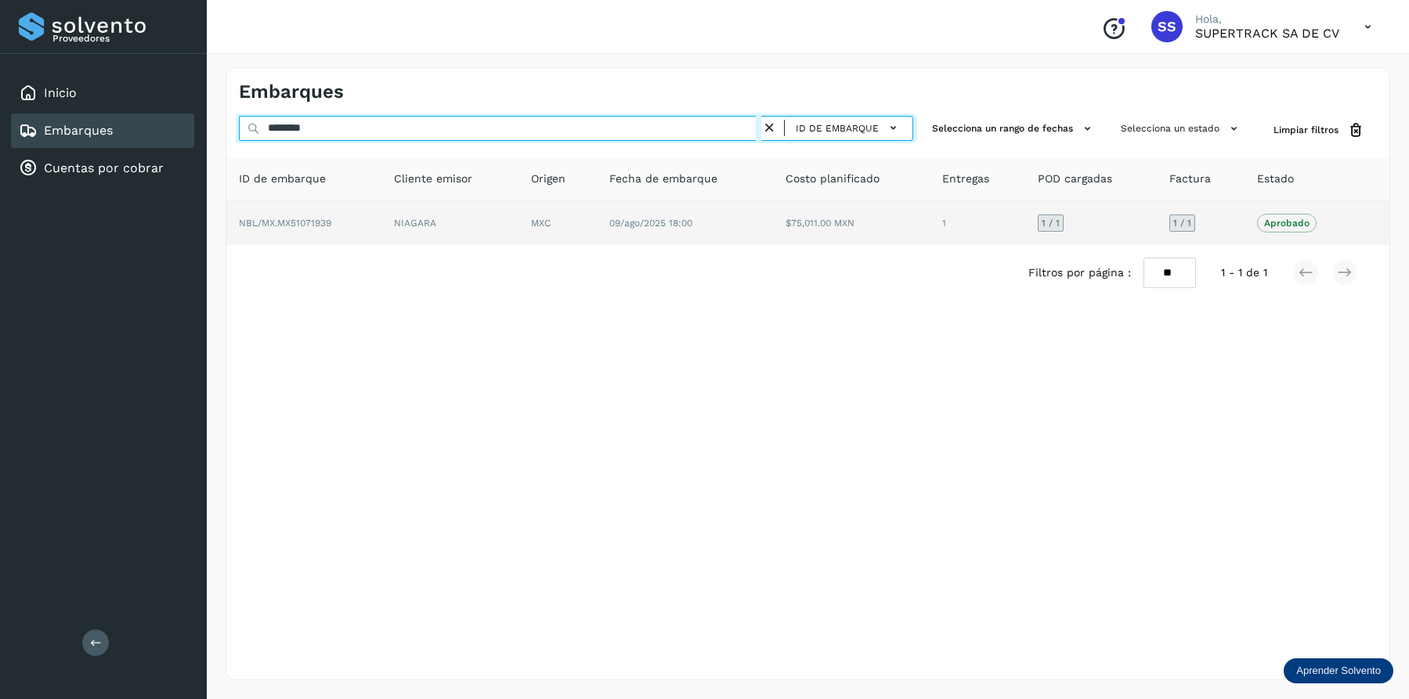
type input "********"
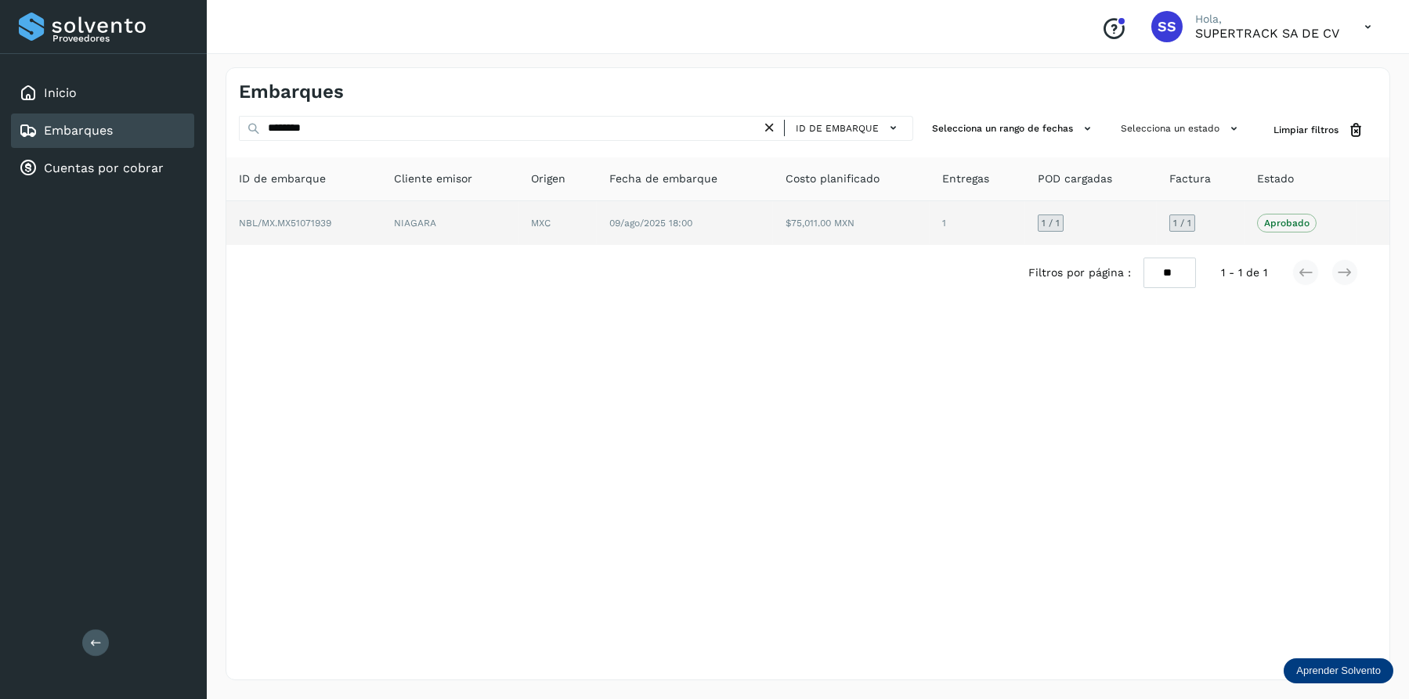
click at [518, 224] on td "NIAGARA" at bounding box center [557, 223] width 78 height 44
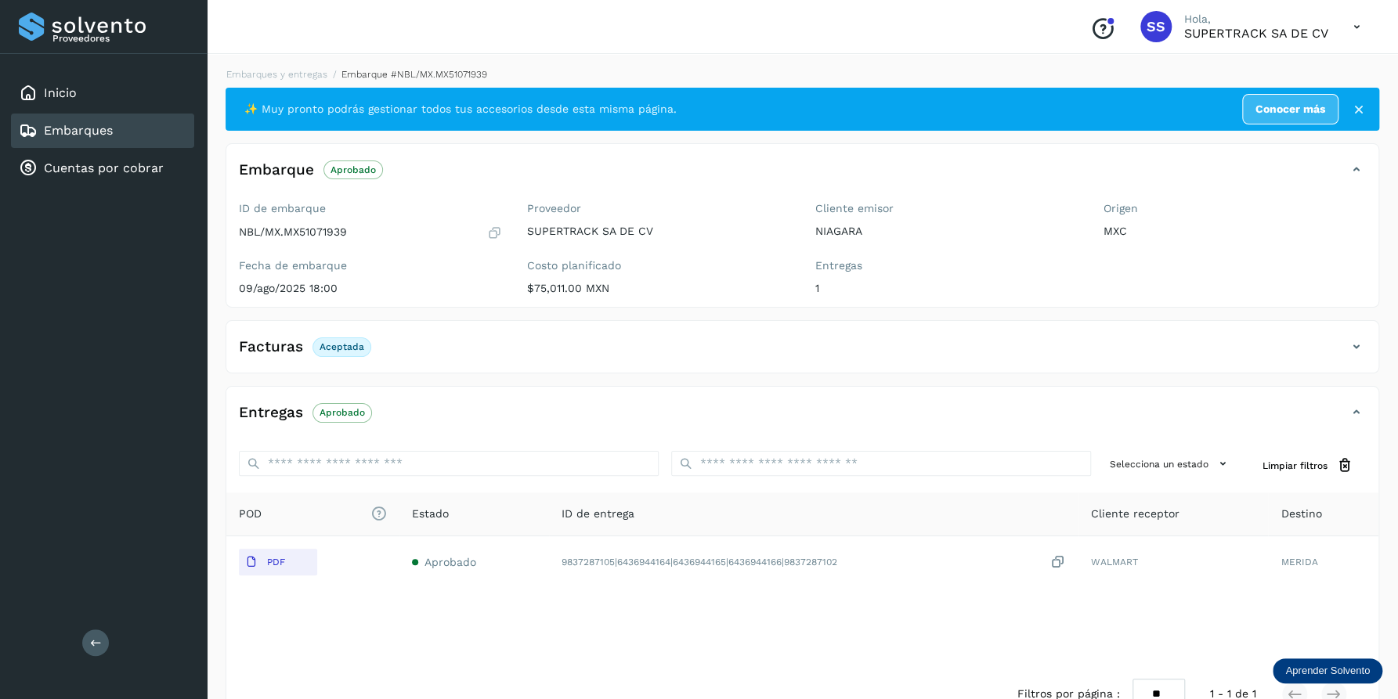
scroll to position [41, 0]
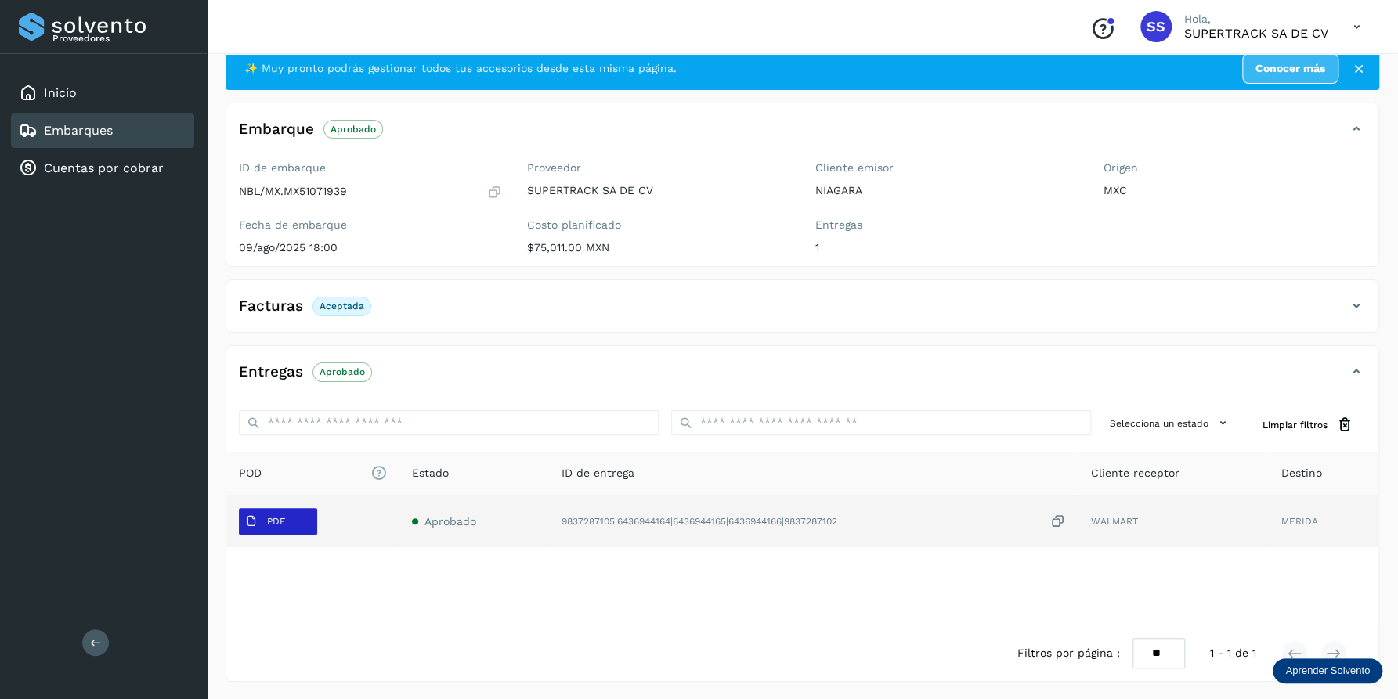
click at [289, 522] on span "PDF" at bounding box center [265, 521] width 52 height 25
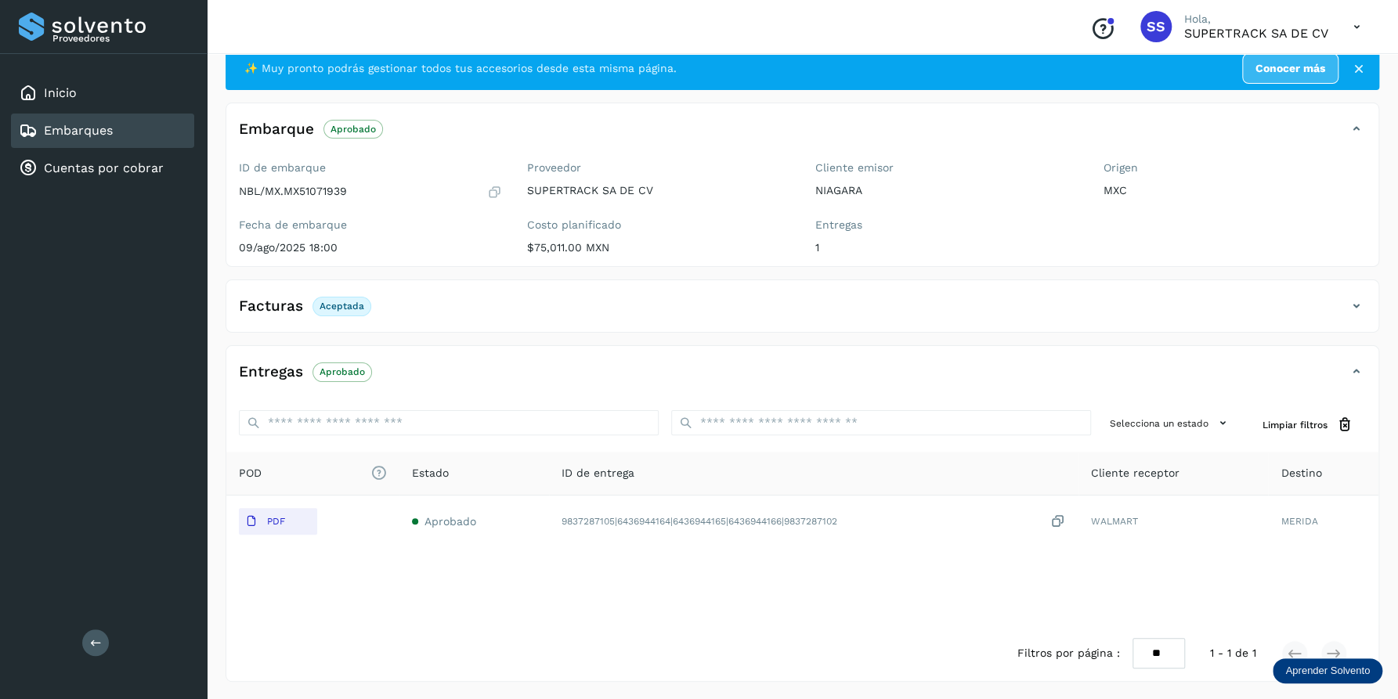
scroll to position [0, 0]
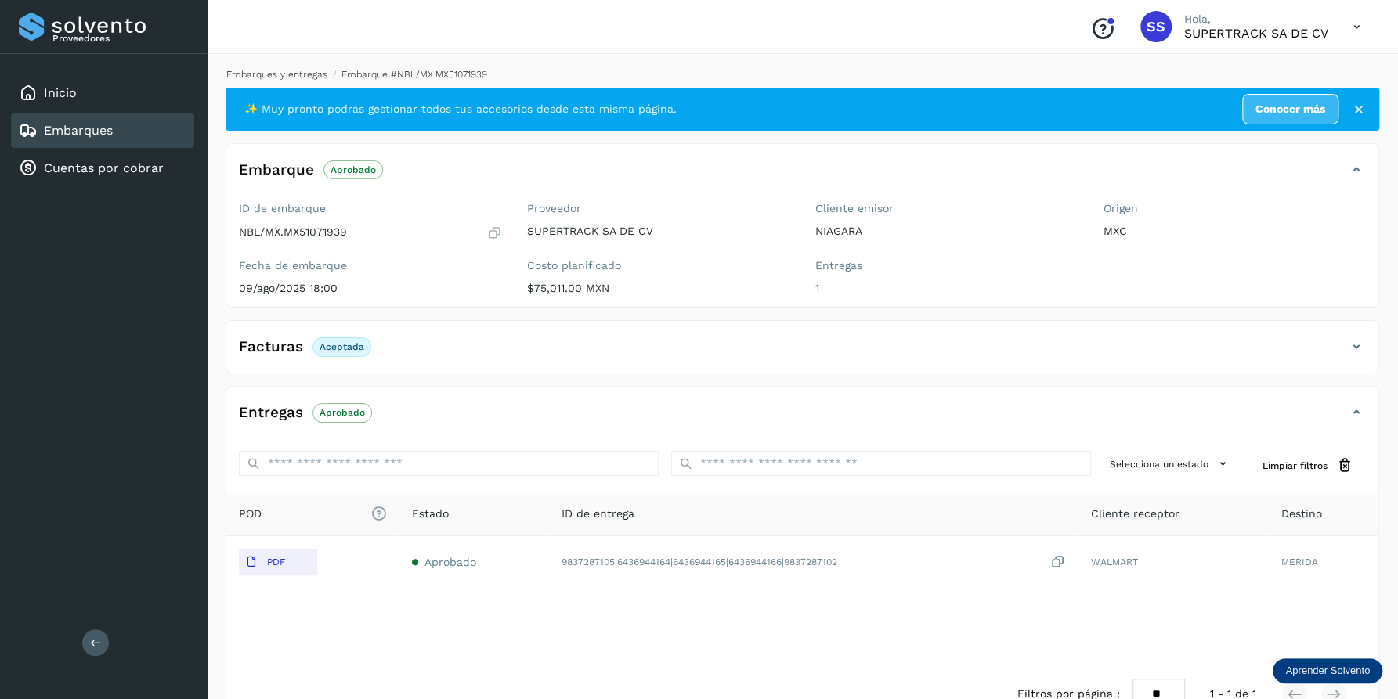
click at [281, 73] on link "Embarques y entregas" at bounding box center [276, 74] width 101 height 11
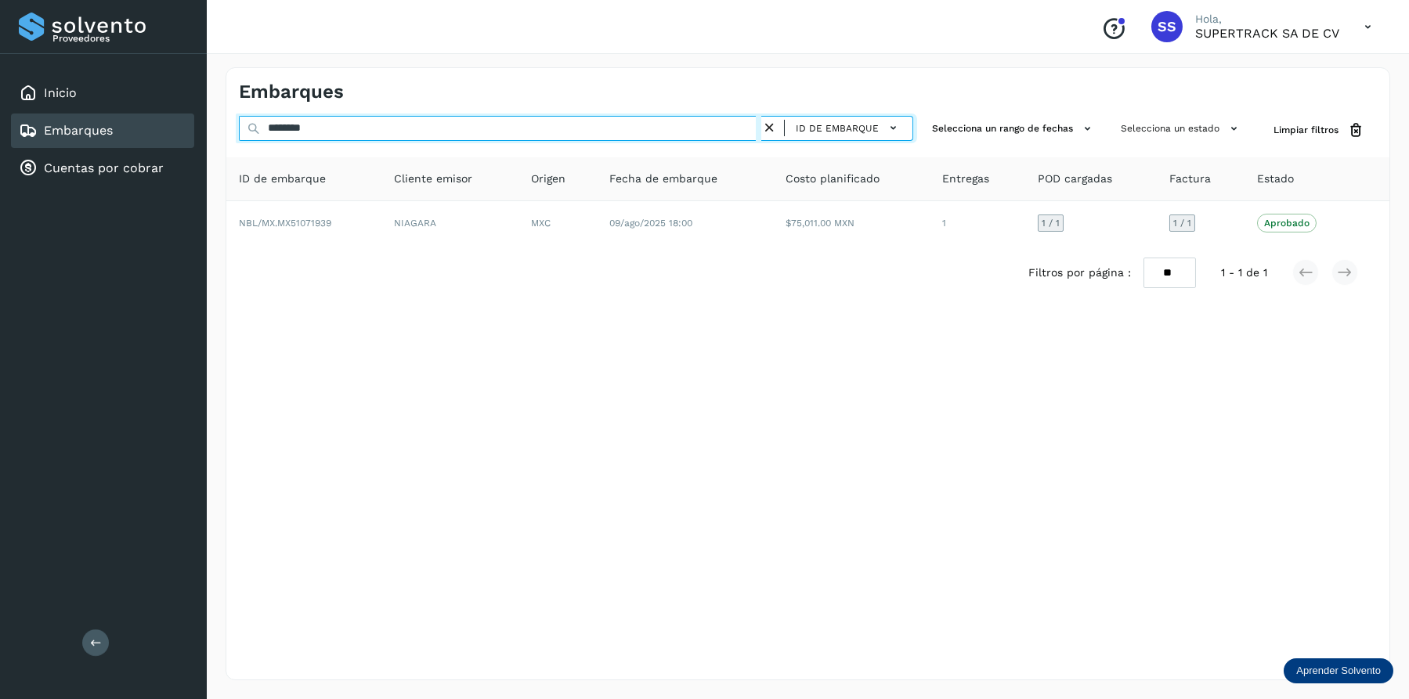
drag, startPoint x: 354, startPoint y: 139, endPoint x: 251, endPoint y: 121, distance: 104.8
click at [251, 121] on div "******** ID de embarque" at bounding box center [576, 130] width 674 height 29
paste input "text"
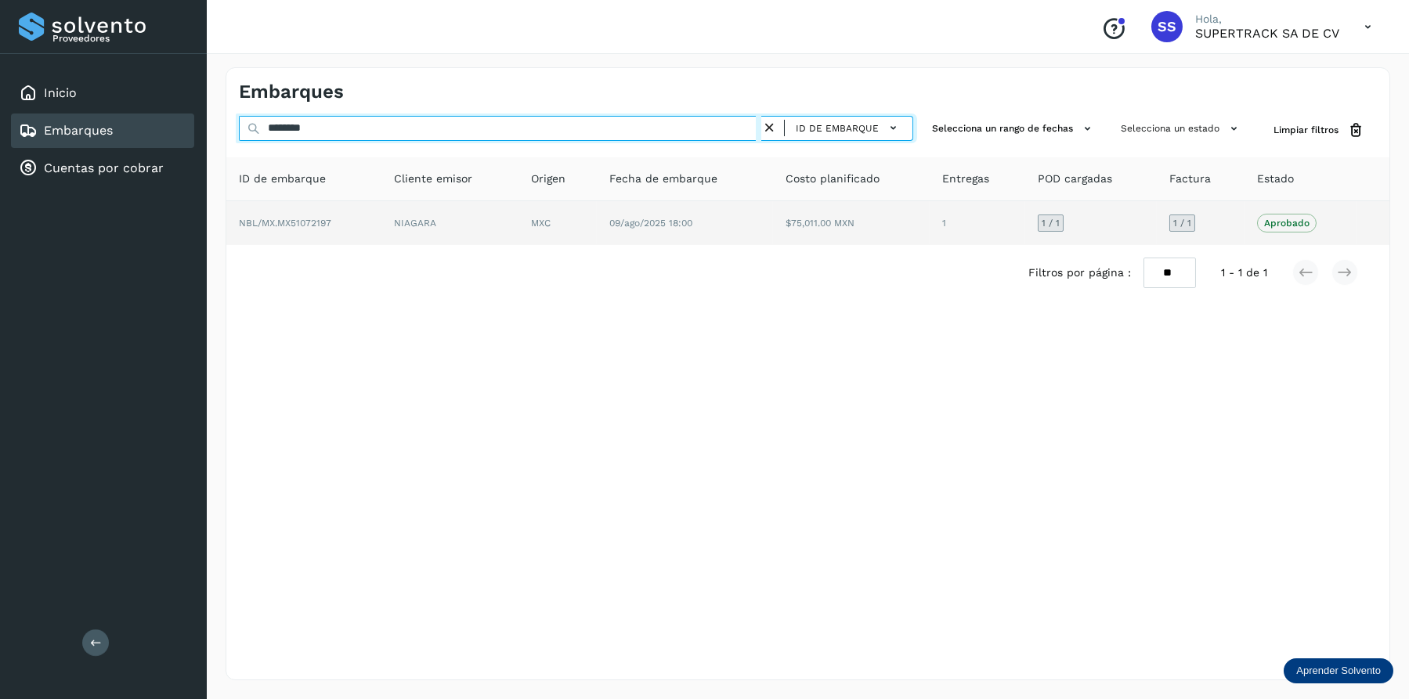
type input "********"
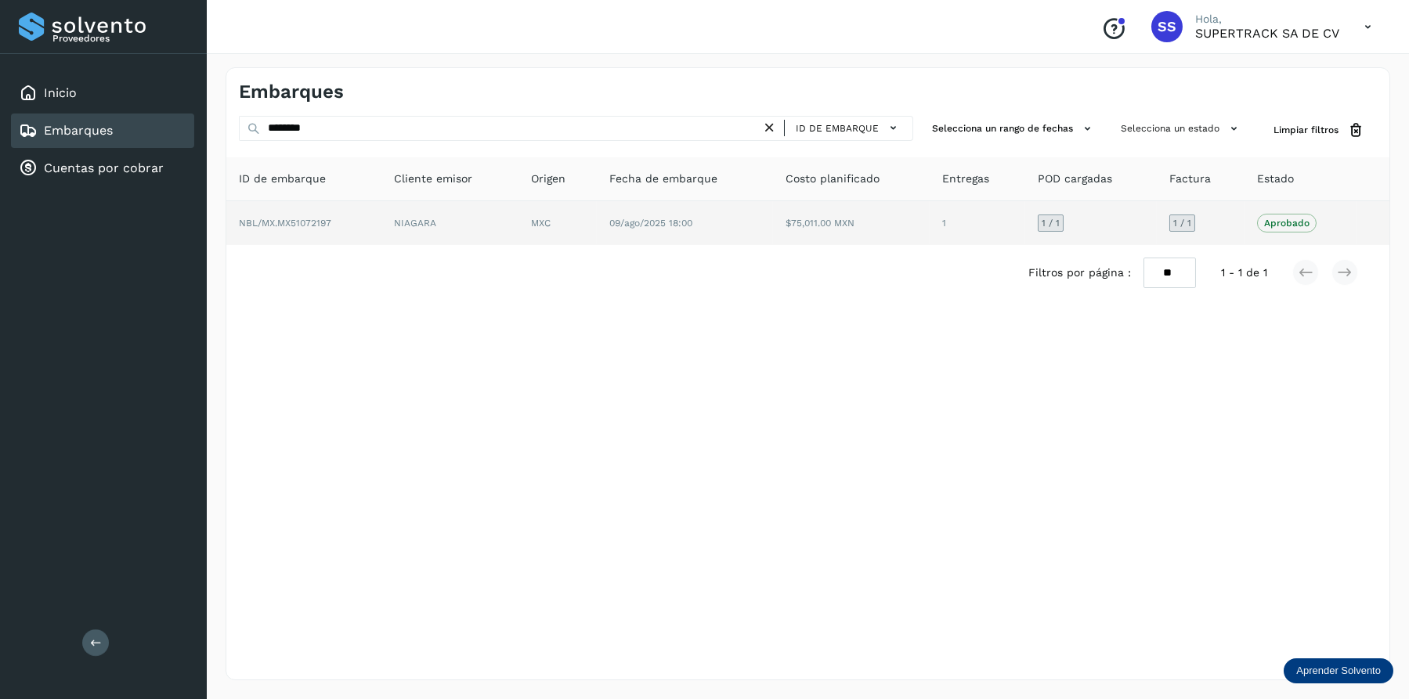
click at [518, 239] on td "NIAGARA" at bounding box center [557, 223] width 78 height 44
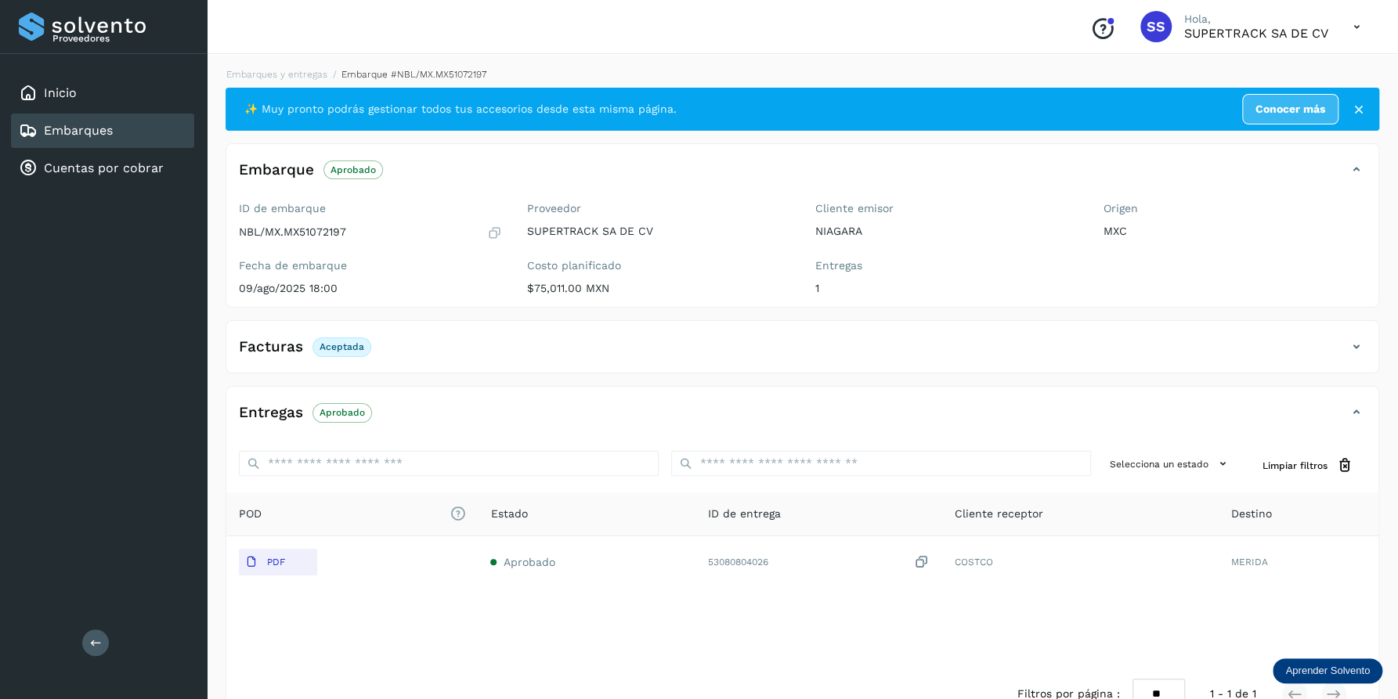
scroll to position [41, 0]
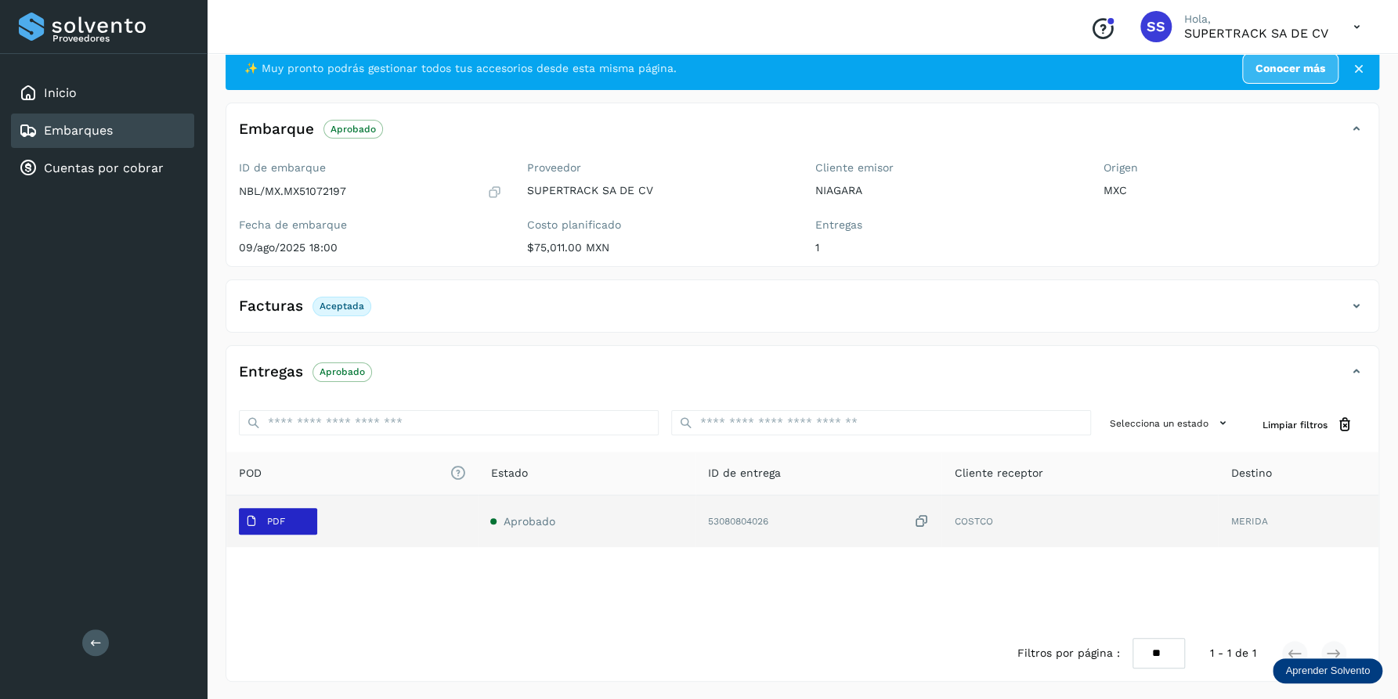
click at [239, 518] on span "PDF" at bounding box center [265, 521] width 52 height 25
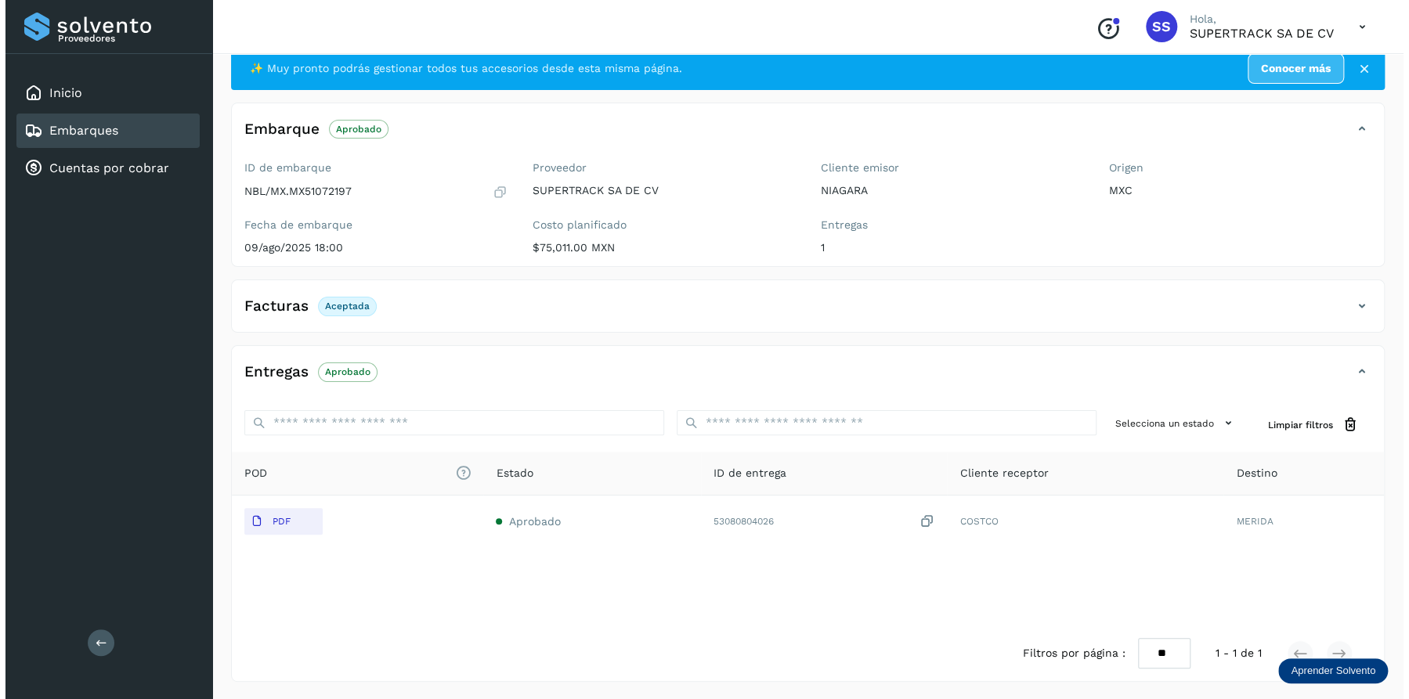
scroll to position [0, 0]
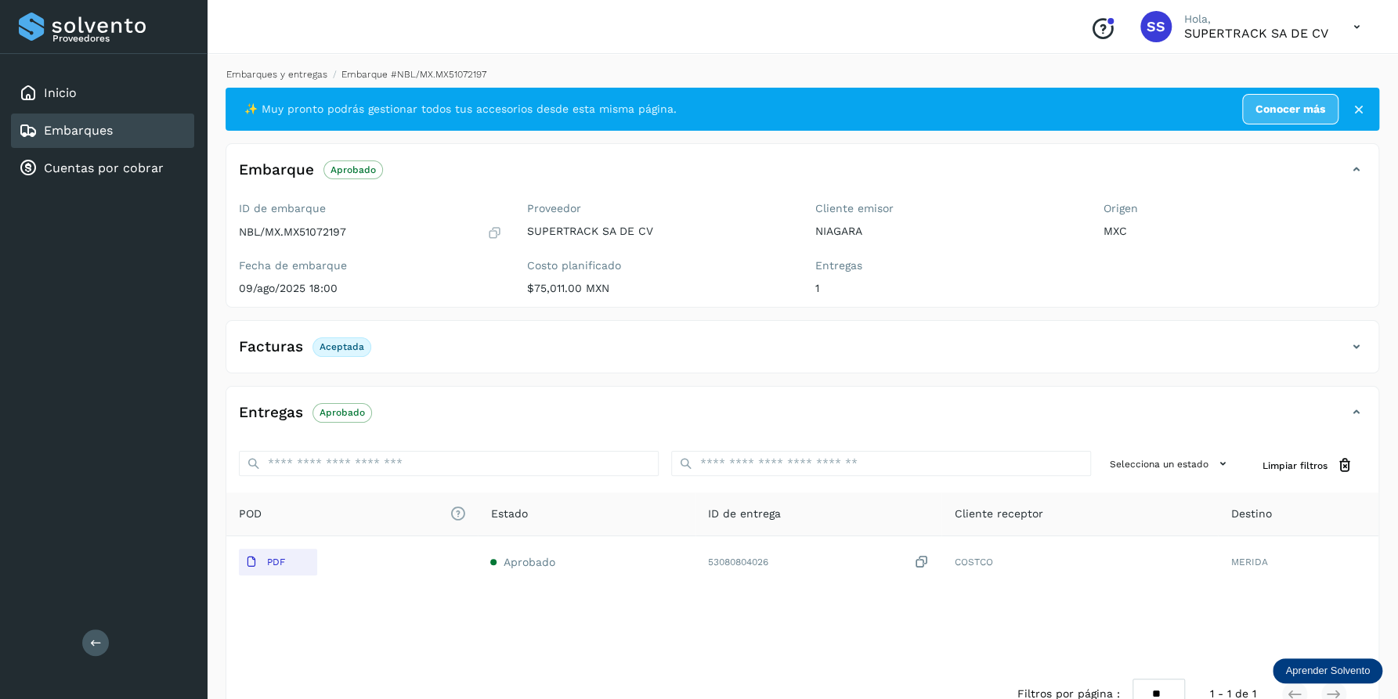
click at [302, 69] on link "Embarques y entregas" at bounding box center [276, 74] width 101 height 11
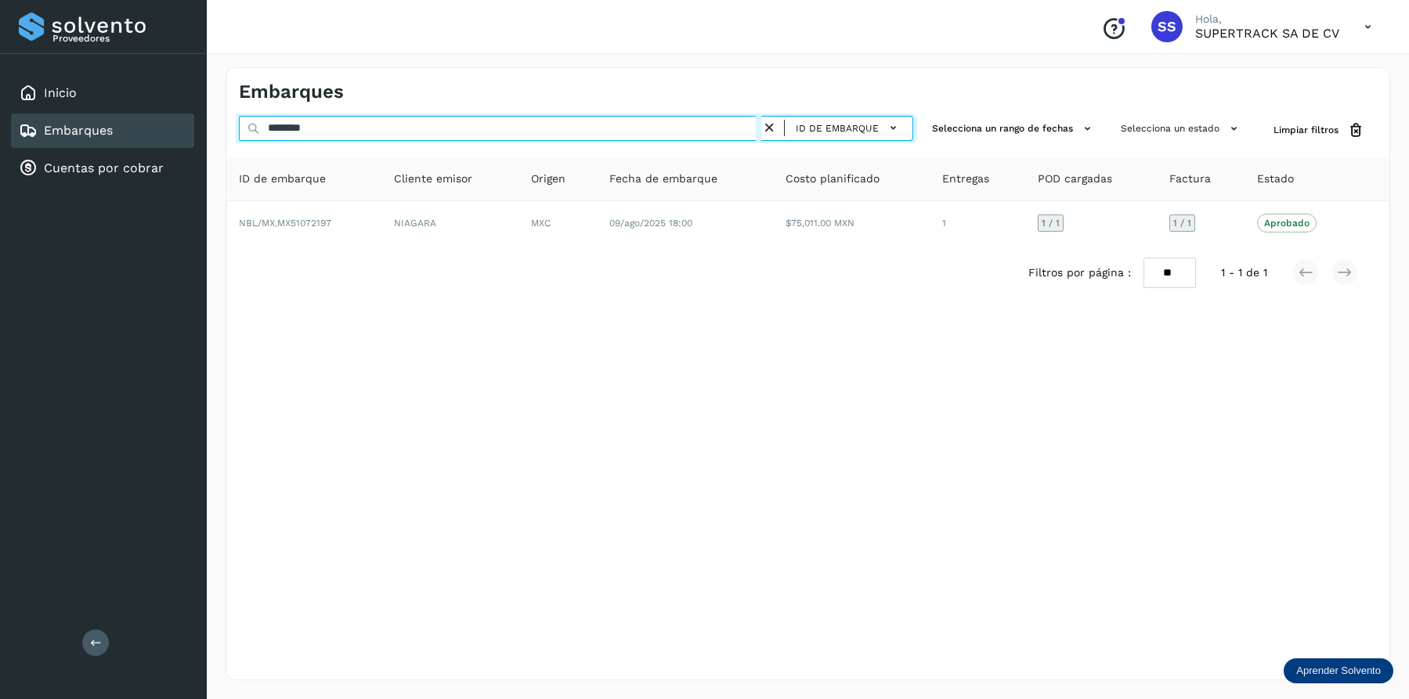
drag, startPoint x: 314, startPoint y: 127, endPoint x: 353, endPoint y: 133, distance: 39.6
click at [217, 134] on div "Embarques ******** ID de embarque Selecciona un rango de fechas Selecciona un e…" at bounding box center [808, 374] width 1202 height 651
paste input "text"
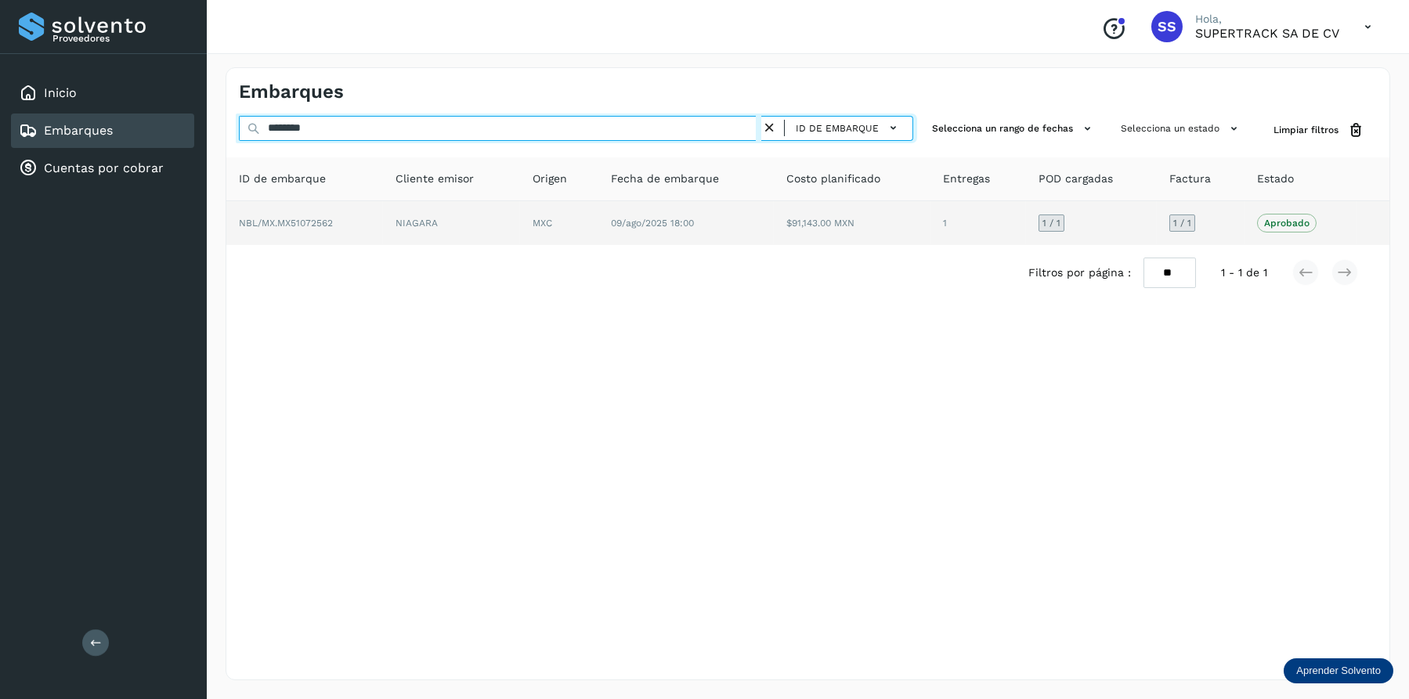
type input "********"
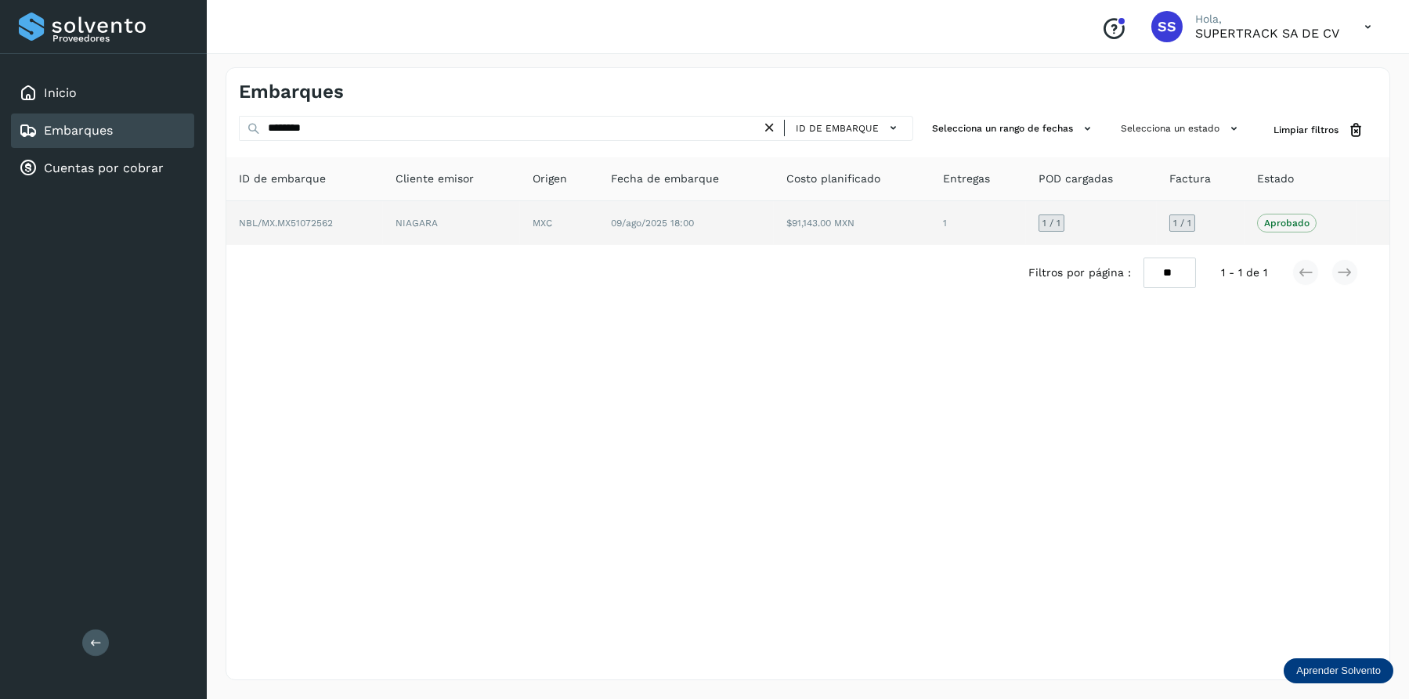
click at [598, 221] on td "MXC" at bounding box center [685, 223] width 175 height 44
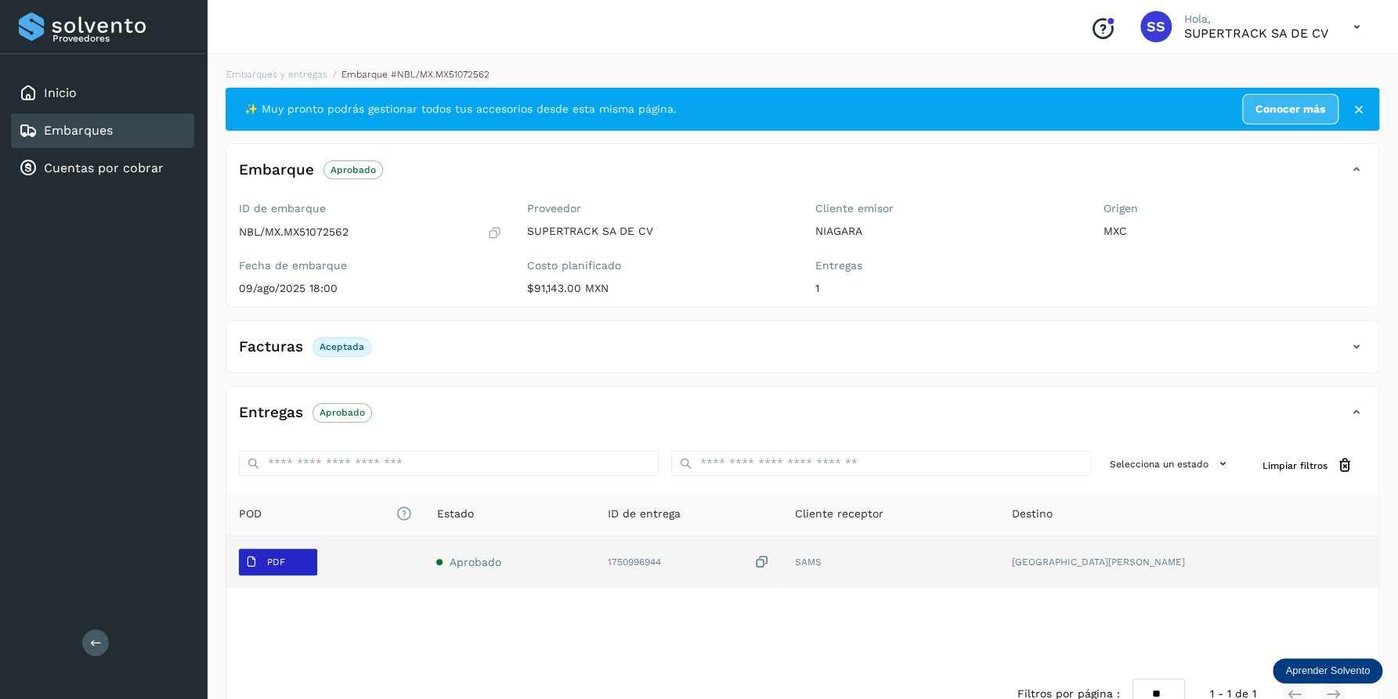
click at [277, 557] on p "PDF" at bounding box center [276, 562] width 18 height 11
